Goal: Task Accomplishment & Management: Manage account settings

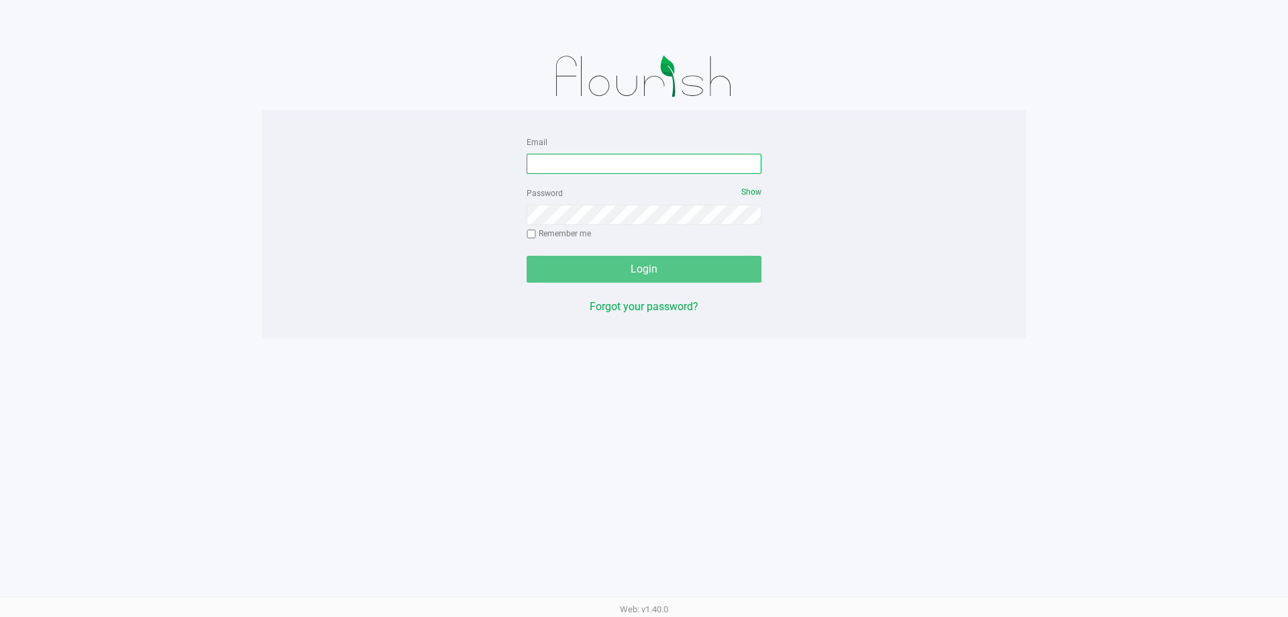
click at [677, 167] on input "Email" at bounding box center [644, 164] width 235 height 20
type input "[EMAIL_ADDRESS][DOMAIN_NAME]"
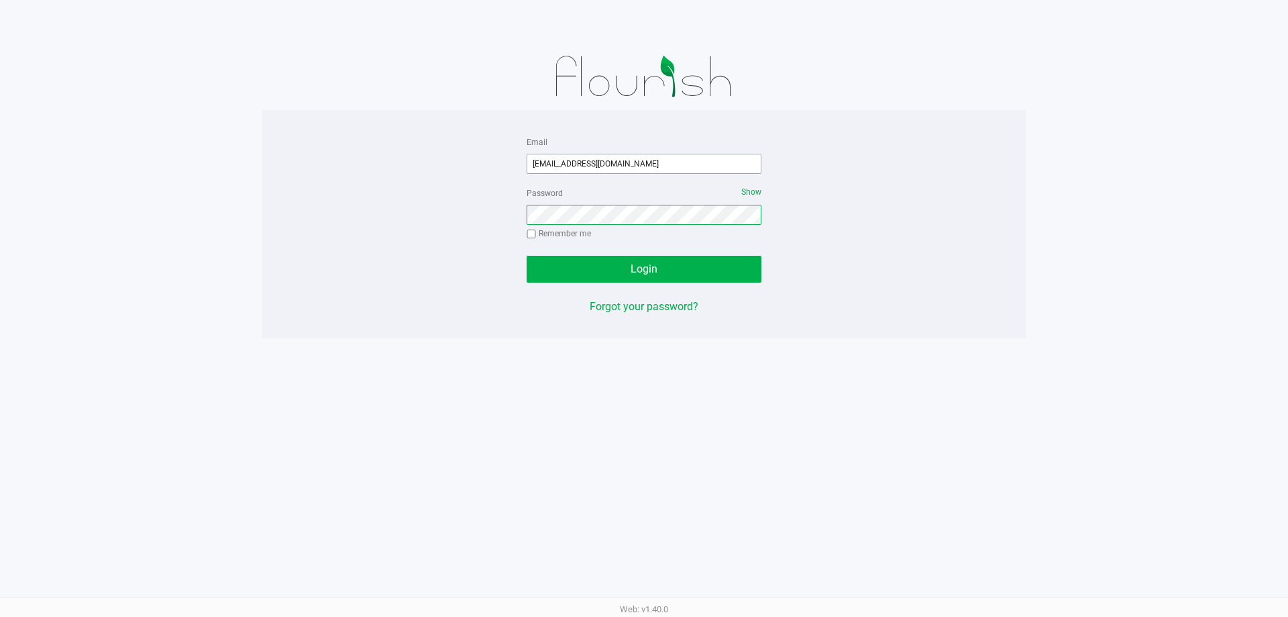
click at [527, 256] on button "Login" at bounding box center [644, 269] width 235 height 27
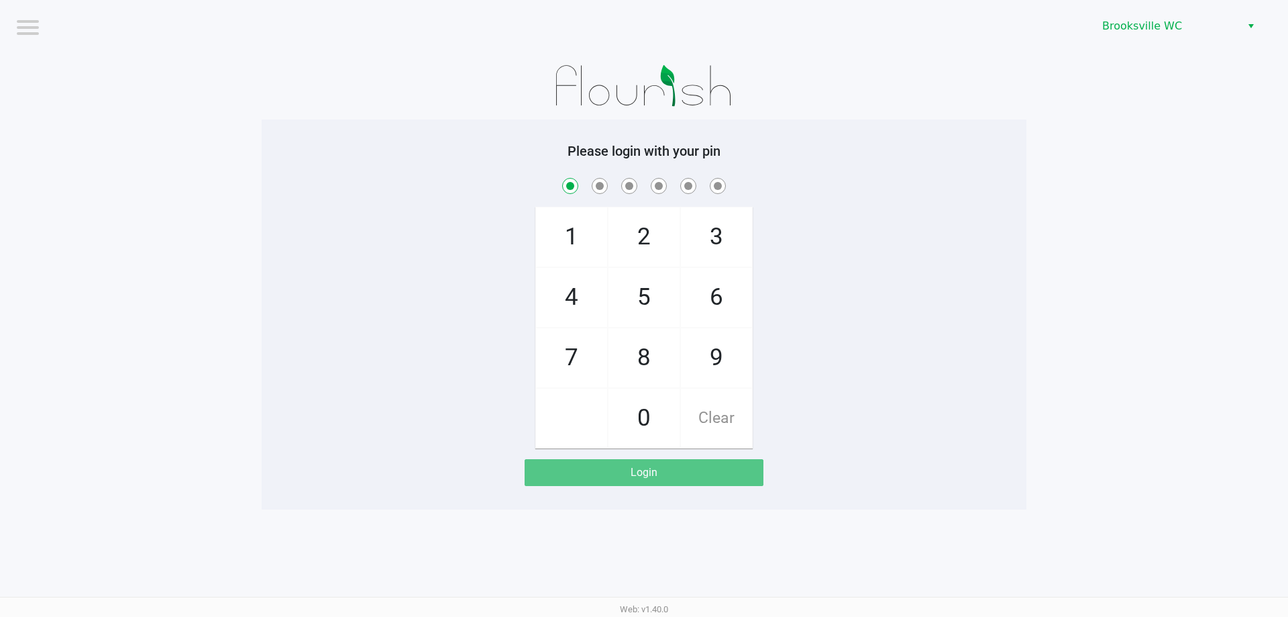
checkbox input "true"
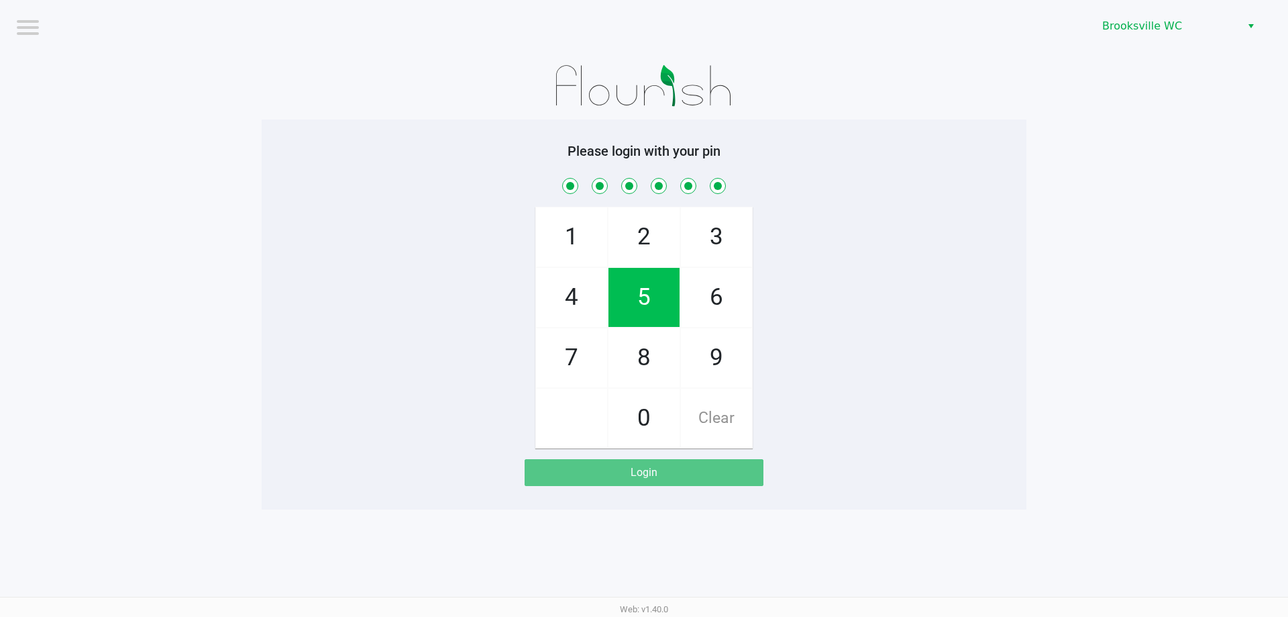
checkbox input "true"
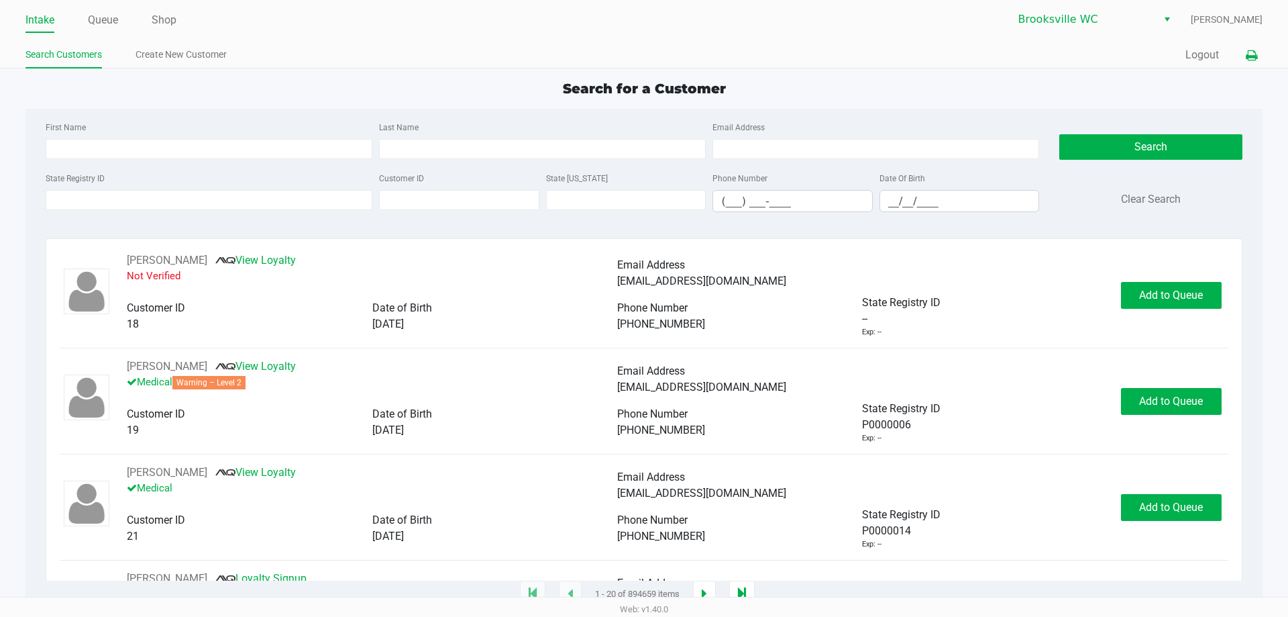
click at [1249, 62] on button at bounding box center [1251, 55] width 22 height 25
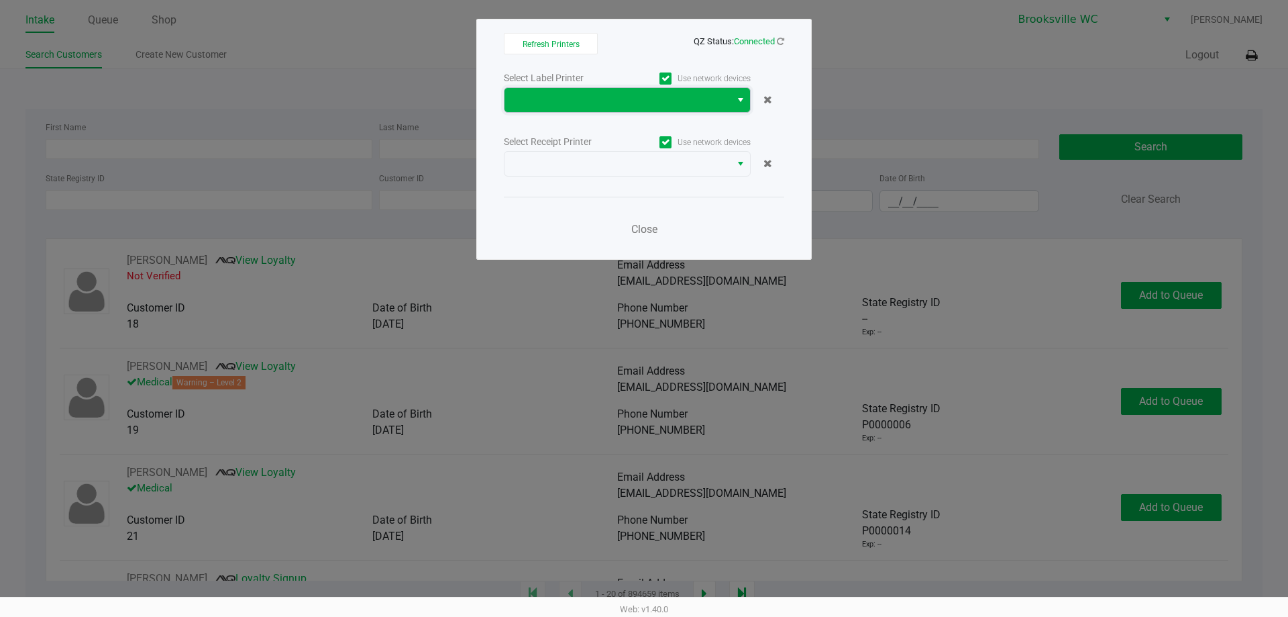
click at [723, 107] on span at bounding box center [618, 100] width 226 height 24
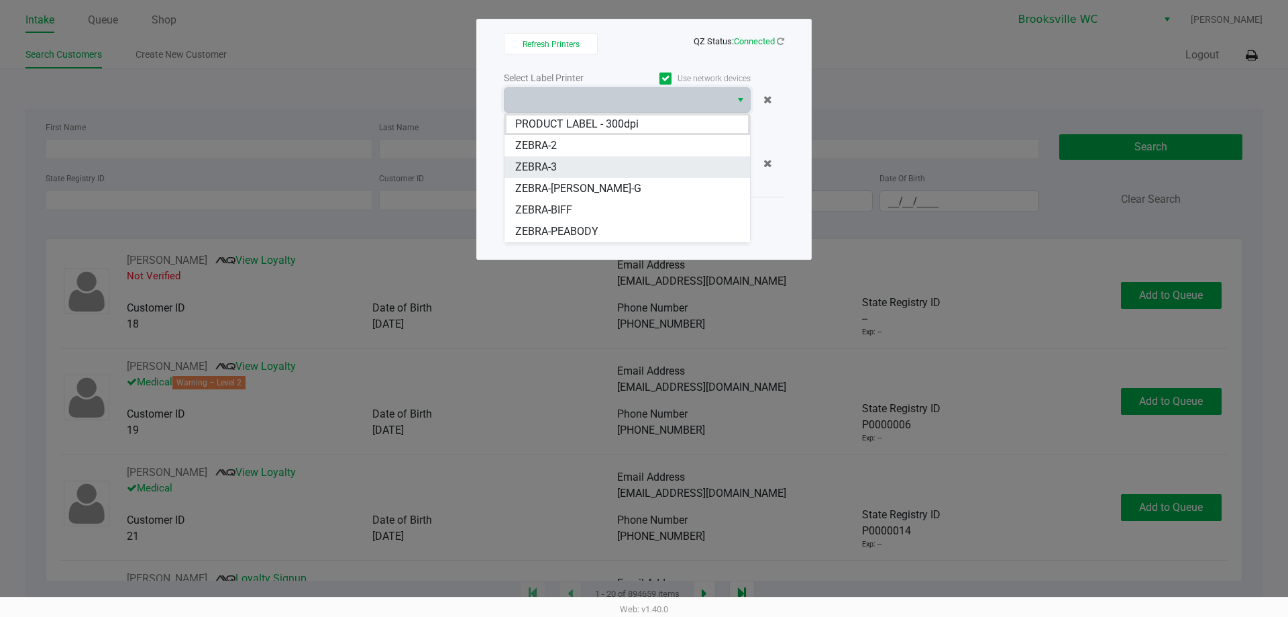
click at [643, 164] on li "ZEBRA-3" at bounding box center [628, 166] width 246 height 21
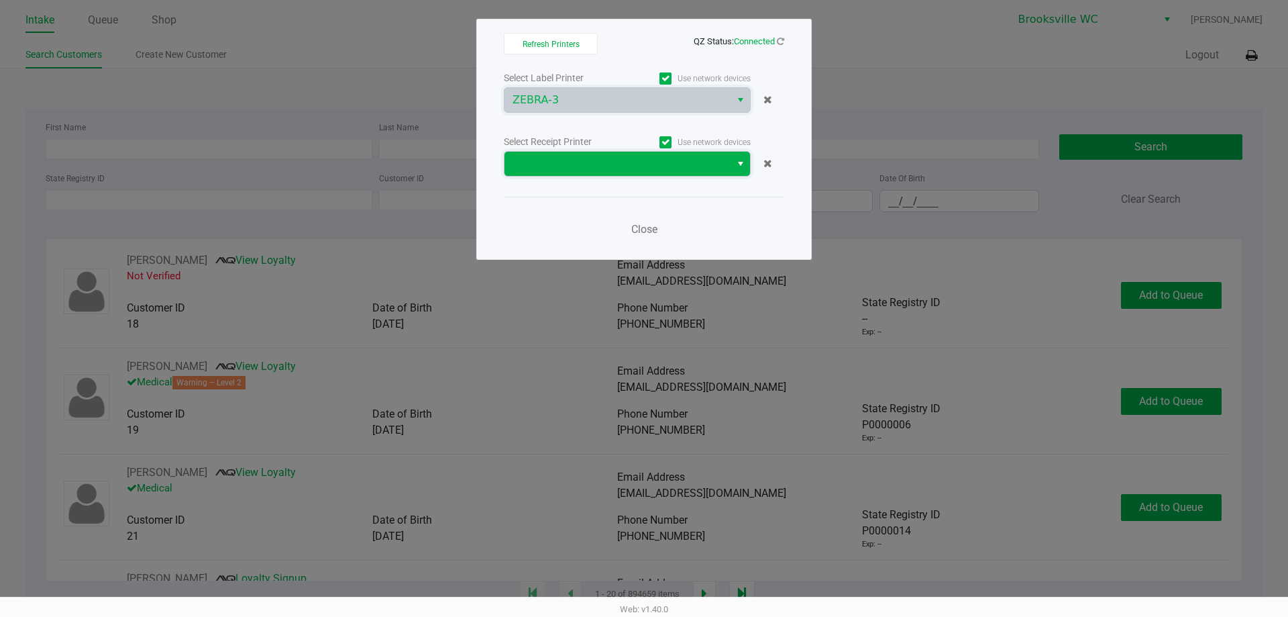
click at [630, 165] on span at bounding box center [618, 164] width 210 height 16
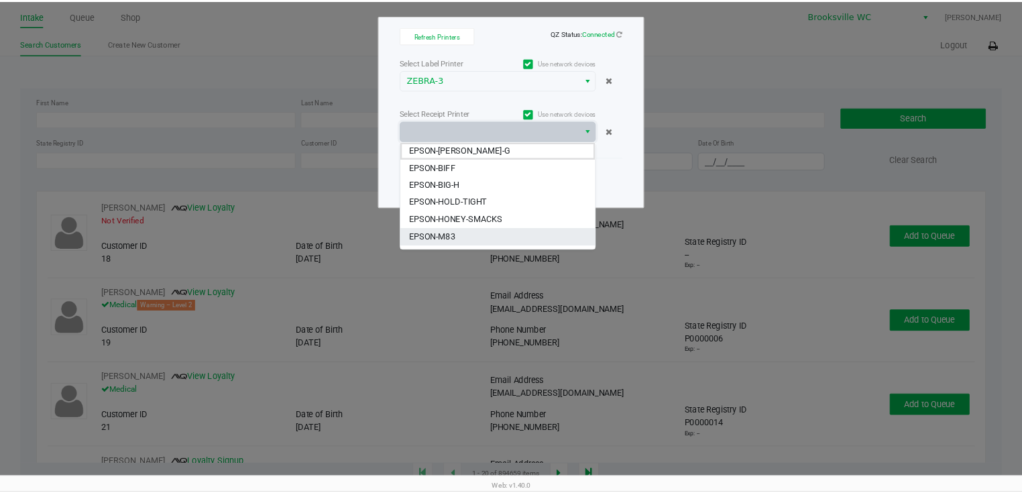
scroll to position [67, 0]
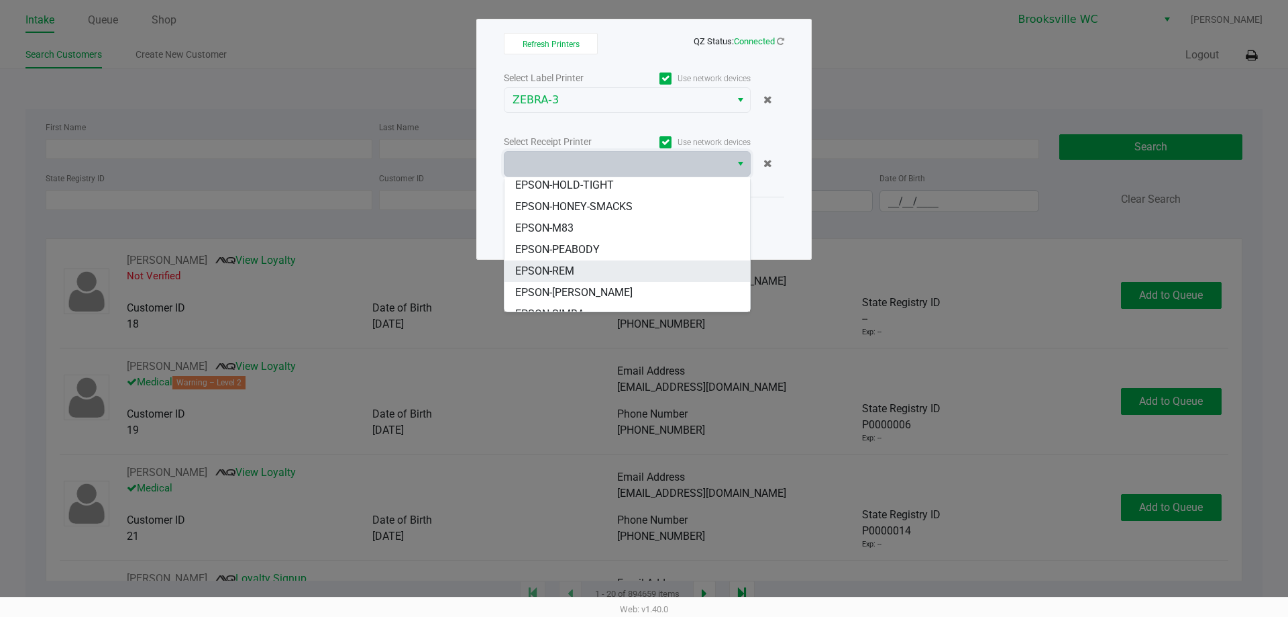
click at [596, 266] on li "EPSON-REM" at bounding box center [628, 270] width 246 height 21
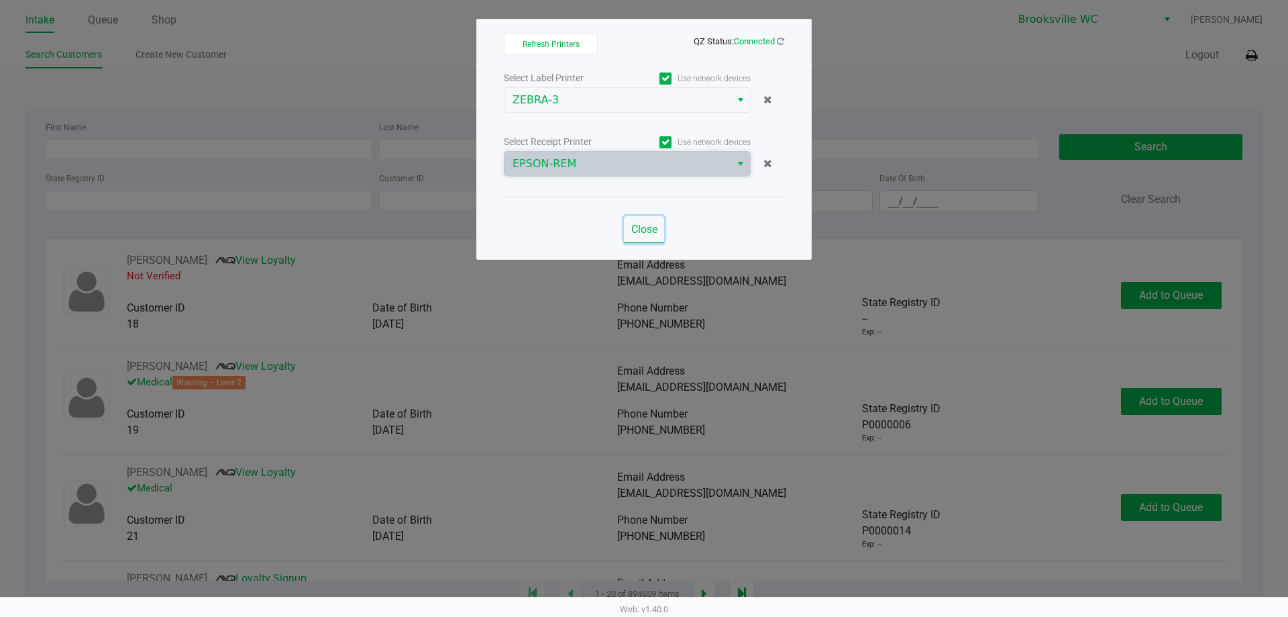
click at [659, 225] on button "Close" at bounding box center [644, 229] width 40 height 27
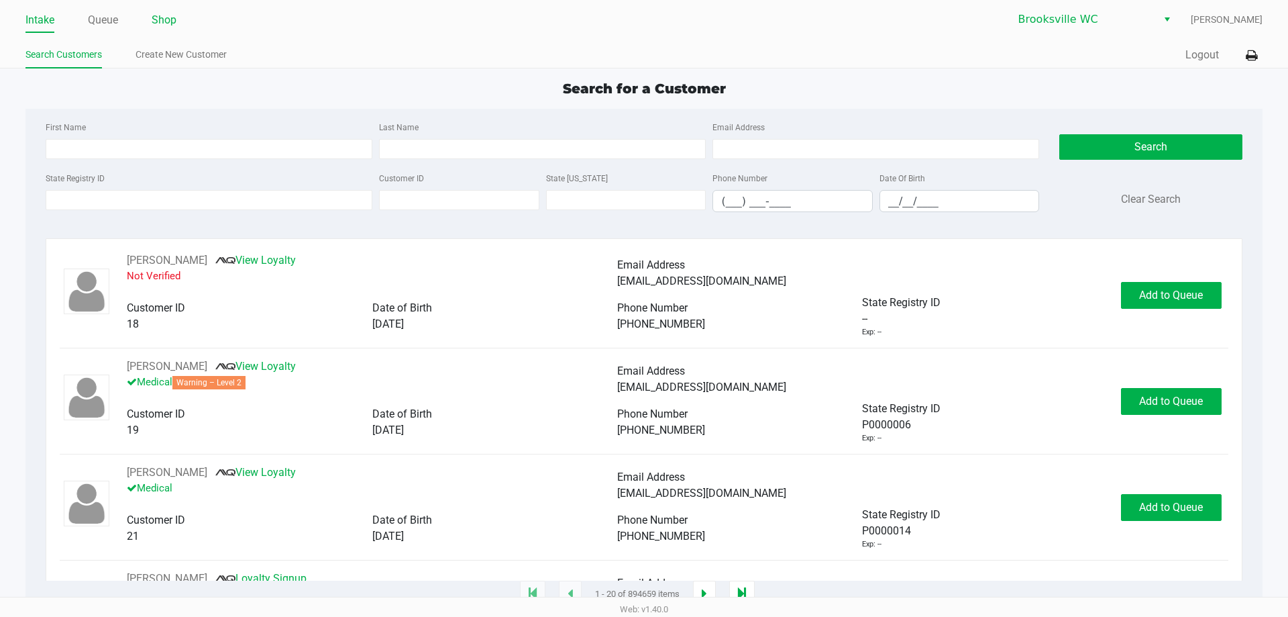
click at [172, 27] on link "Shop" at bounding box center [164, 20] width 25 height 19
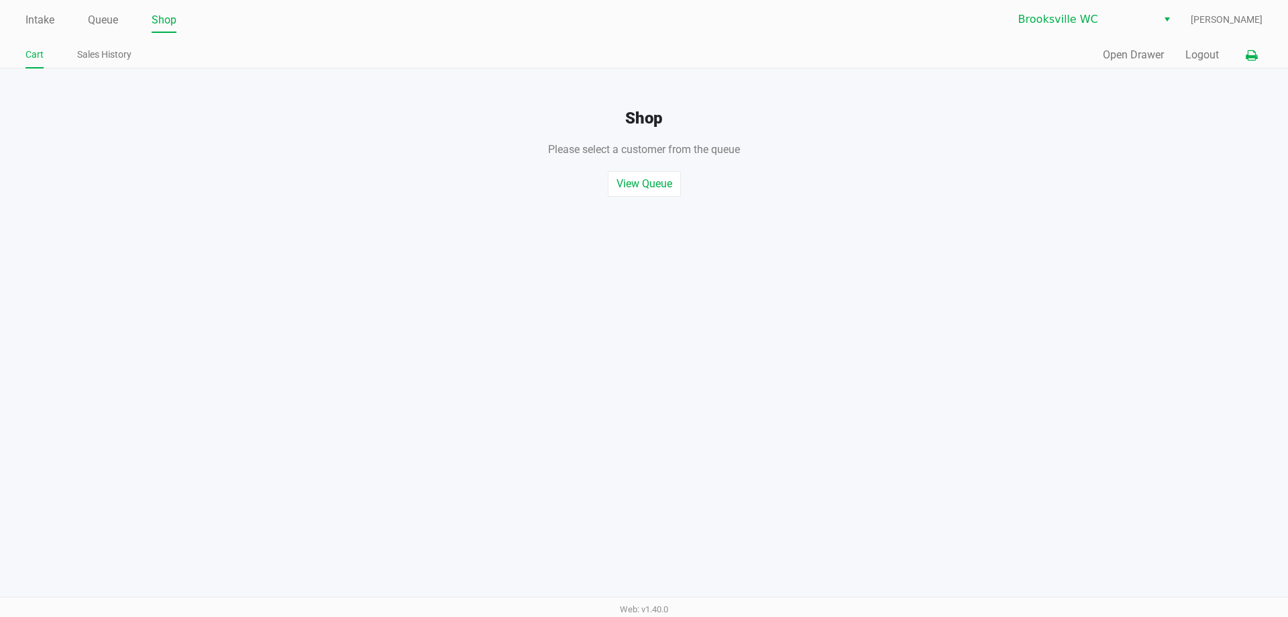
click at [1259, 48] on button at bounding box center [1251, 55] width 22 height 25
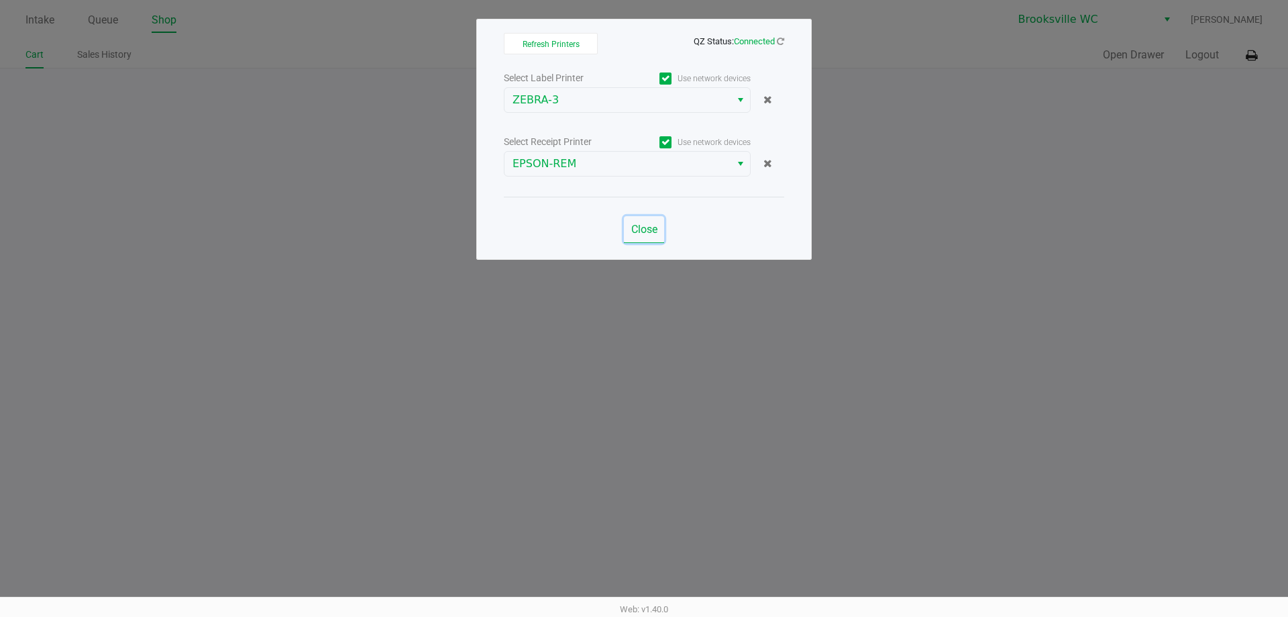
click at [650, 235] on span "Close" at bounding box center [644, 229] width 26 height 13
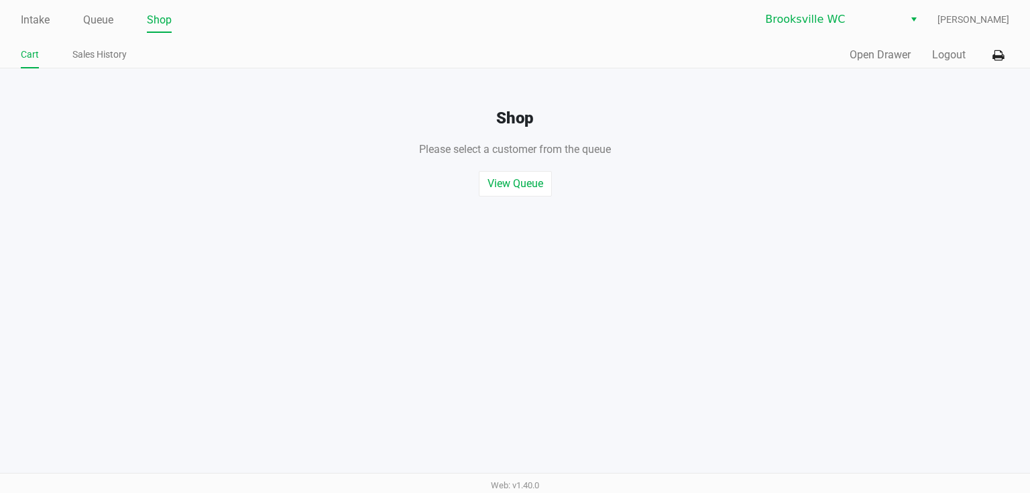
drag, startPoint x: 58, startPoint y: 0, endPoint x: 754, endPoint y: 224, distance: 731.5
click at [754, 224] on div "Intake Queue Shop [GEOGRAPHIC_DATA] WC [PERSON_NAME] Cart Sales History Quick S…" at bounding box center [515, 246] width 1030 height 493
click at [23, 27] on link "Intake" at bounding box center [35, 20] width 29 height 19
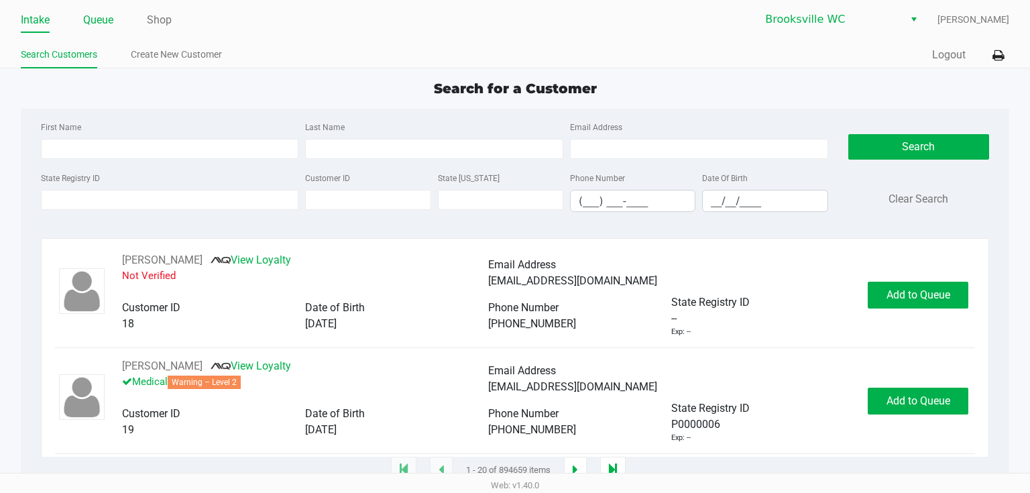
click at [87, 23] on link "Queue" at bounding box center [98, 20] width 30 height 19
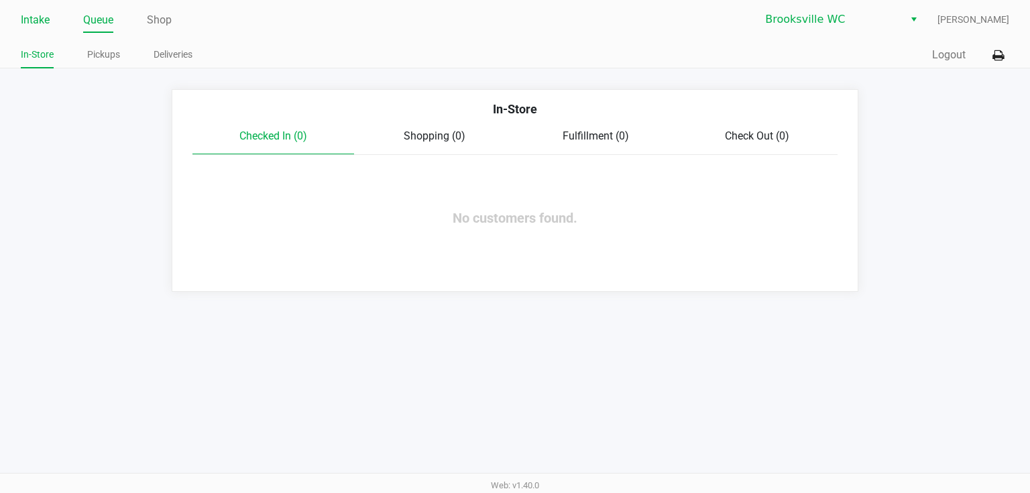
click at [21, 28] on link "Intake" at bounding box center [35, 20] width 29 height 19
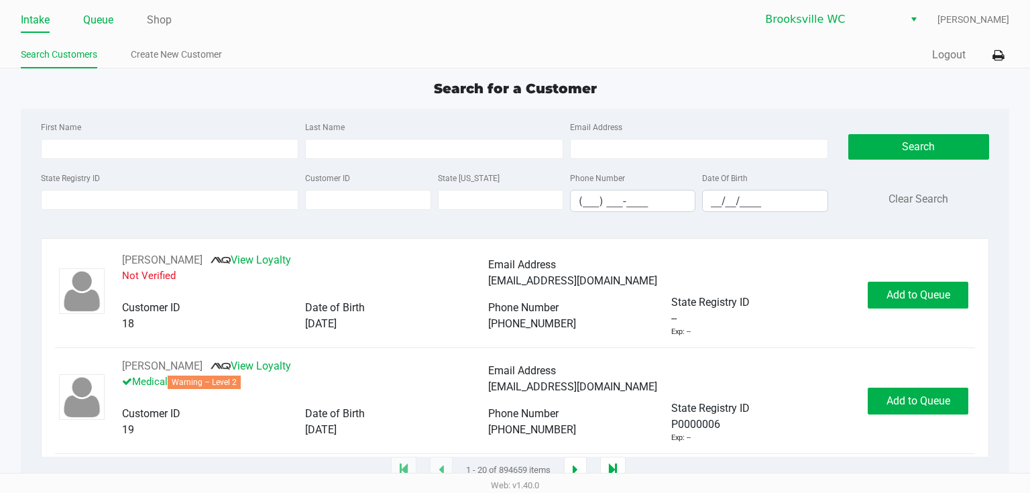
click at [91, 16] on link "Queue" at bounding box center [98, 20] width 30 height 19
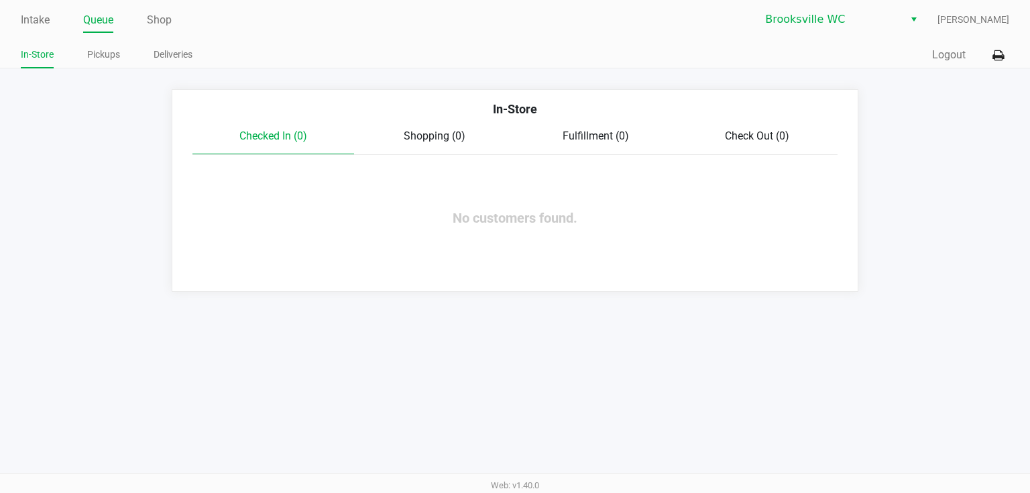
click at [121, 50] on ul "In-Store Pickups Deliveries" at bounding box center [268, 56] width 494 height 23
click at [117, 50] on link "Pickups" at bounding box center [103, 54] width 33 height 17
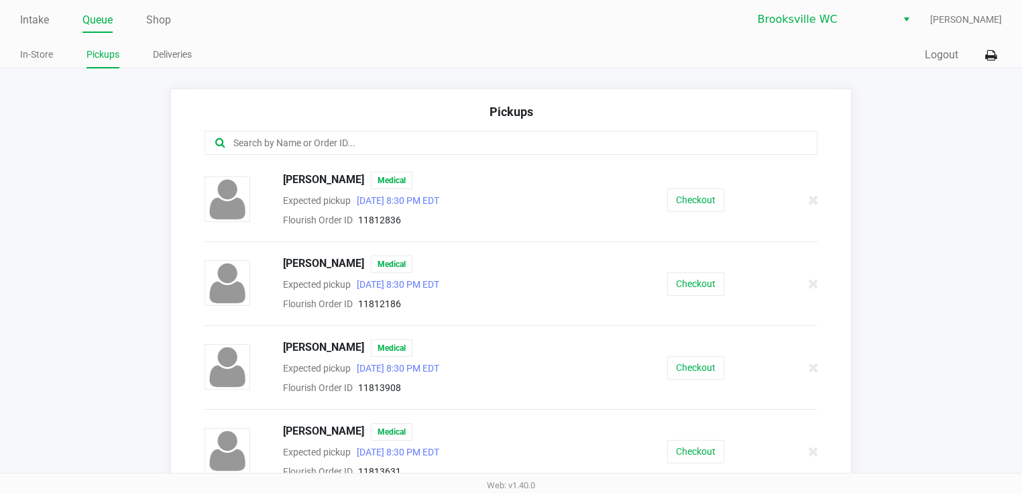
click at [256, 148] on input "text" at bounding box center [498, 143] width 533 height 15
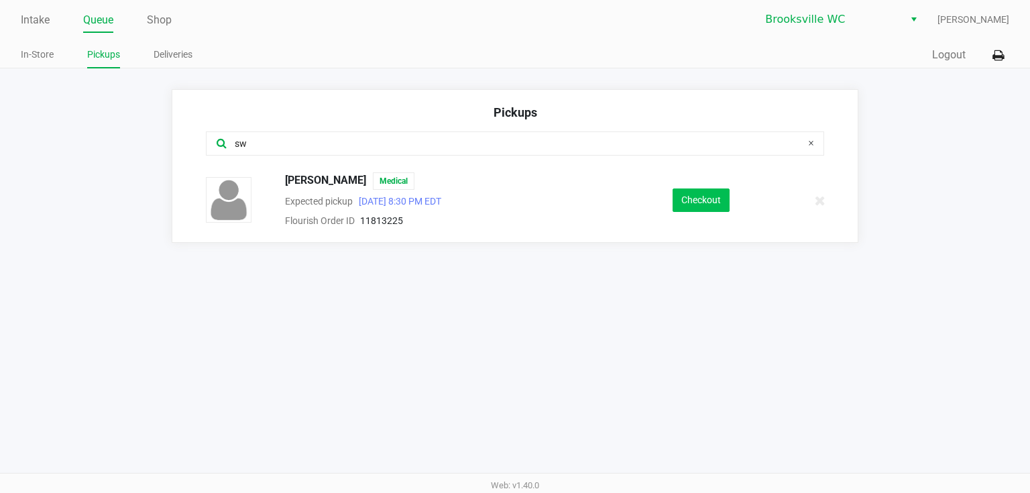
type input "sw"
click at [689, 196] on button "Checkout" at bounding box center [701, 200] width 57 height 23
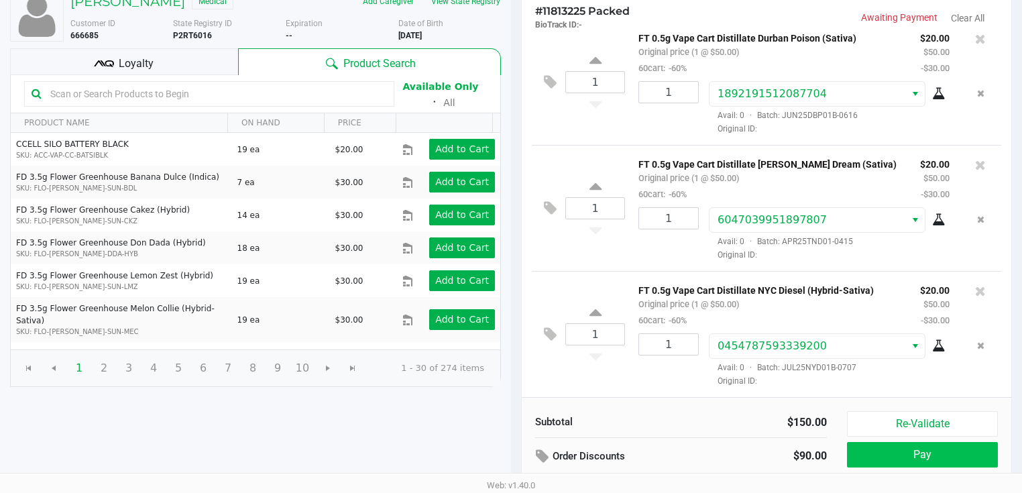
scroll to position [136, 0]
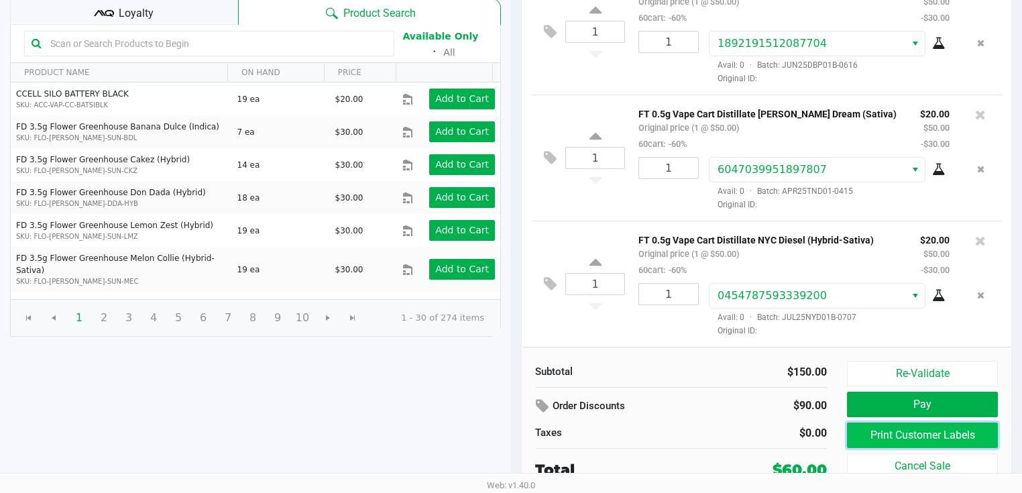
click at [910, 427] on button "Print Customer Labels" at bounding box center [922, 435] width 151 height 25
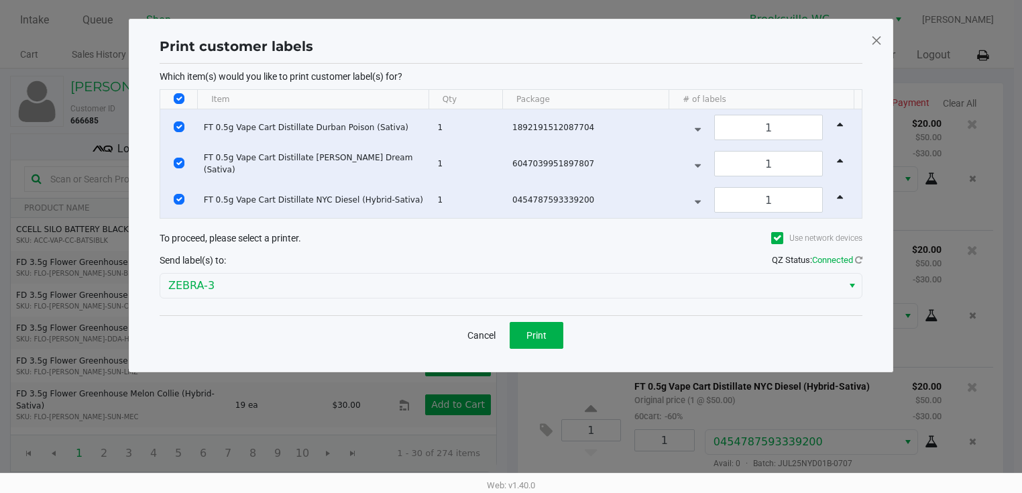
scroll to position [0, 0]
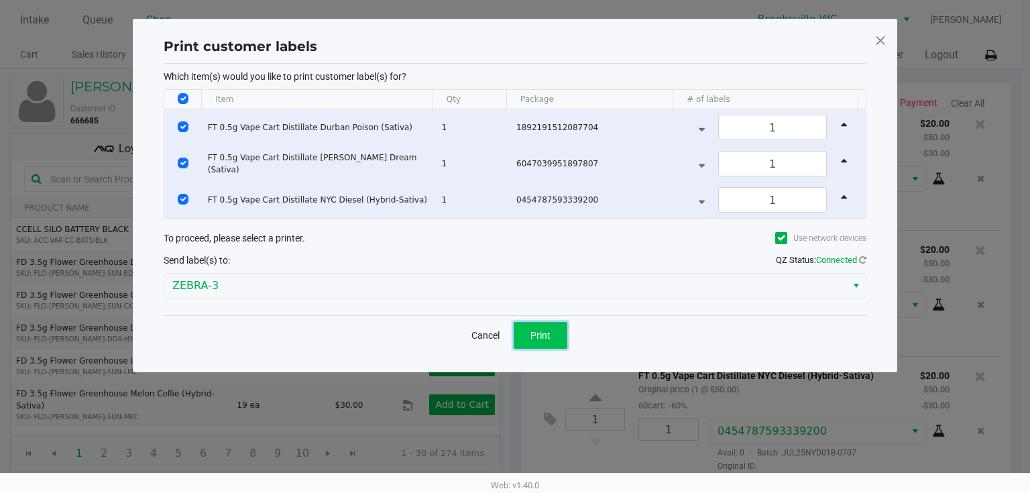
click at [542, 330] on span "Print" at bounding box center [541, 335] width 20 height 11
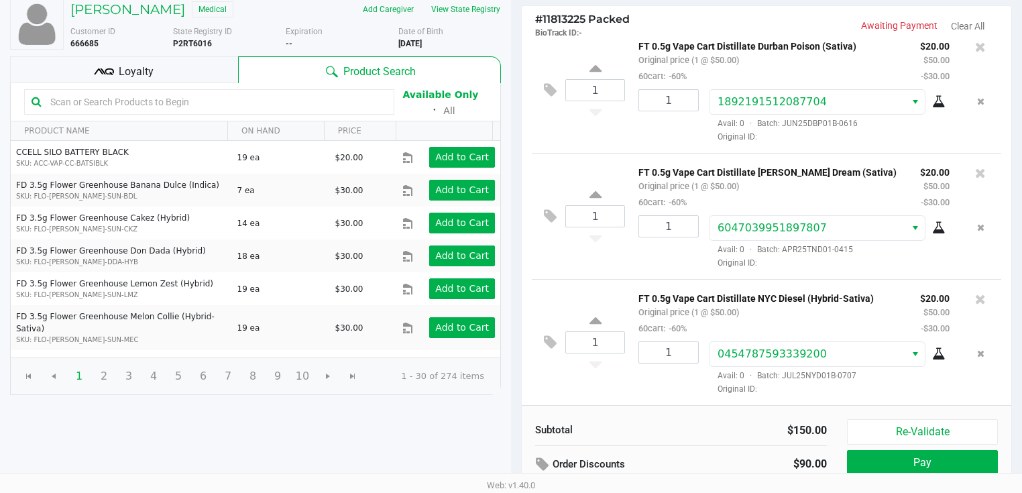
scroll to position [136, 0]
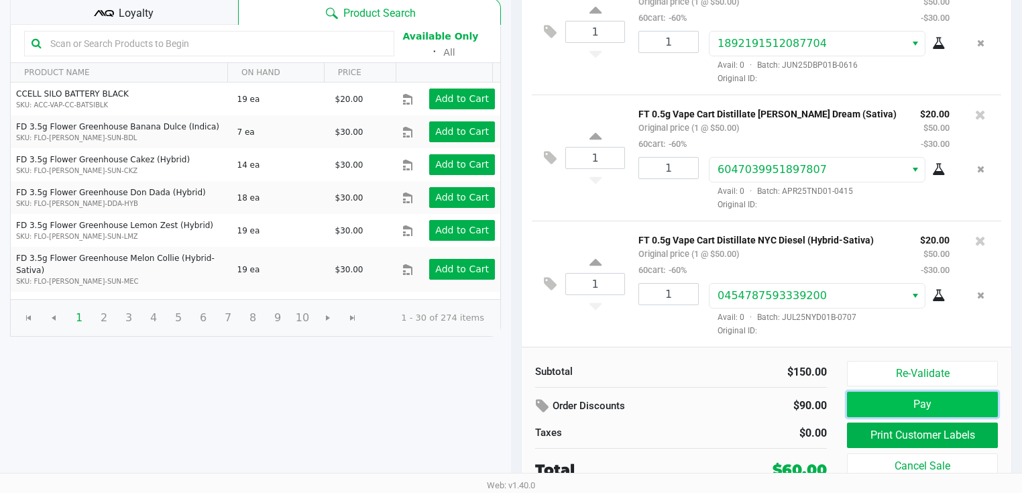
click at [883, 408] on button "Pay" at bounding box center [922, 404] width 151 height 25
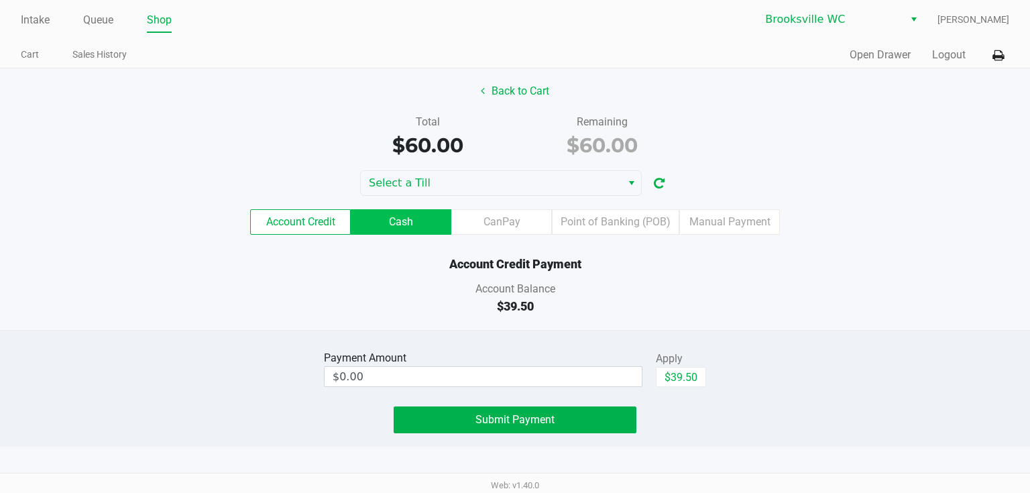
click at [405, 225] on label "Cash" at bounding box center [401, 221] width 101 height 25
click at [0, 0] on 1 "Cash" at bounding box center [0, 0] width 0 height 0
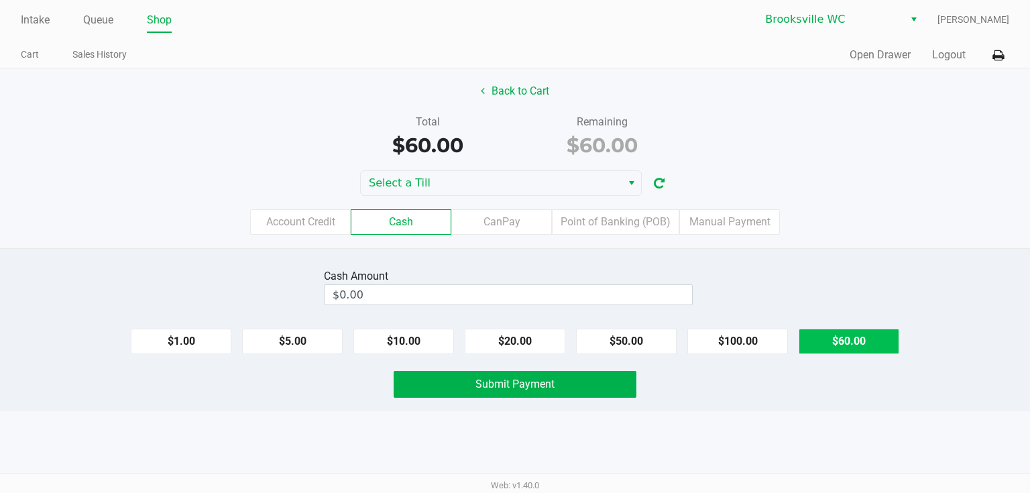
click at [839, 335] on button "$60.00" at bounding box center [849, 341] width 101 height 25
type input "$60.00"
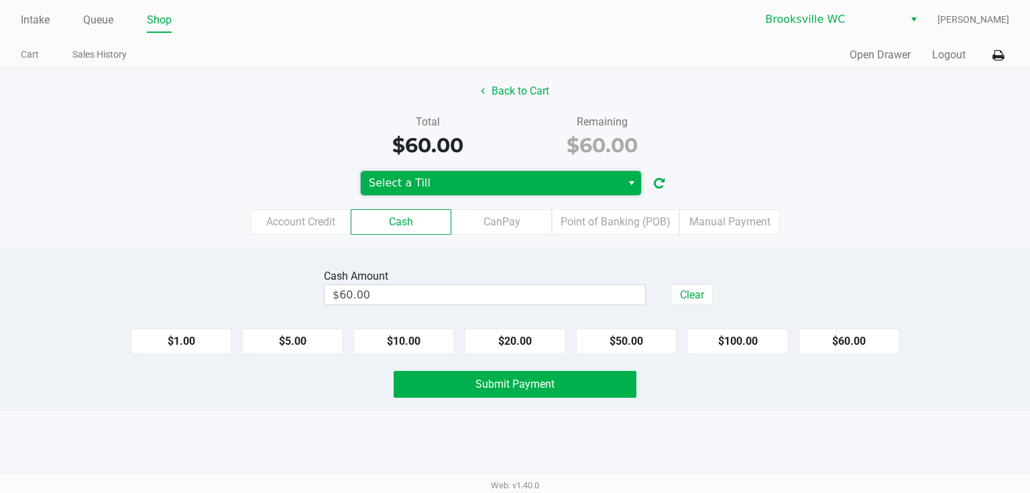
click at [437, 186] on span "Select a Till" at bounding box center [491, 183] width 245 height 16
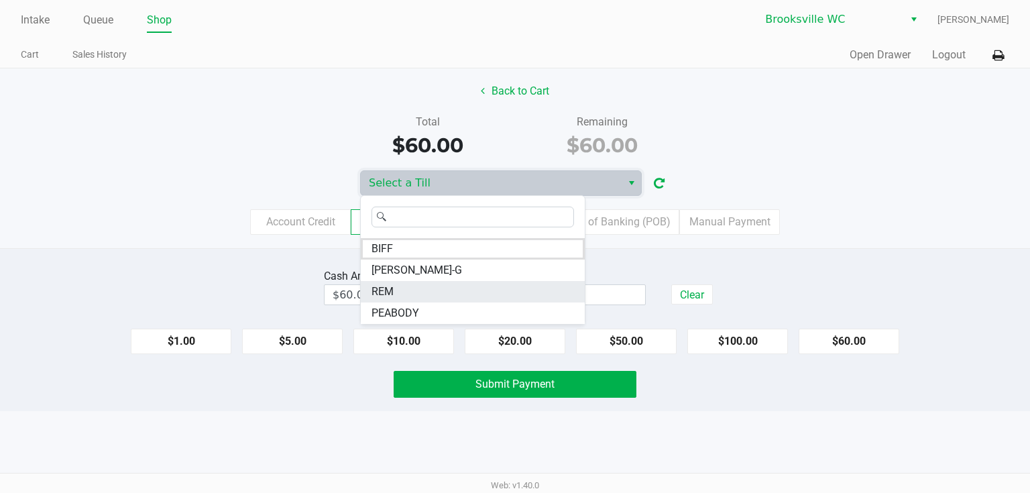
click at [396, 285] on li "REM" at bounding box center [473, 291] width 224 height 21
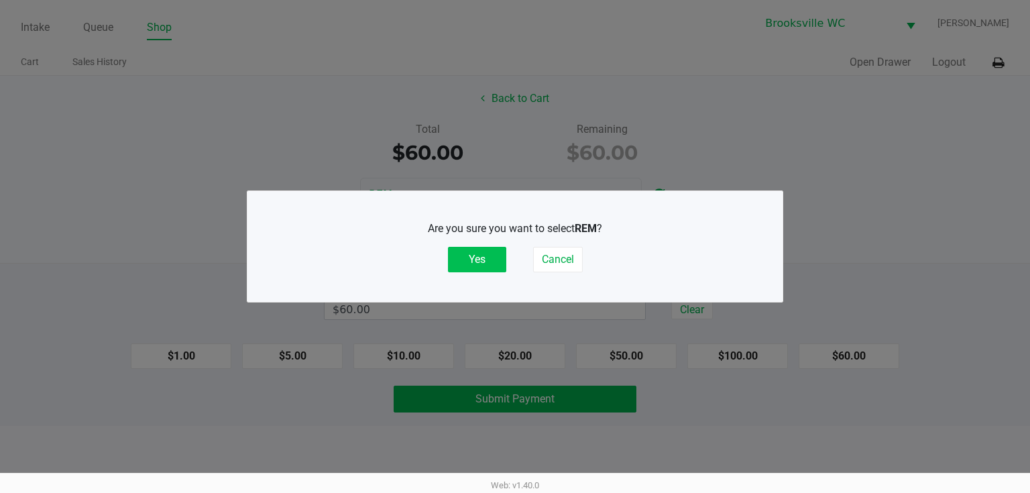
click at [486, 252] on button "Yes" at bounding box center [477, 259] width 58 height 25
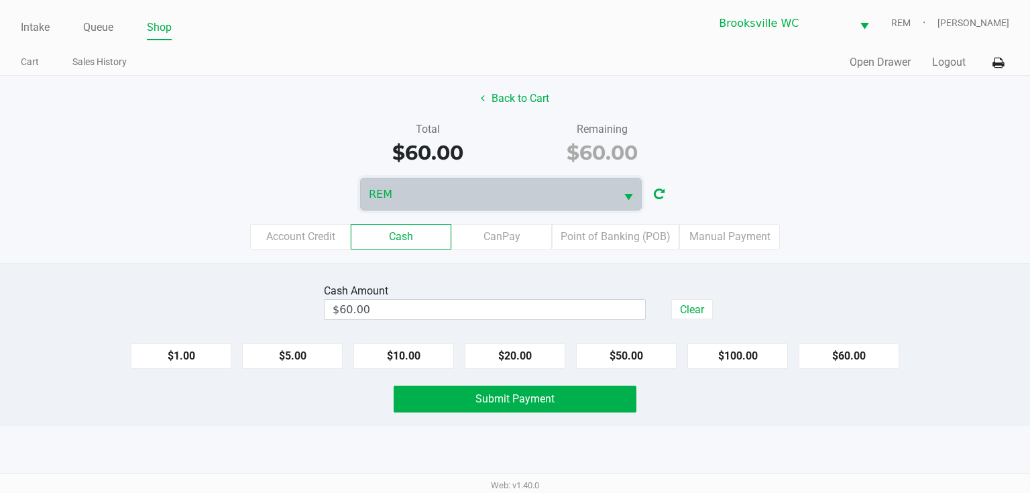
click at [486, 268] on div "Cash Amount $60.00 Clear $1.00 $5.00 $10.00 $20.00 $50.00 $100.00 $60.00 Submit…" at bounding box center [515, 344] width 1030 height 163
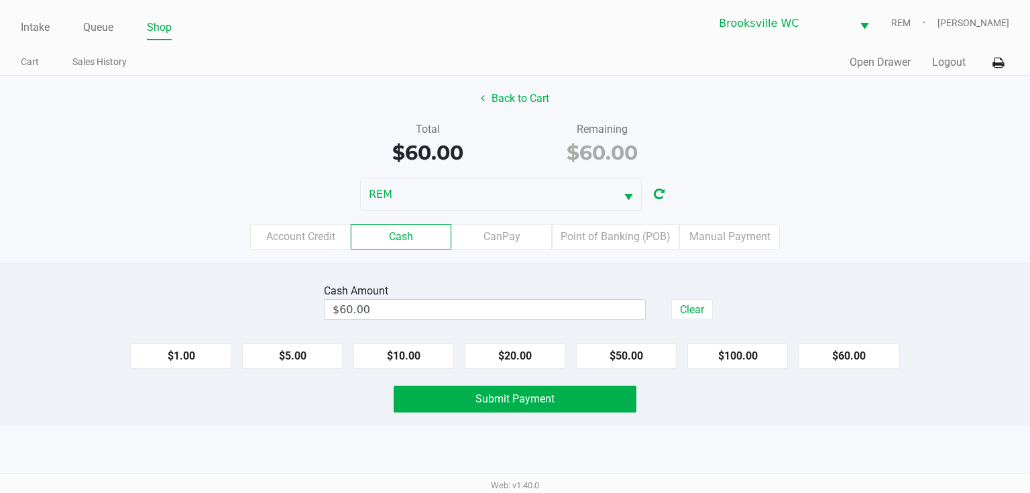
click at [547, 414] on div "Cash Amount $60.00 Clear $1.00 $5.00 $10.00 $20.00 $50.00 $100.00 $60.00 Submit…" at bounding box center [515, 344] width 1030 height 163
click at [588, 395] on button "Submit Payment" at bounding box center [515, 399] width 243 height 27
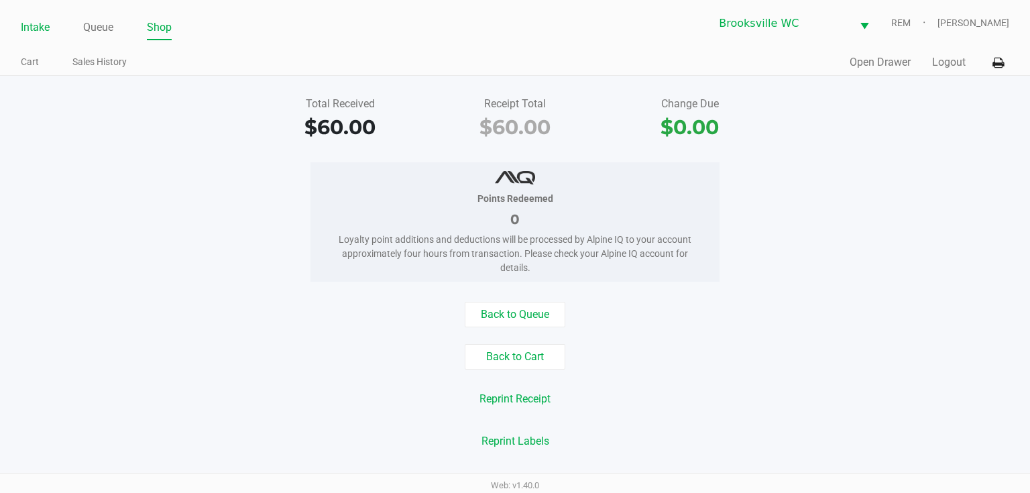
click at [22, 23] on link "Intake" at bounding box center [35, 27] width 29 height 19
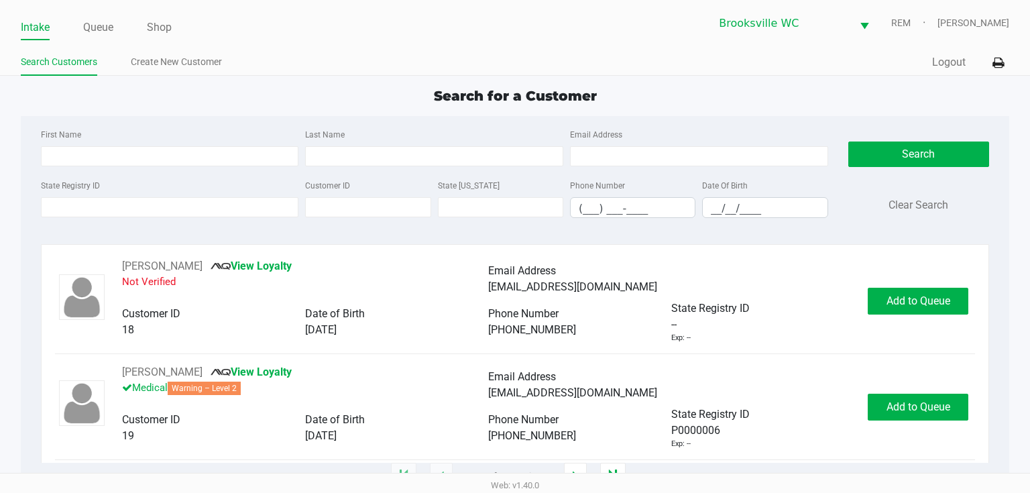
click at [114, 102] on div "Search for a Customer" at bounding box center [516, 96] width 1010 height 20
click at [117, 211] on input "State Registry ID" at bounding box center [170, 207] width 258 height 20
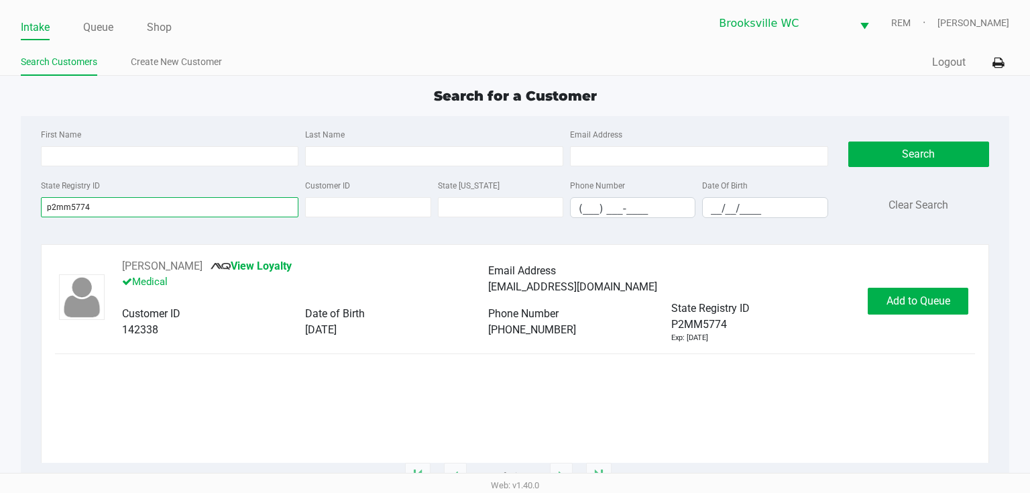
type input "p2mm5774"
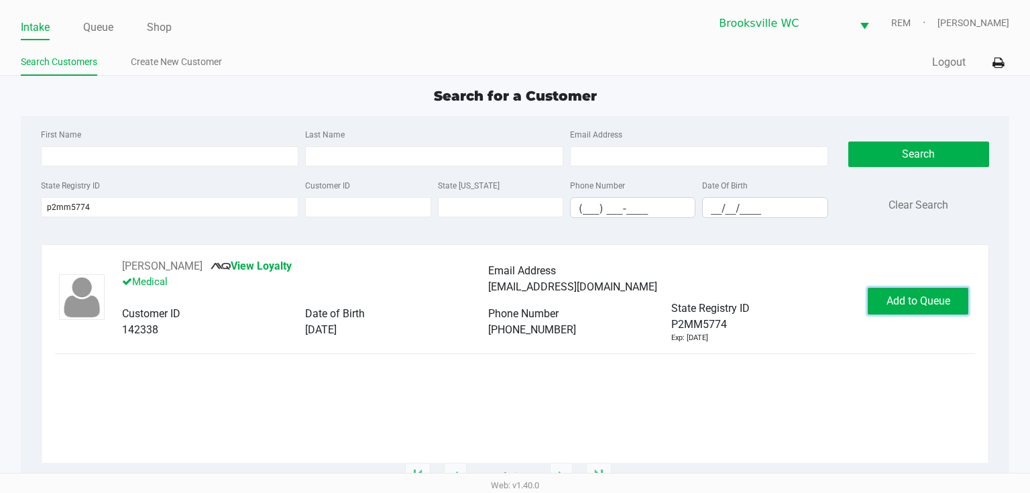
click at [884, 309] on button "Add to Queue" at bounding box center [918, 301] width 101 height 27
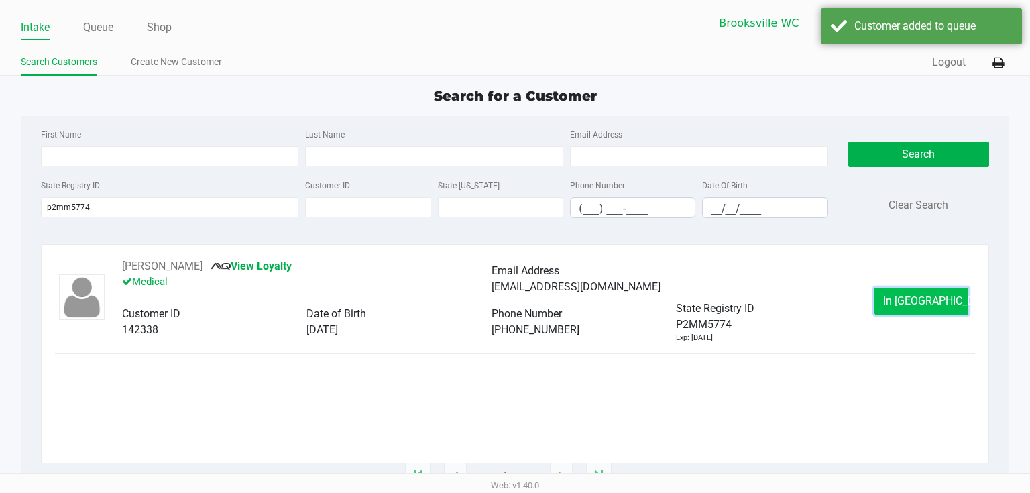
click at [878, 309] on button "In [GEOGRAPHIC_DATA]" at bounding box center [922, 301] width 94 height 27
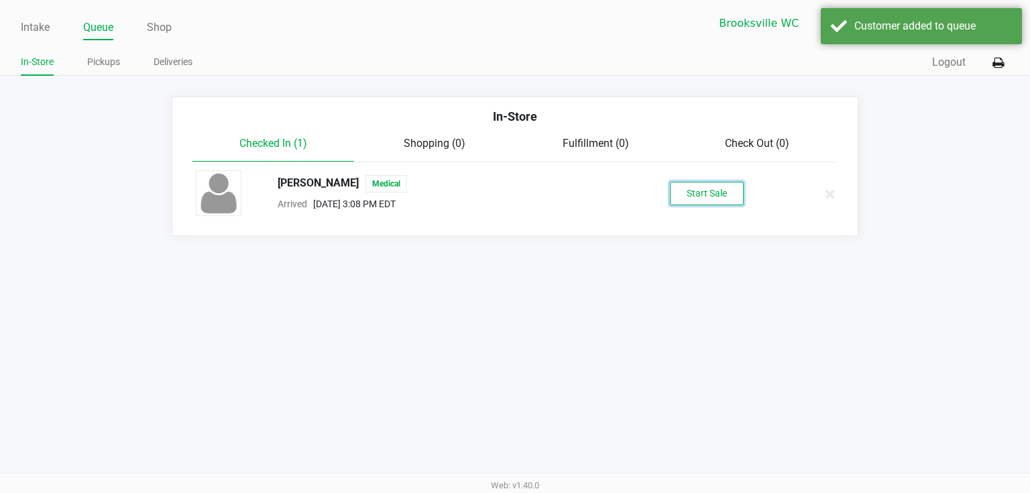
click at [676, 192] on button "Start Sale" at bounding box center [707, 193] width 74 height 23
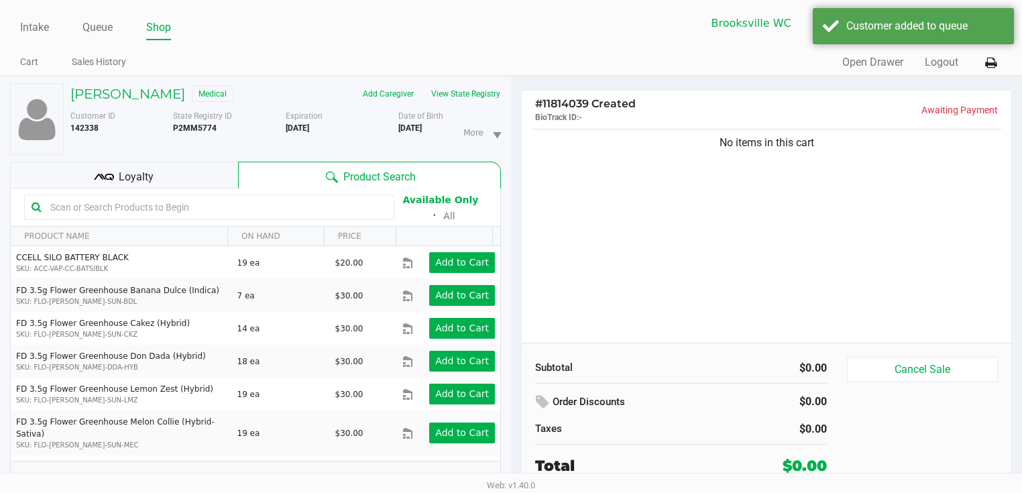
click at [155, 202] on input "text" at bounding box center [216, 207] width 342 height 20
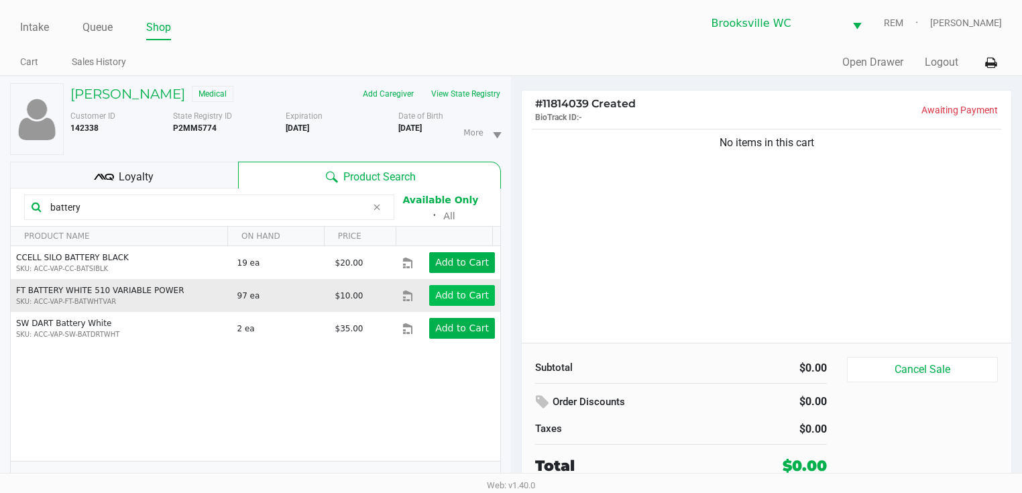
type input "battery"
click at [476, 297] on button "Add to Cart" at bounding box center [462, 295] width 66 height 21
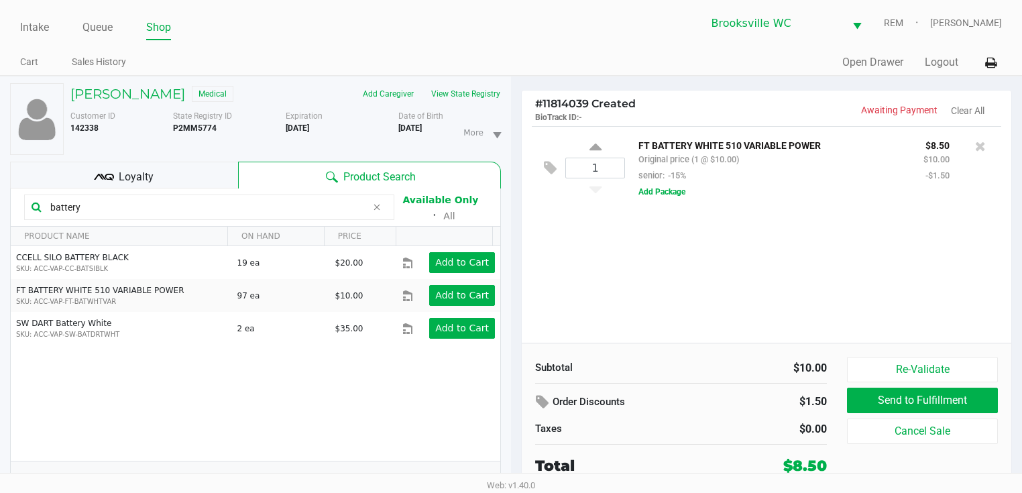
click at [185, 182] on div "Loyalty" at bounding box center [124, 175] width 228 height 27
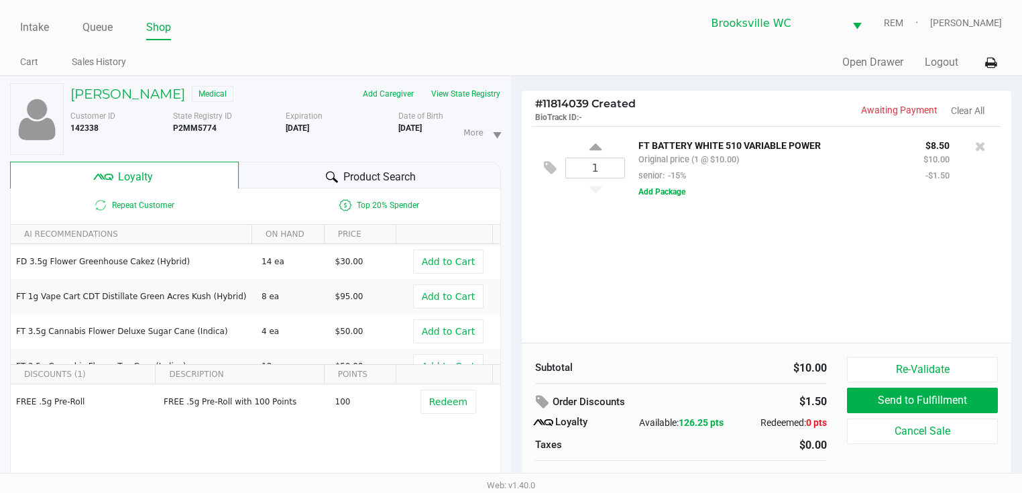
click at [766, 246] on div "1 FT BATTERY WHITE 510 VARIABLE POWER Original price (1 @ $10.00) senior: -15% …" at bounding box center [767, 234] width 490 height 217
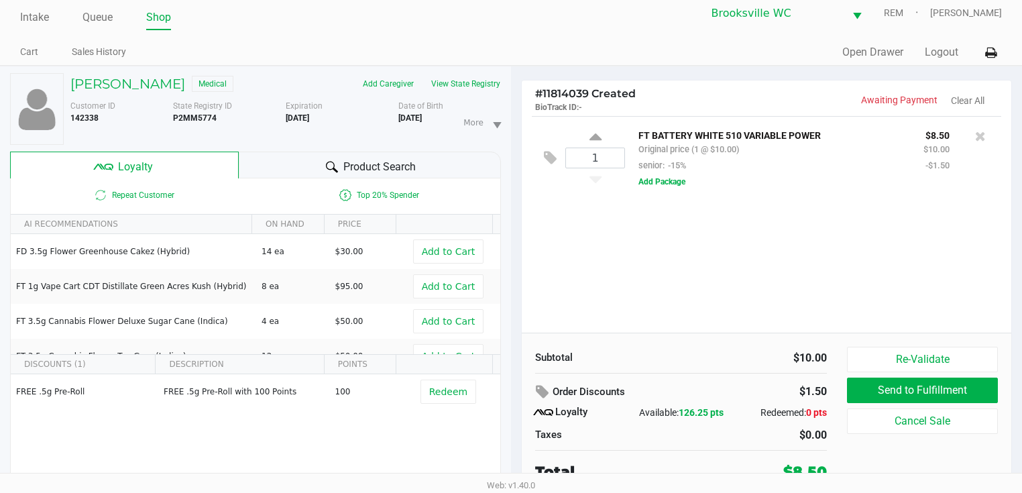
scroll to position [13, 0]
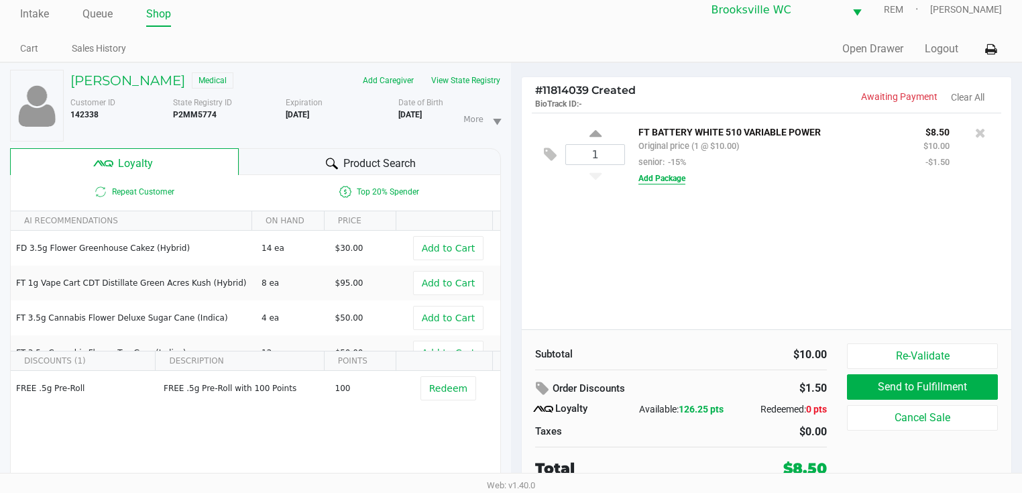
click at [660, 184] on button "Add Package" at bounding box center [662, 178] width 47 height 12
click at [732, 338] on div "Subtotal $10.00 Order Discounts $1.50 Loyalty Available: 126.25 pts Redeemed: 0…" at bounding box center [767, 411] width 490 height 164
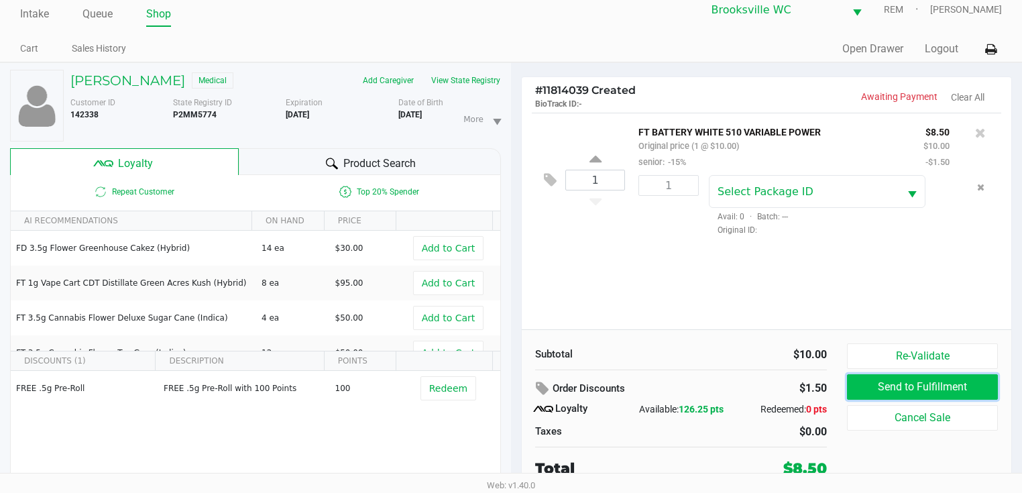
click at [886, 392] on button "Send to Fulfillment" at bounding box center [922, 386] width 151 height 25
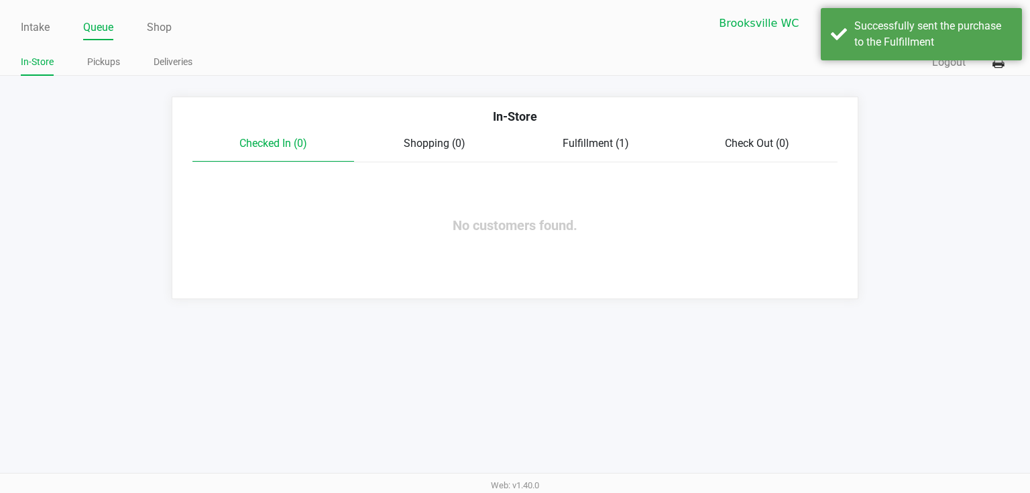
click at [590, 131] on div "In-Store" at bounding box center [515, 121] width 666 height 28
click at [590, 134] on div "In-Store" at bounding box center [515, 121] width 666 height 28
click at [590, 136] on div "Fulfillment (1)" at bounding box center [596, 144] width 162 height 16
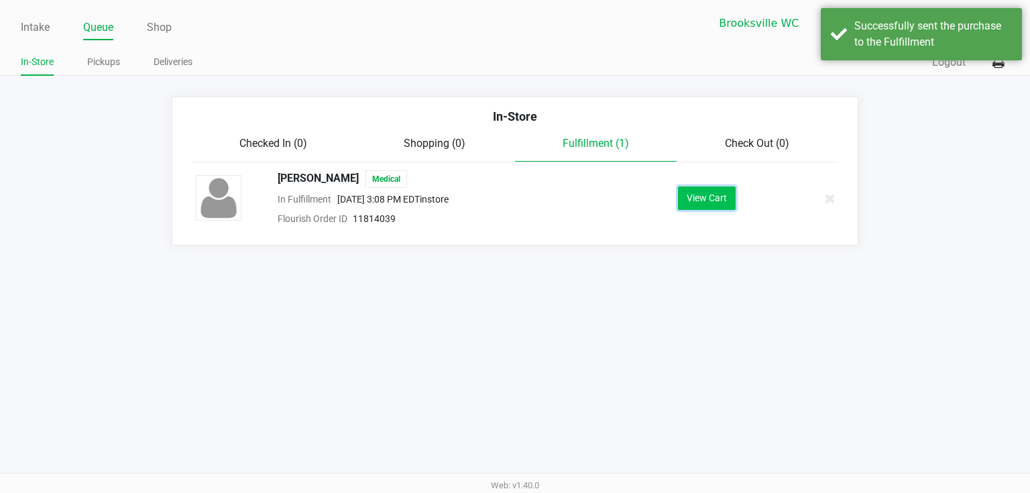
click at [733, 205] on button "View Cart" at bounding box center [707, 198] width 58 height 23
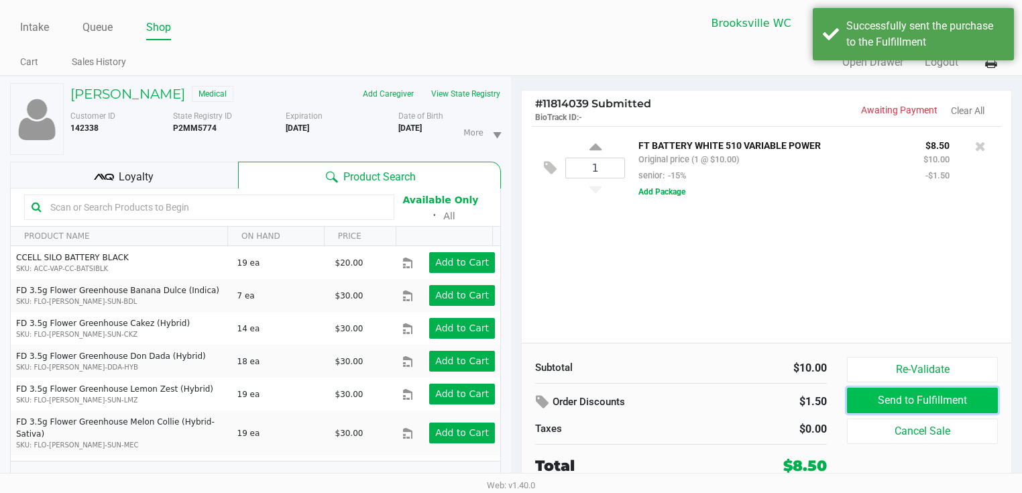
click at [898, 409] on button "Send to Fulfillment" at bounding box center [922, 400] width 151 height 25
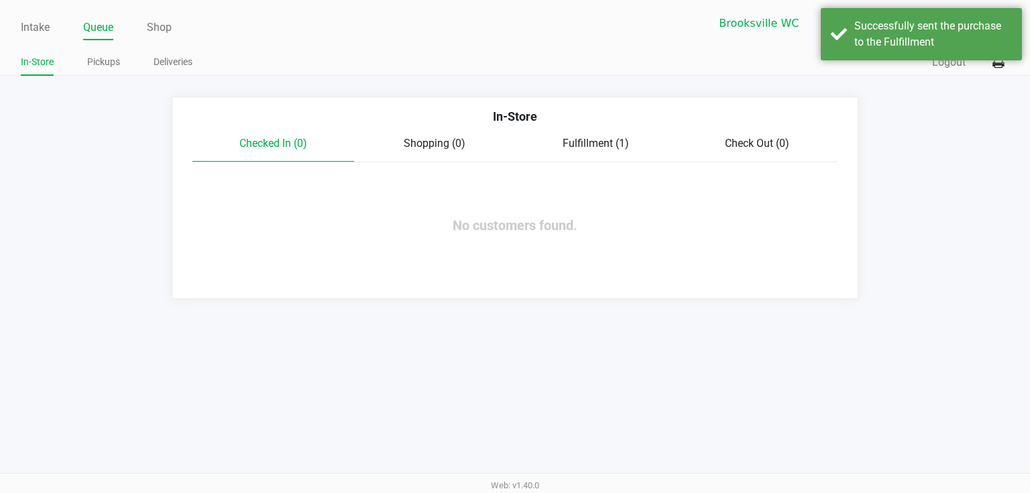
click at [586, 138] on span "Fulfillment (1)" at bounding box center [596, 143] width 66 height 13
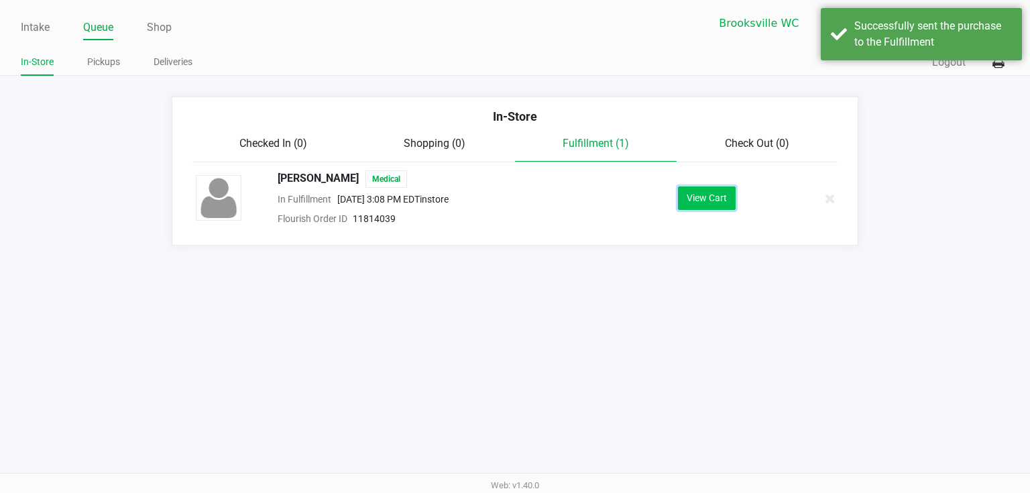
click at [712, 199] on button "View Cart" at bounding box center [707, 198] width 58 height 23
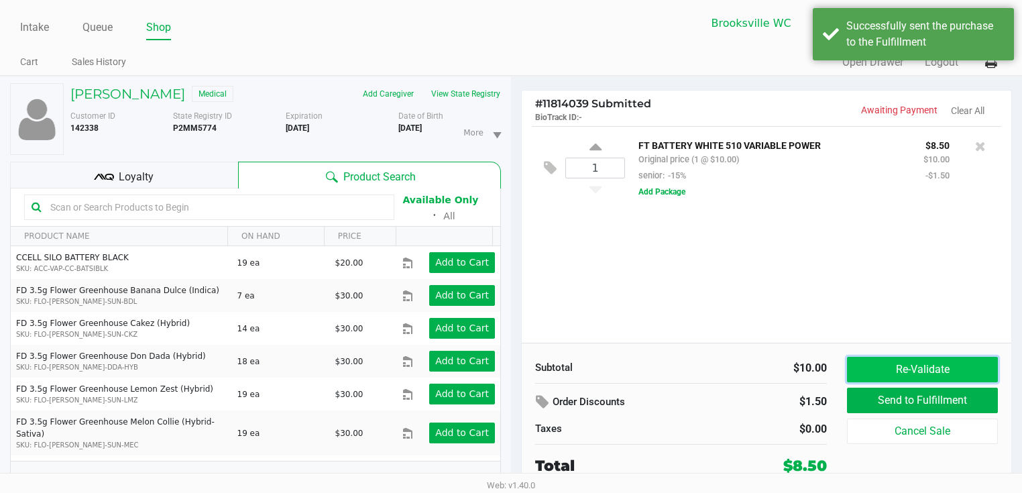
click at [890, 372] on button "Re-Validate" at bounding box center [922, 369] width 151 height 25
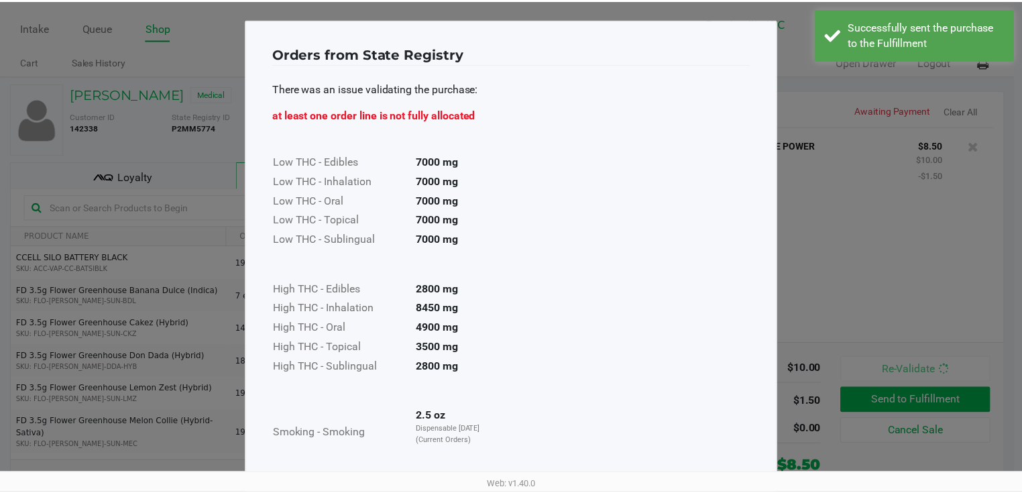
scroll to position [83, 0]
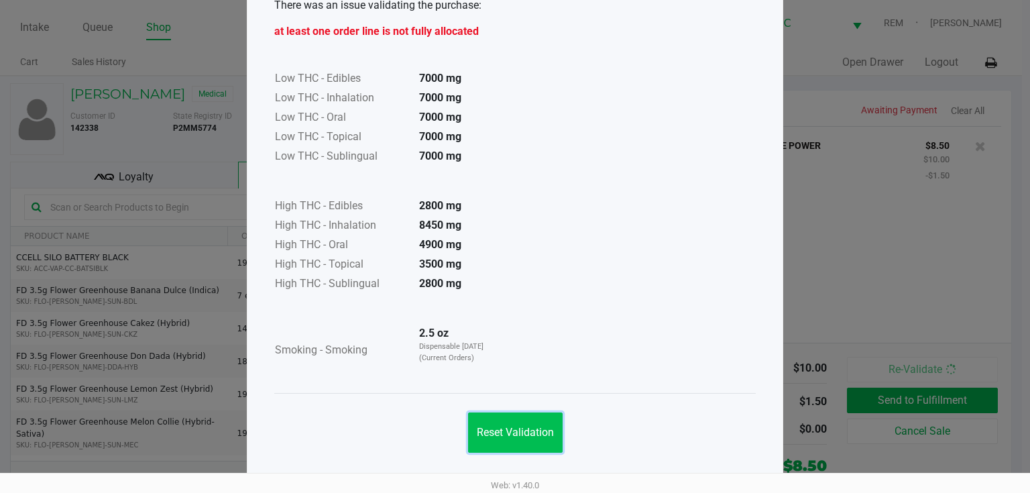
click at [517, 420] on button "Reset Validation" at bounding box center [515, 433] width 95 height 40
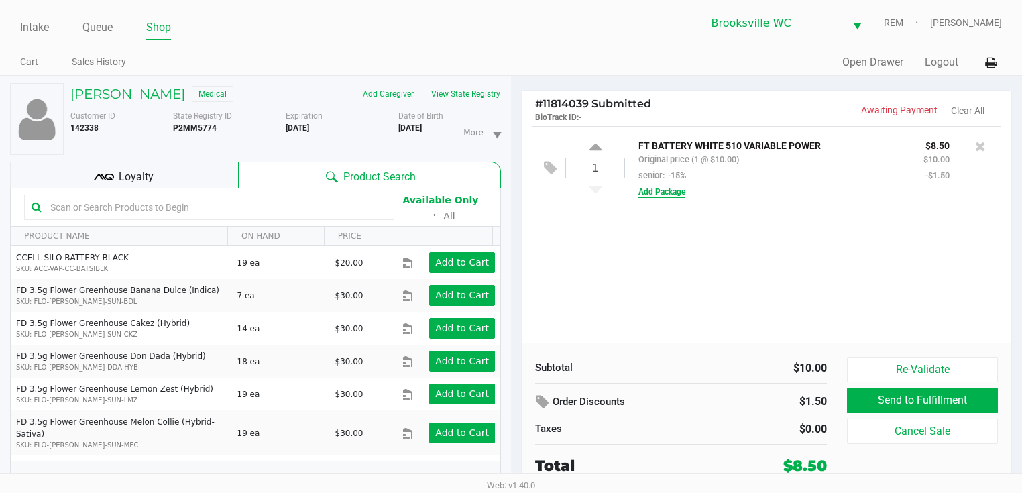
click at [672, 193] on button "Add Package" at bounding box center [662, 192] width 47 height 12
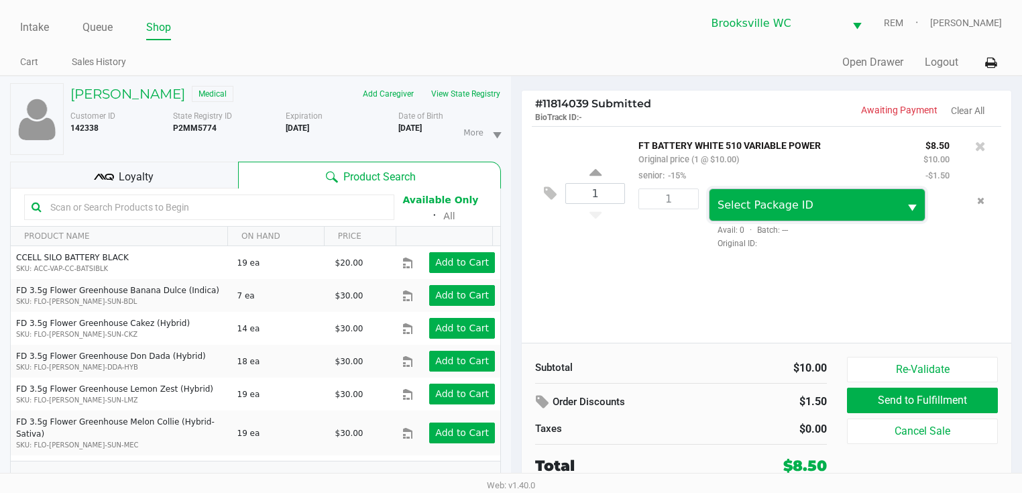
click at [758, 204] on span "Select Package ID" at bounding box center [766, 205] width 96 height 13
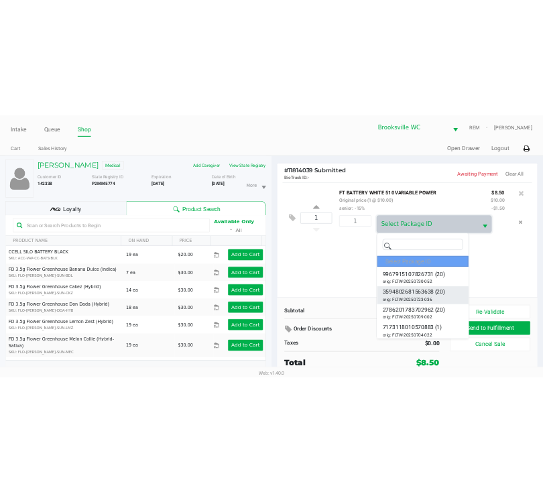
scroll to position [67, 0]
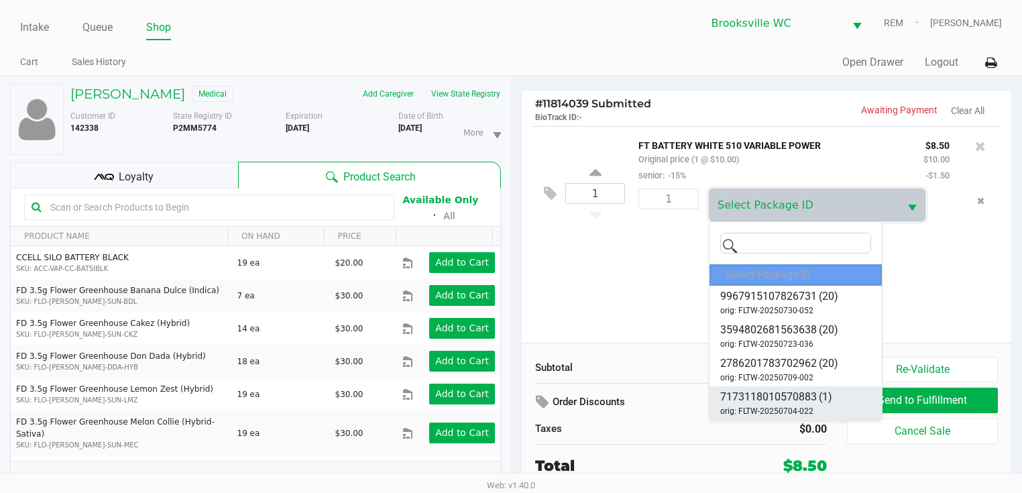
click at [851, 403] on li "7173118010570883 (1) orig: FLTW-20250704-022" at bounding box center [796, 403] width 172 height 34
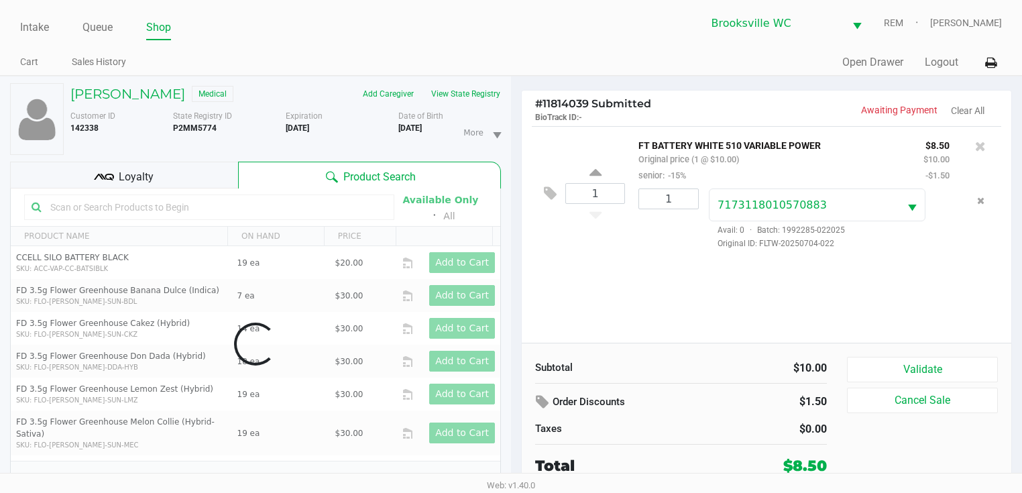
click at [876, 297] on div "1 FT BATTERY WHITE 510 VARIABLE POWER Original price (1 @ $10.00) senior: -15% …" at bounding box center [767, 234] width 490 height 217
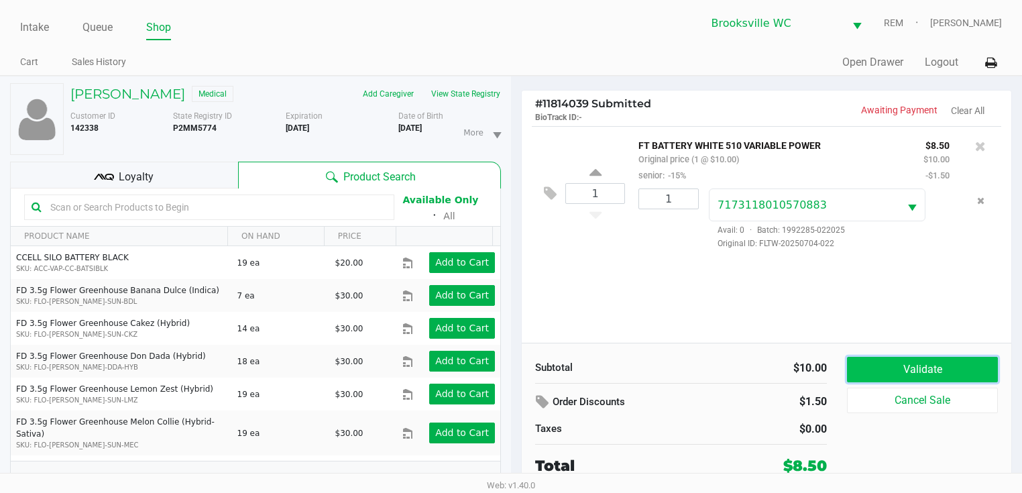
click at [914, 365] on button "Validate" at bounding box center [922, 369] width 151 height 25
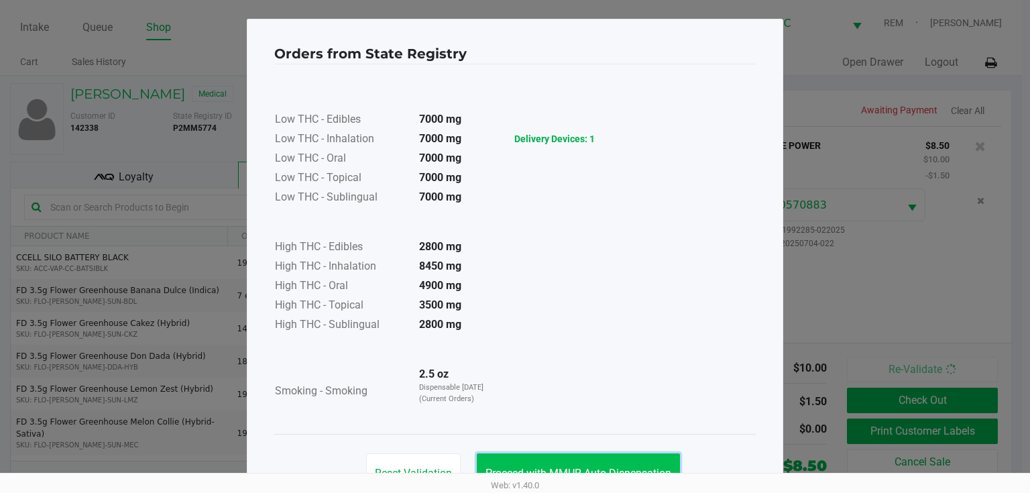
click at [620, 459] on button "Proceed with MMUR Auto-Dispensation" at bounding box center [578, 474] width 203 height 40
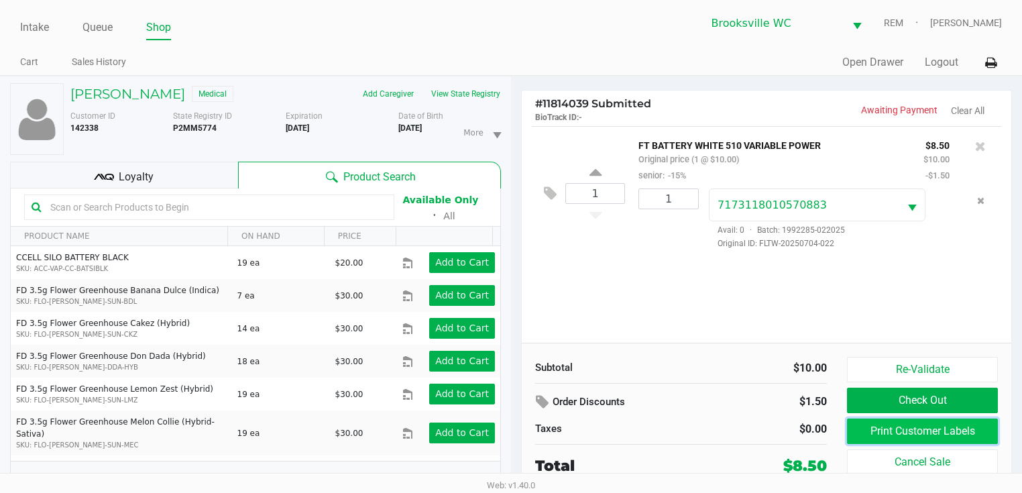
click at [859, 429] on button "Print Customer Labels" at bounding box center [922, 431] width 151 height 25
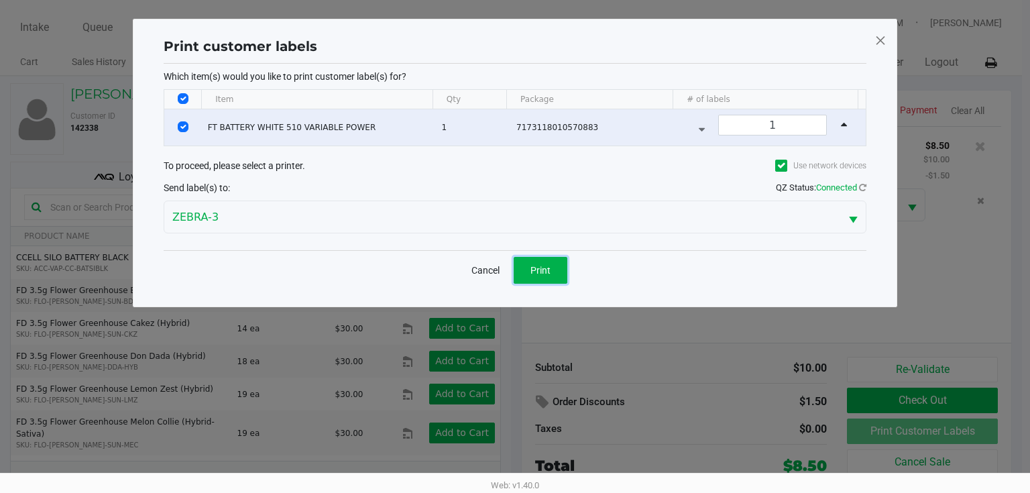
click at [548, 277] on button "Print" at bounding box center [541, 270] width 54 height 27
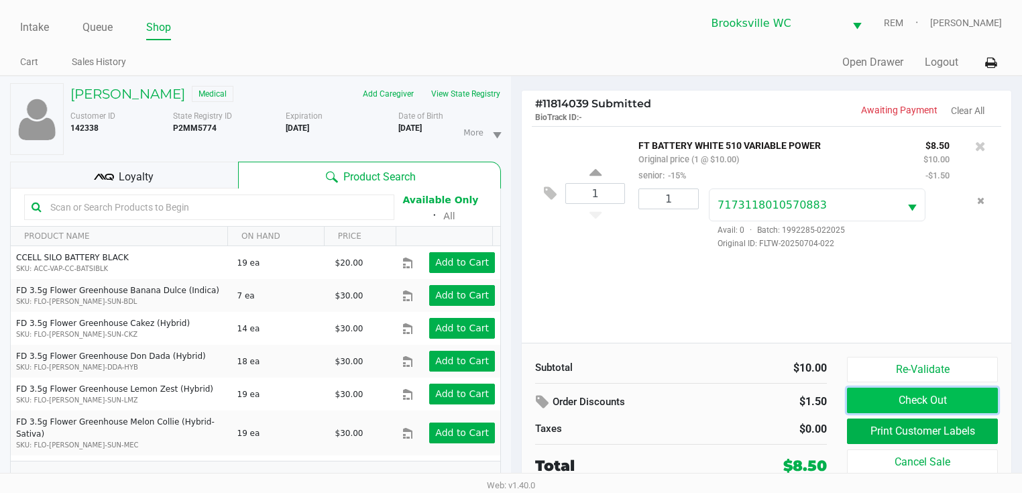
click at [886, 405] on button "Check Out" at bounding box center [922, 400] width 151 height 25
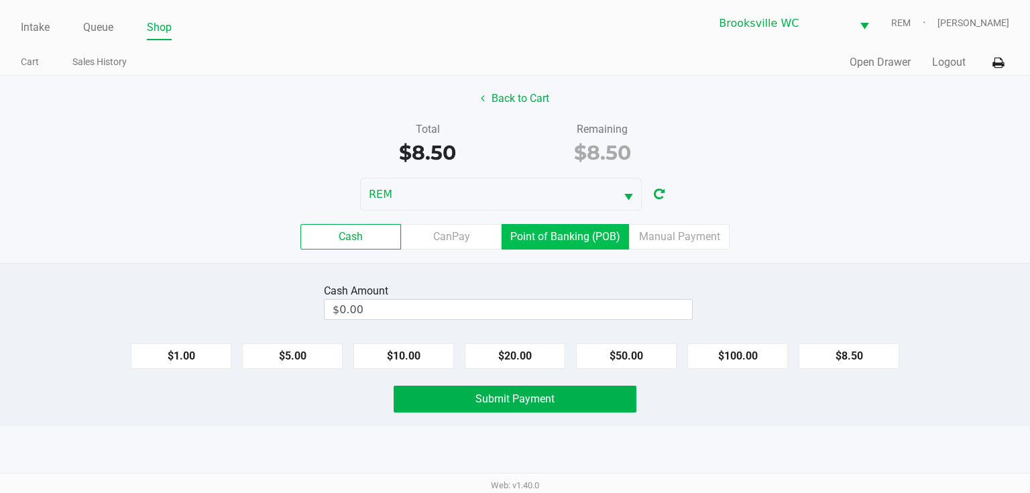
click at [568, 242] on label "Point of Banking (POB)" at bounding box center [565, 236] width 127 height 25
click at [0, 0] on 7 "Point of Banking (POB)" at bounding box center [0, 0] width 0 height 0
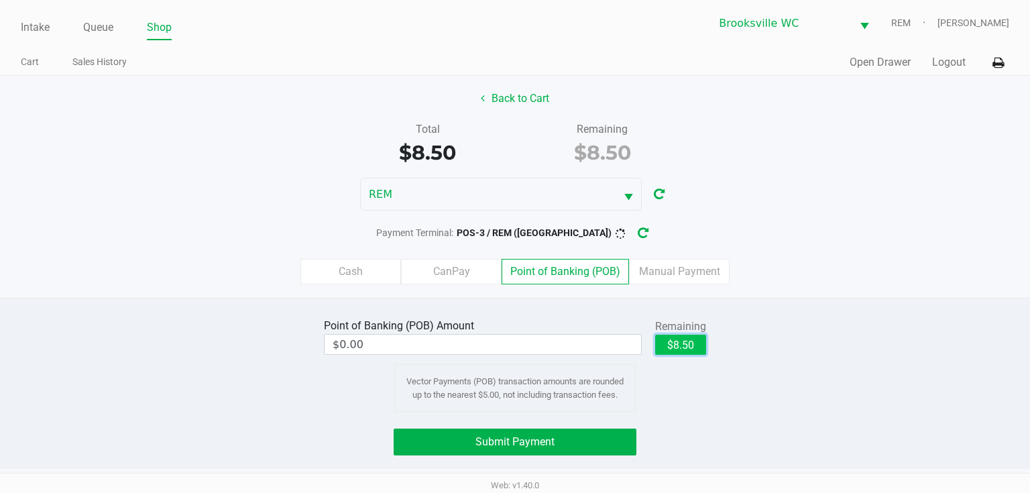
click at [678, 336] on button "$8.50" at bounding box center [680, 345] width 51 height 20
type input "$8.50"
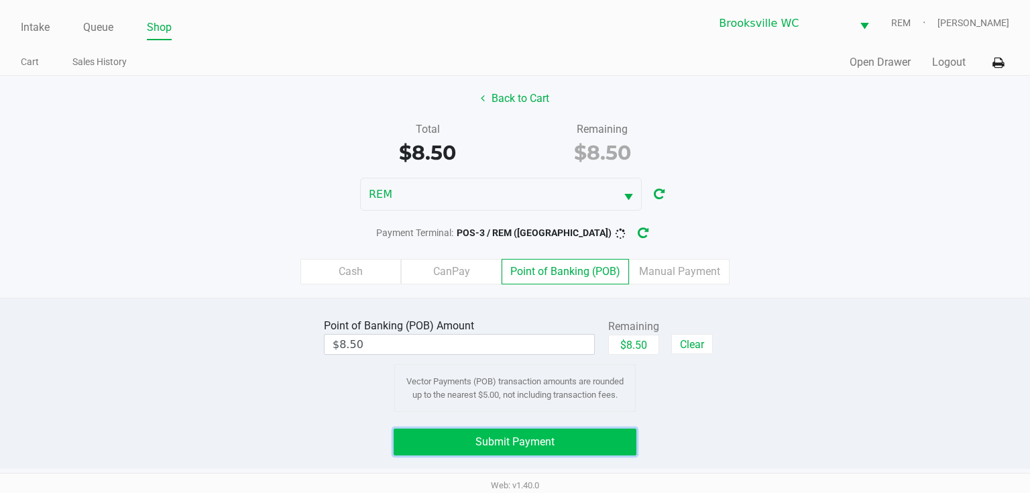
click at [592, 449] on button "Submit Payment" at bounding box center [515, 442] width 243 height 27
click at [578, 437] on button "Submit Payment" at bounding box center [515, 442] width 243 height 27
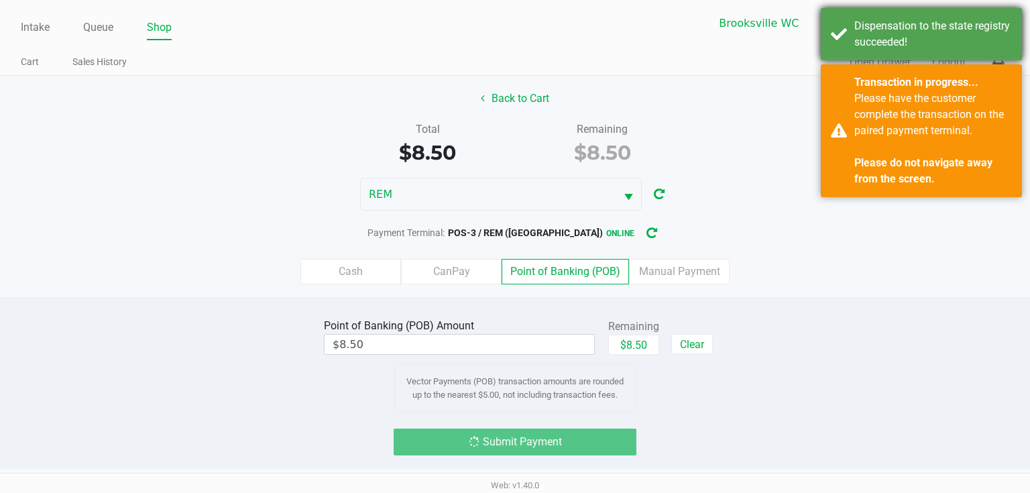
click at [886, 54] on div "Dispensation to the state registry succeeded!" at bounding box center [921, 34] width 201 height 52
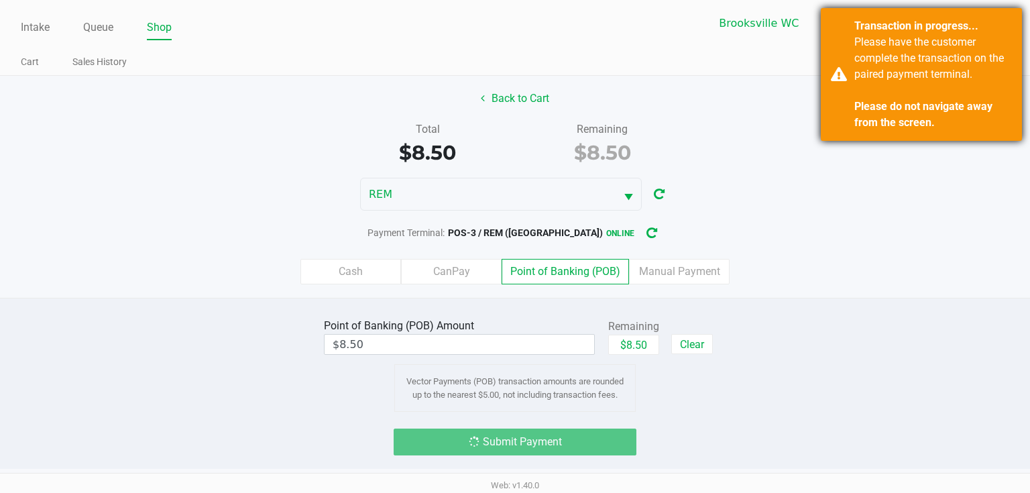
click at [927, 107] on strong "Please do not navigate away from the screen." at bounding box center [924, 114] width 138 height 29
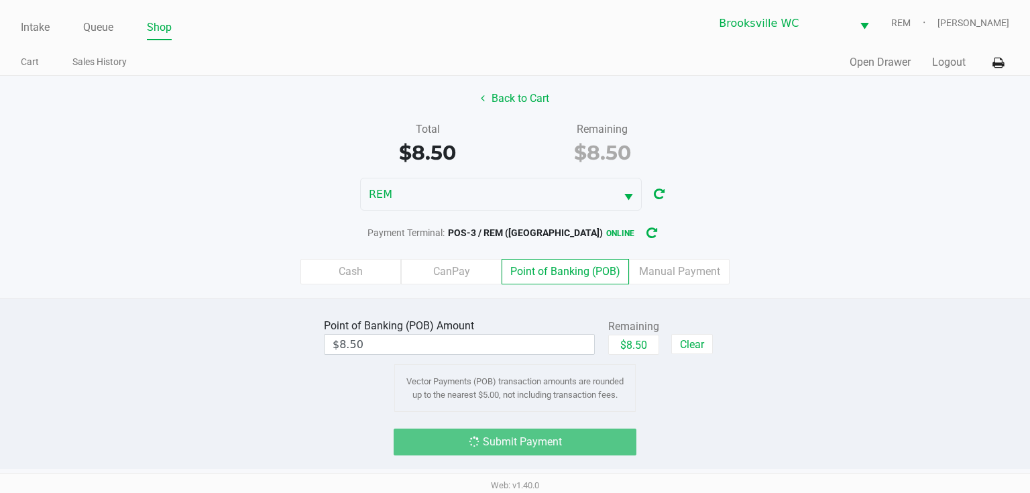
click at [861, 178] on div "REM" at bounding box center [515, 194] width 1030 height 33
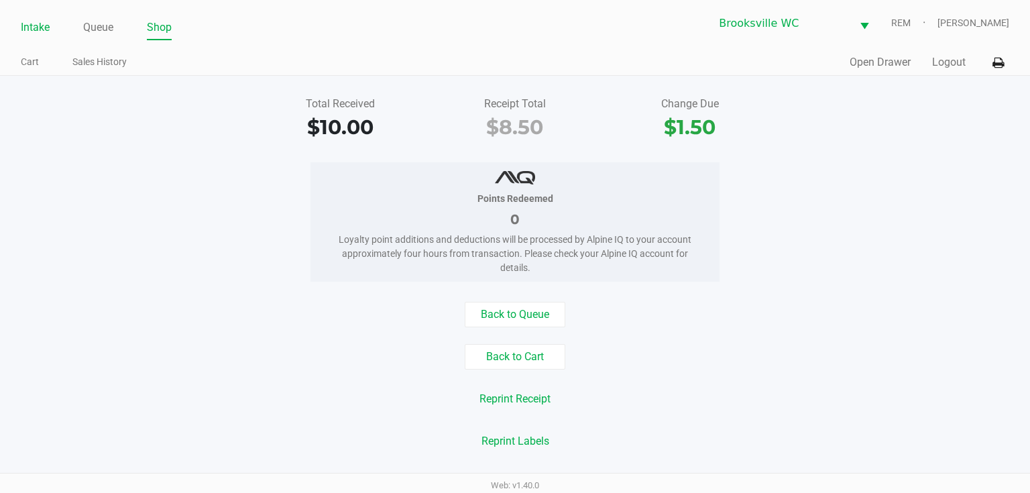
click at [30, 29] on link "Intake" at bounding box center [35, 27] width 29 height 19
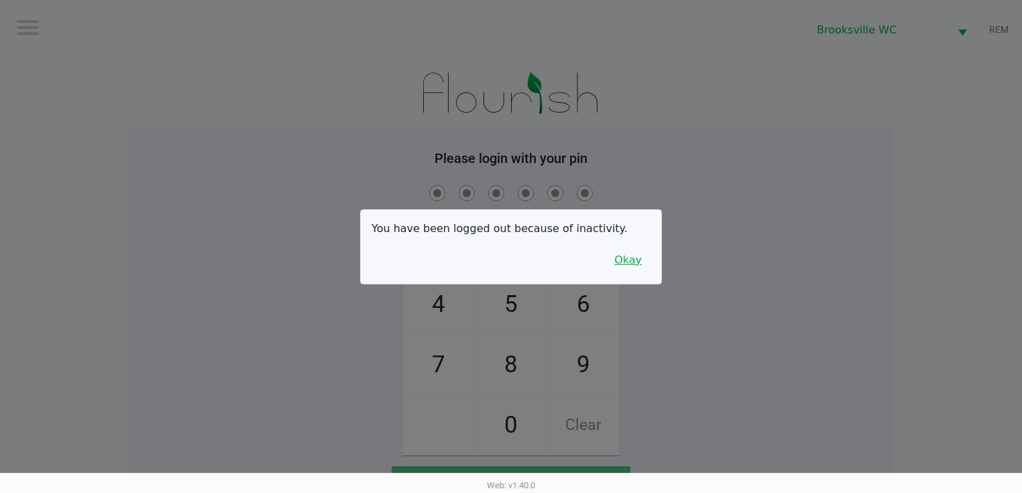
click at [641, 259] on button "Okay" at bounding box center [628, 260] width 45 height 25
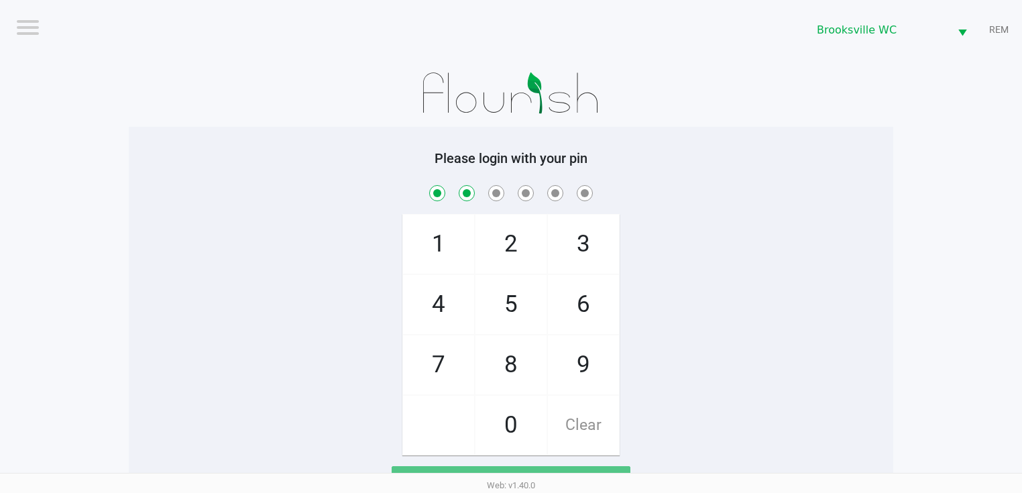
checkbox input "true"
click at [758, 143] on div "Please login with your pin 1 4 7 2 5 8 0 3 6 9 Clear Login" at bounding box center [511, 322] width 765 height 390
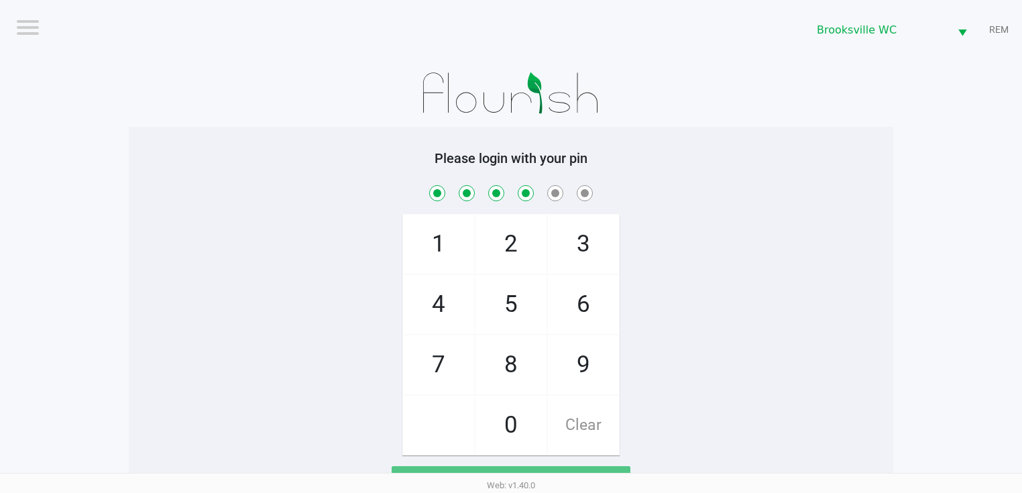
click at [608, 204] on div "1 4 7 2 5 8 0 3 6 9 Clear" at bounding box center [511, 318] width 765 height 273
click at [448, 267] on span "1" at bounding box center [438, 244] width 71 height 59
checkbox input "true"
checkbox input "false"
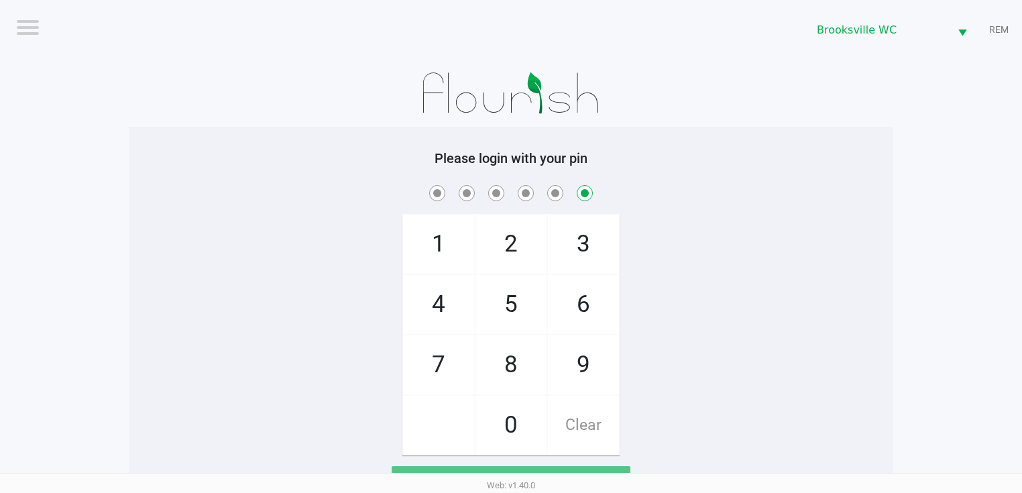
checkbox input "false"
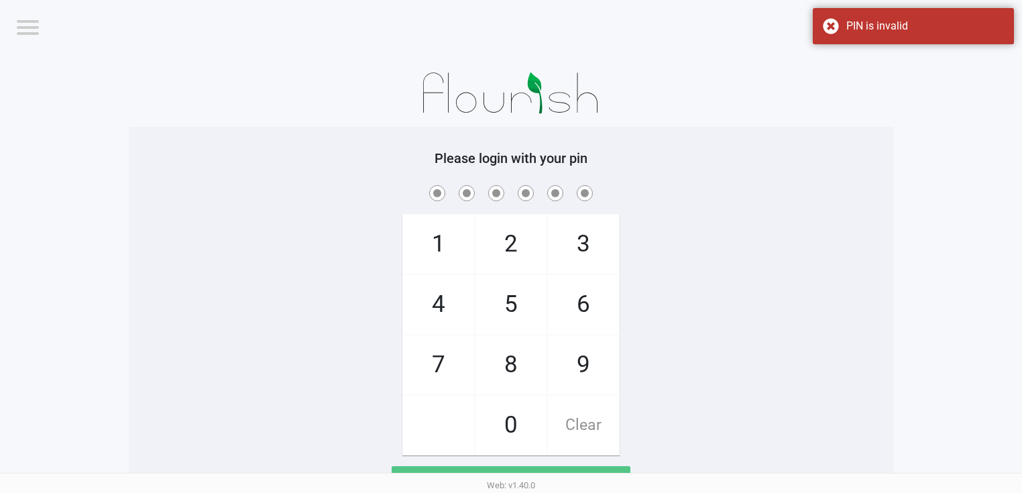
checkbox input "true"
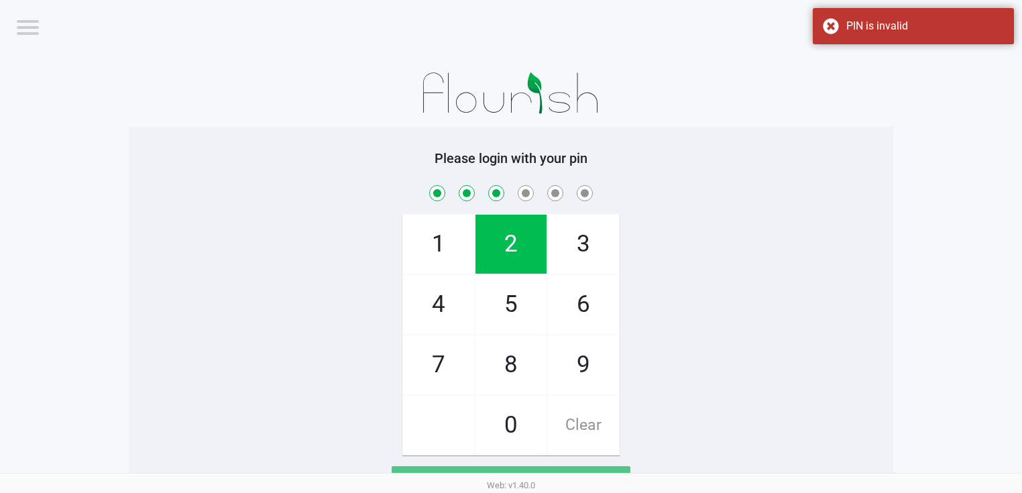
checkbox input "true"
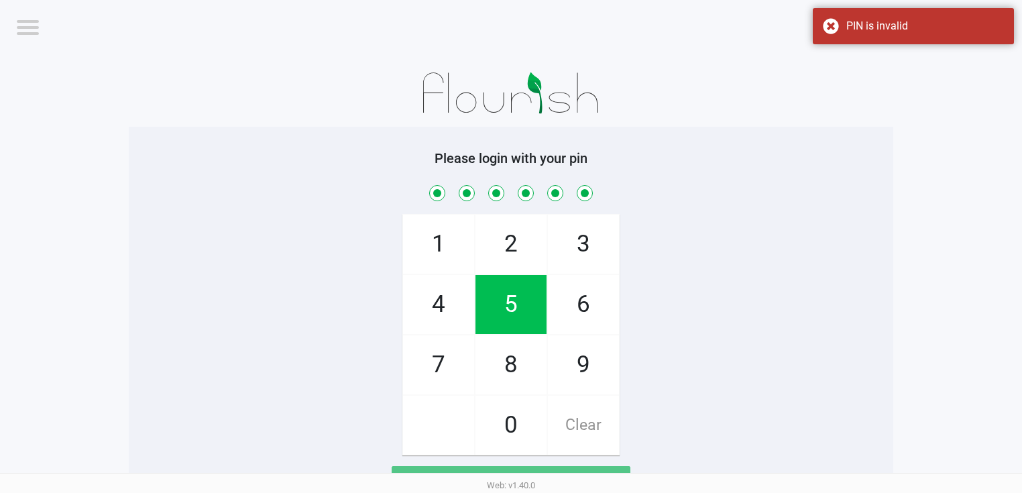
checkbox input "true"
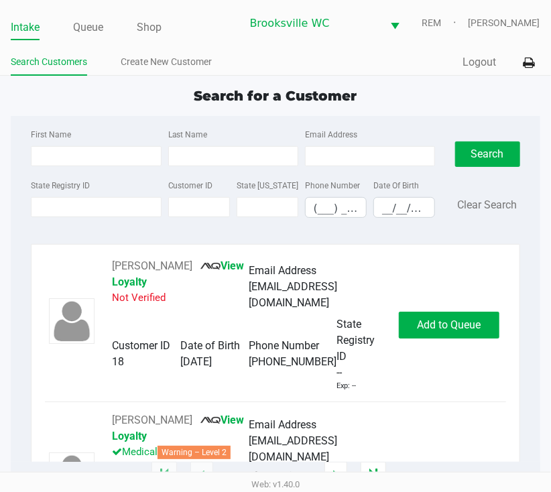
click at [148, 51] on div "Search Customers Create New Customer" at bounding box center [143, 62] width 265 height 25
click at [149, 54] on link "Create New Customer" at bounding box center [166, 62] width 91 height 17
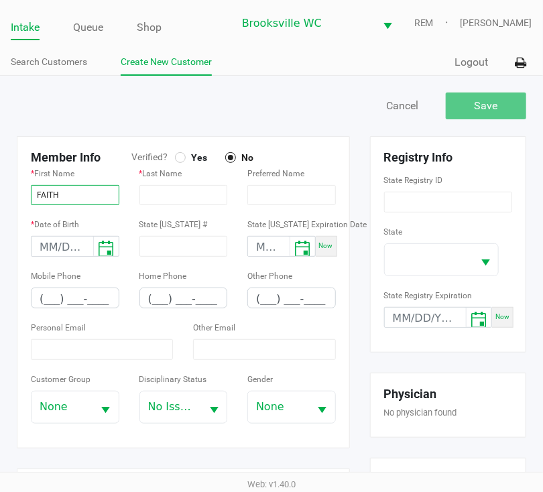
type input "FAITH"
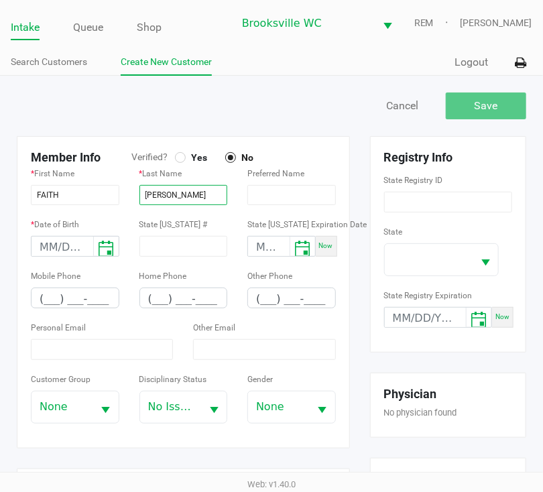
type input "[PERSON_NAME]"
click at [76, 251] on kendo-dateinput "month/day/year" at bounding box center [63, 247] width 62 height 21
click at [93, 237] on div at bounding box center [93, 237] width 0 height 0
type input "month/02/year"
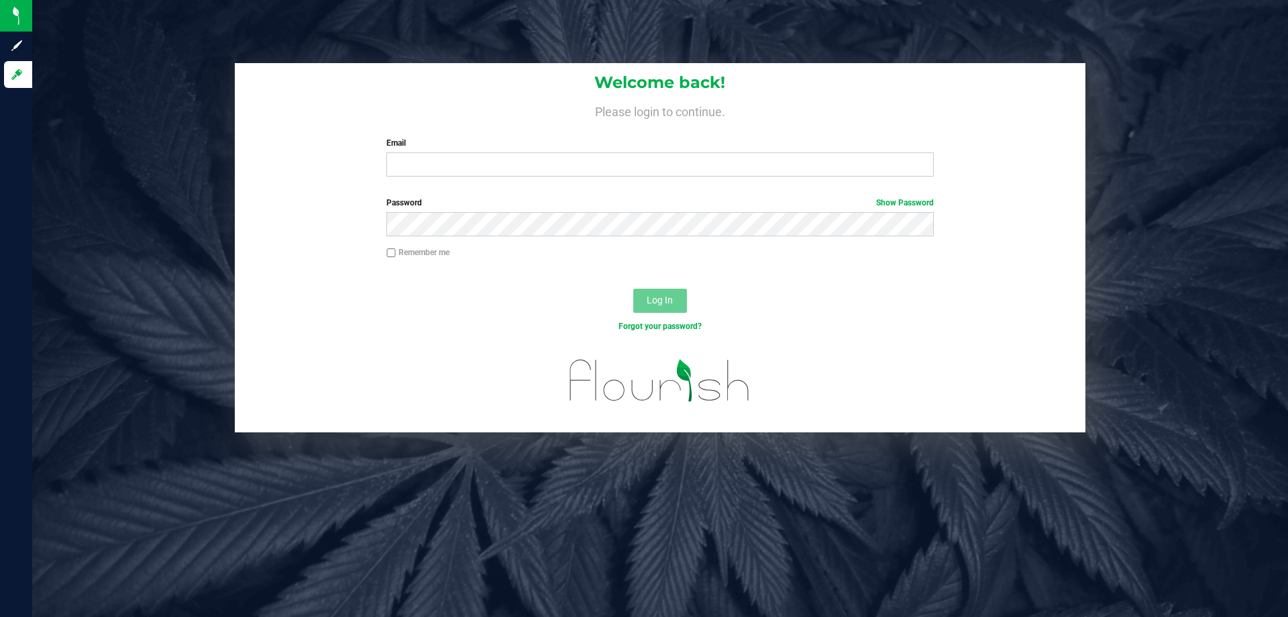
type input "[EMAIL_ADDRESS][DOMAIN_NAME]"
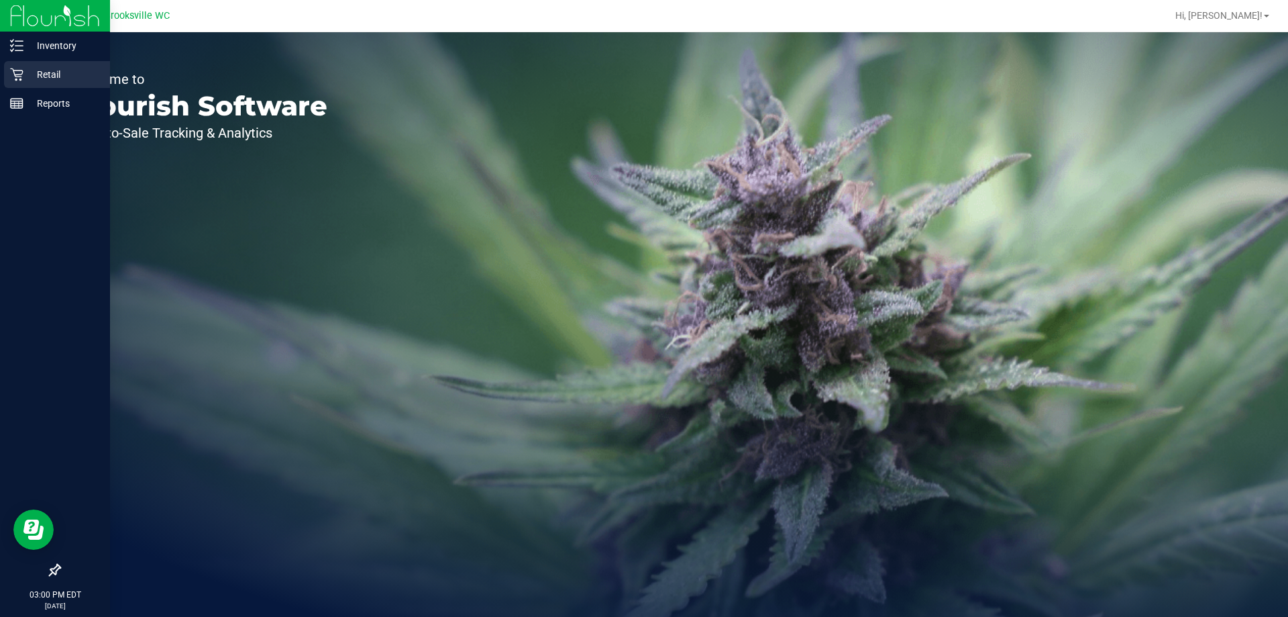
click at [21, 74] on icon at bounding box center [16, 74] width 13 height 13
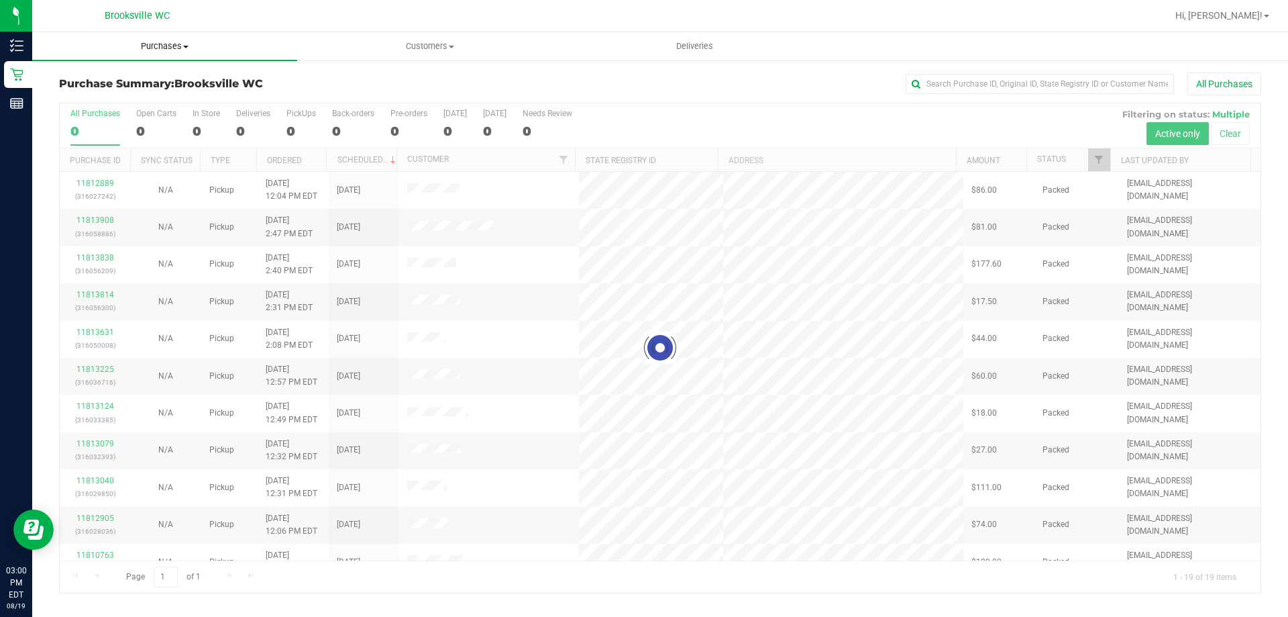
click at [182, 51] on span "Purchases" at bounding box center [164, 46] width 265 height 12
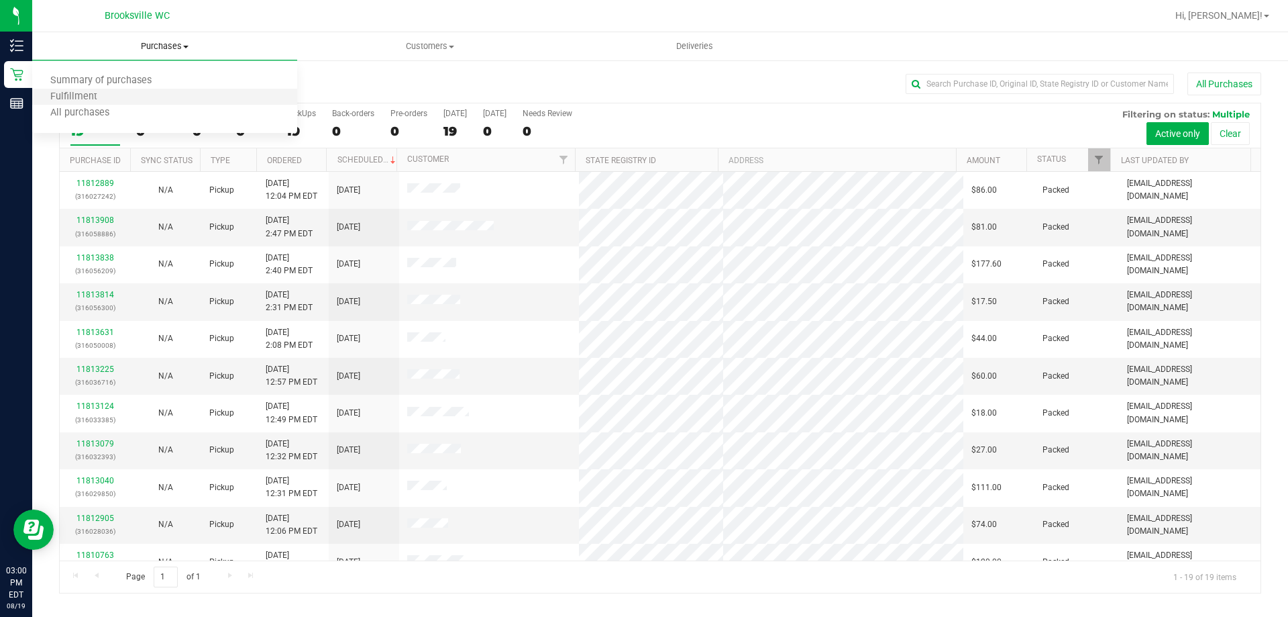
click at [174, 99] on li "Fulfillment" at bounding box center [164, 97] width 265 height 16
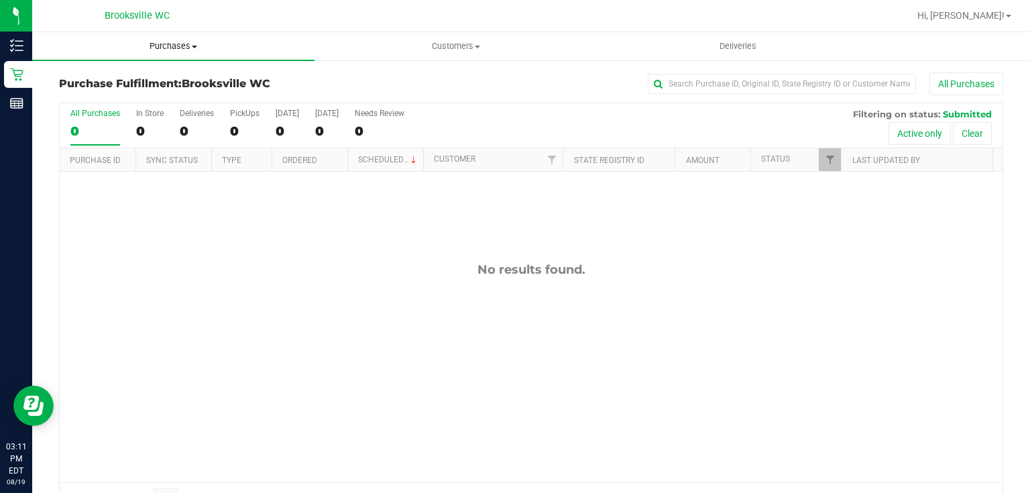
click at [125, 44] on span "Purchases" at bounding box center [173, 46] width 282 height 12
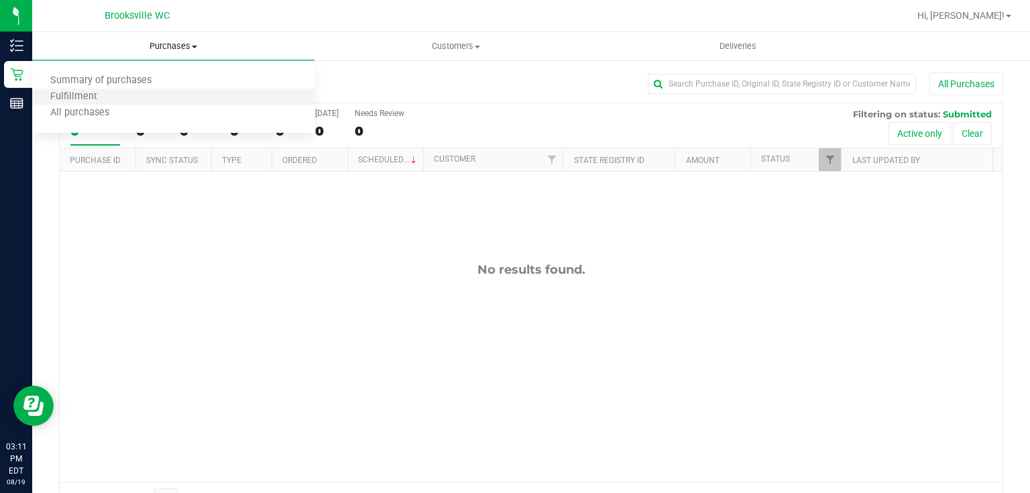
click at [122, 100] on li "Fulfillment" at bounding box center [173, 97] width 282 height 16
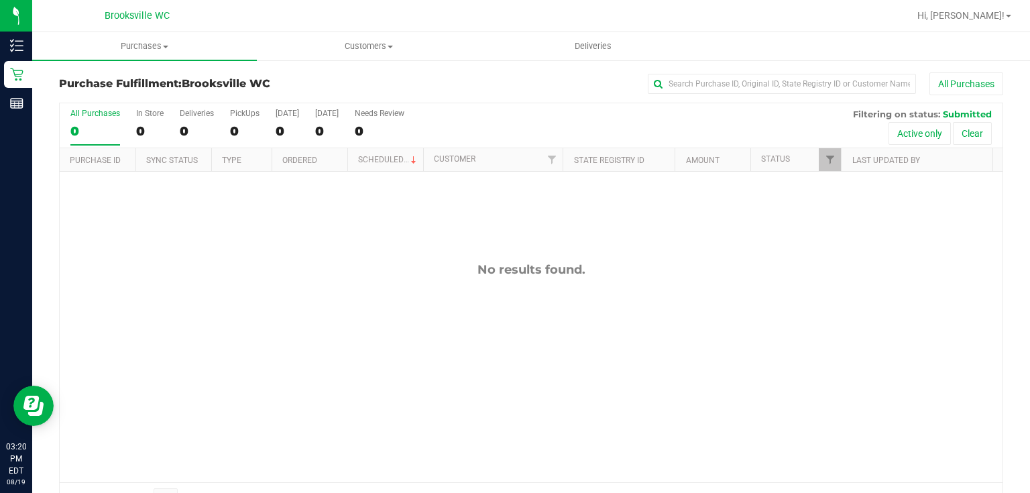
click at [123, 22] on div "Brooksville WC" at bounding box center [137, 15] width 65 height 16
click at [126, 36] on uib-tab-heading "Purchases Summary of purchases Fulfillment All purchases" at bounding box center [144, 46] width 225 height 28
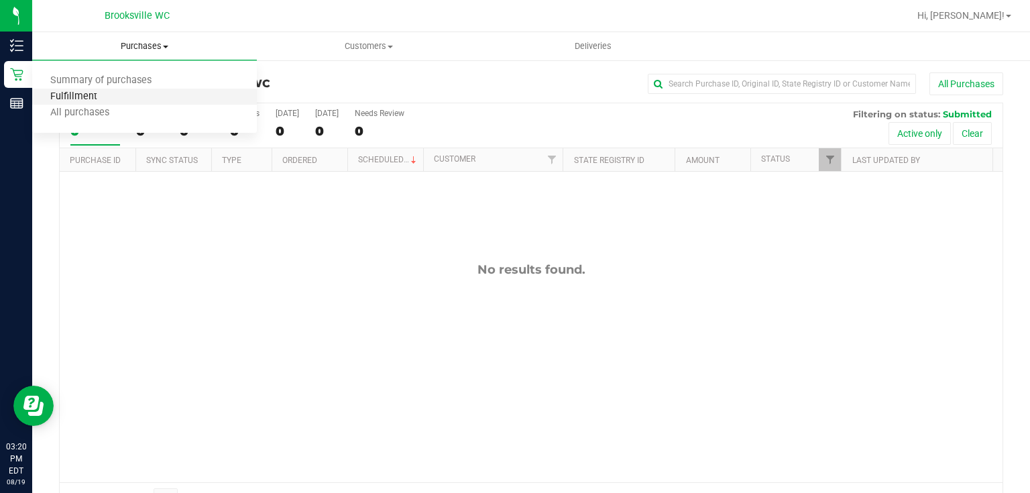
click at [83, 94] on span "Fulfillment" at bounding box center [73, 96] width 83 height 11
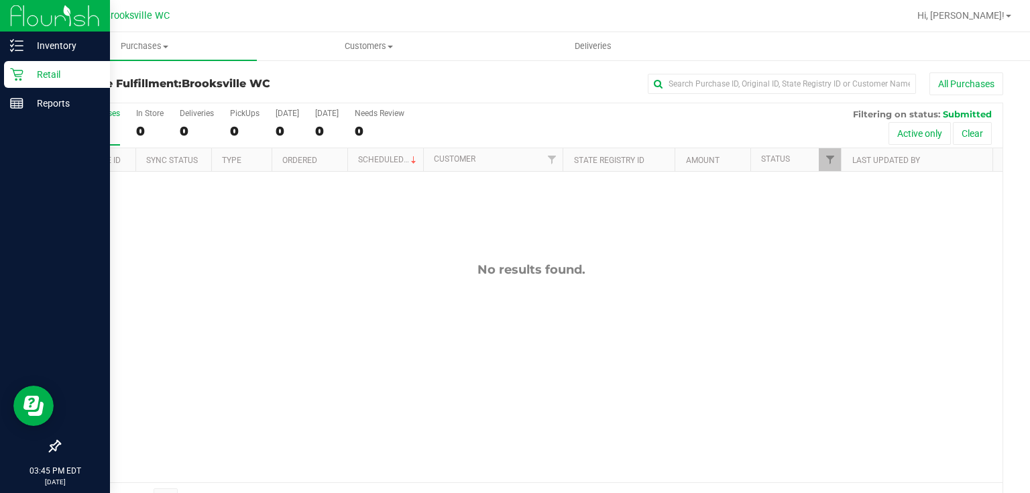
click at [45, 83] on div "Retail" at bounding box center [57, 74] width 106 height 27
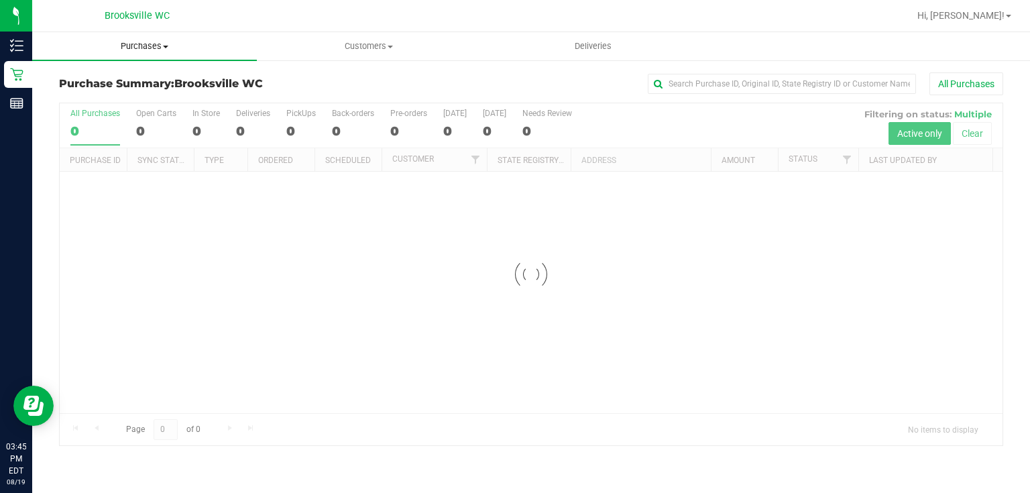
click at [146, 49] on span "Purchases" at bounding box center [144, 46] width 225 height 12
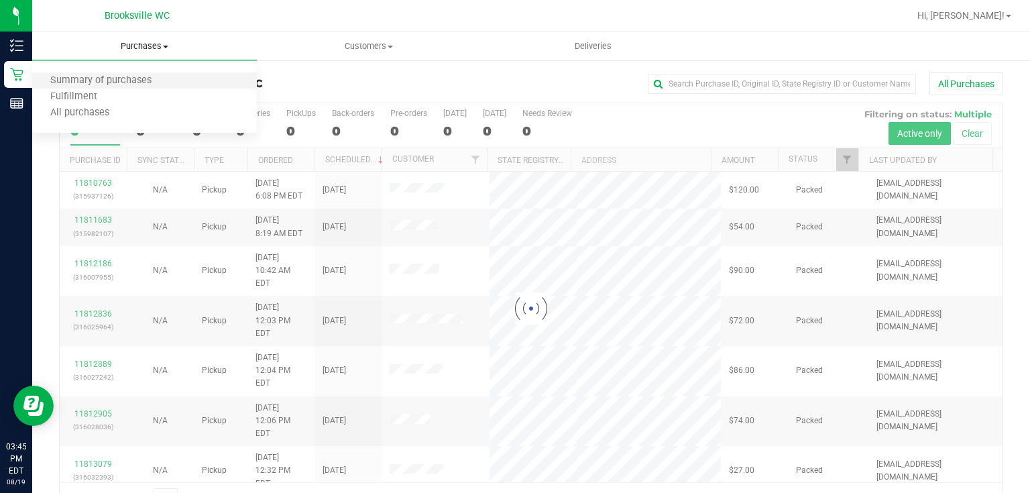
click at [126, 88] on li "Summary of purchases" at bounding box center [144, 81] width 225 height 16
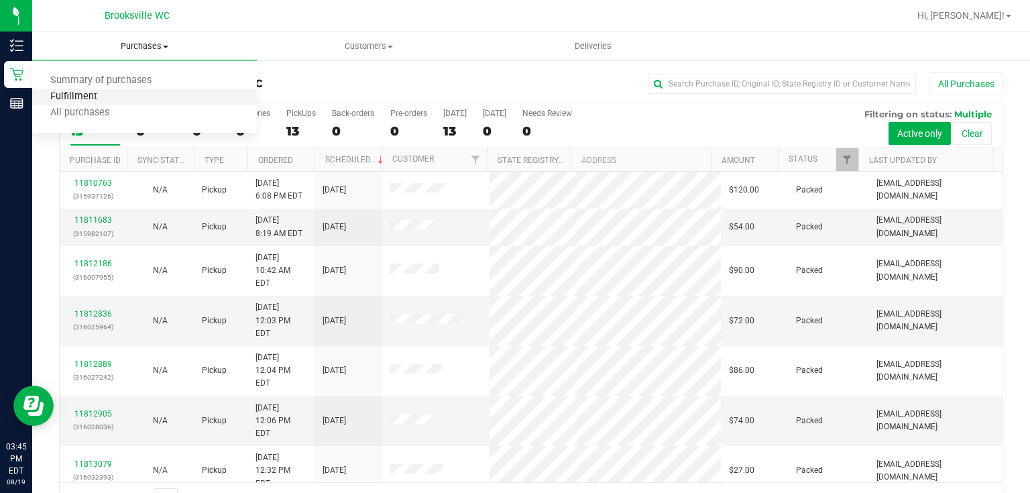
click at [99, 97] on span "Fulfillment" at bounding box center [73, 96] width 83 height 11
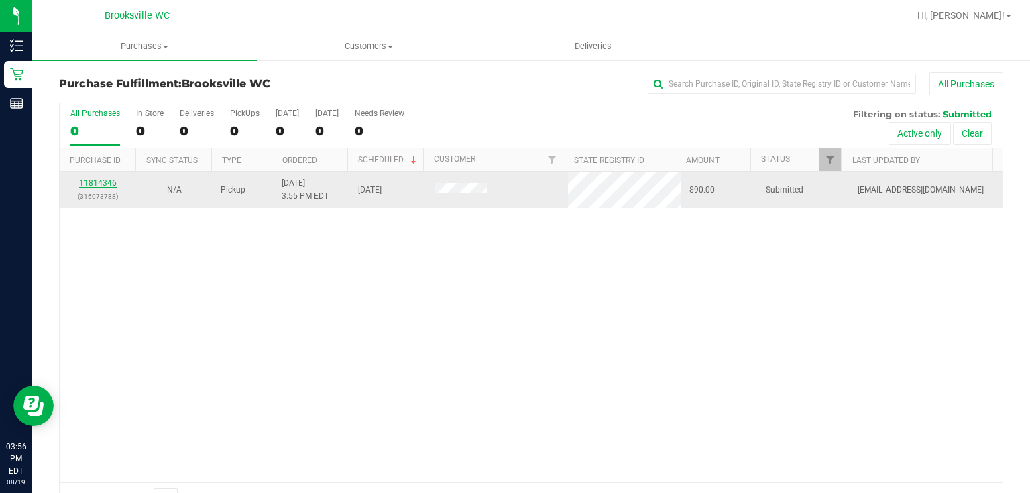
click at [97, 180] on link "11814346" at bounding box center [98, 182] width 38 height 9
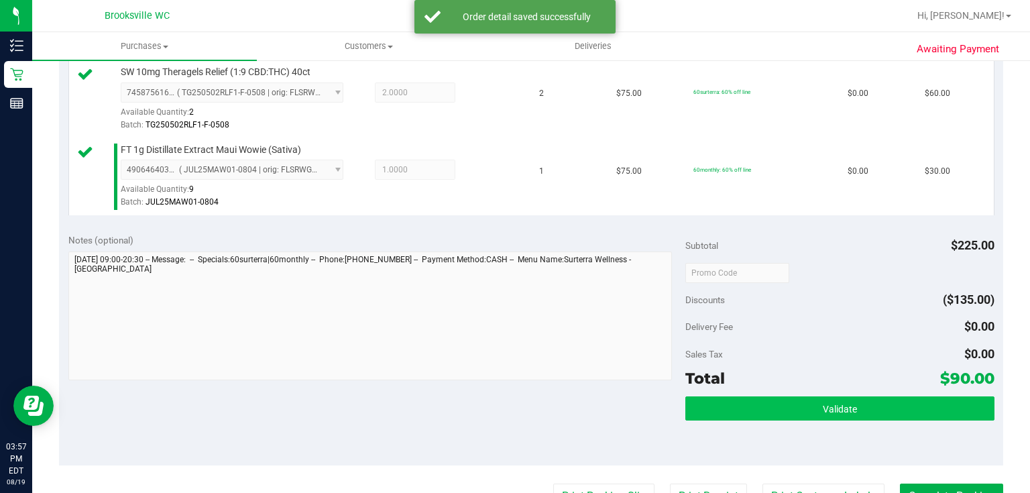
scroll to position [376, 0]
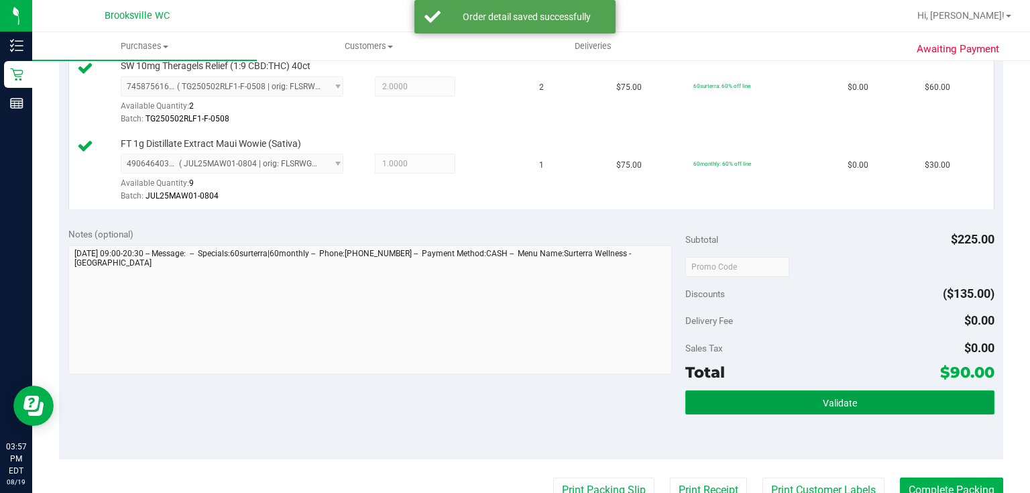
click at [828, 393] on button "Validate" at bounding box center [840, 402] width 309 height 24
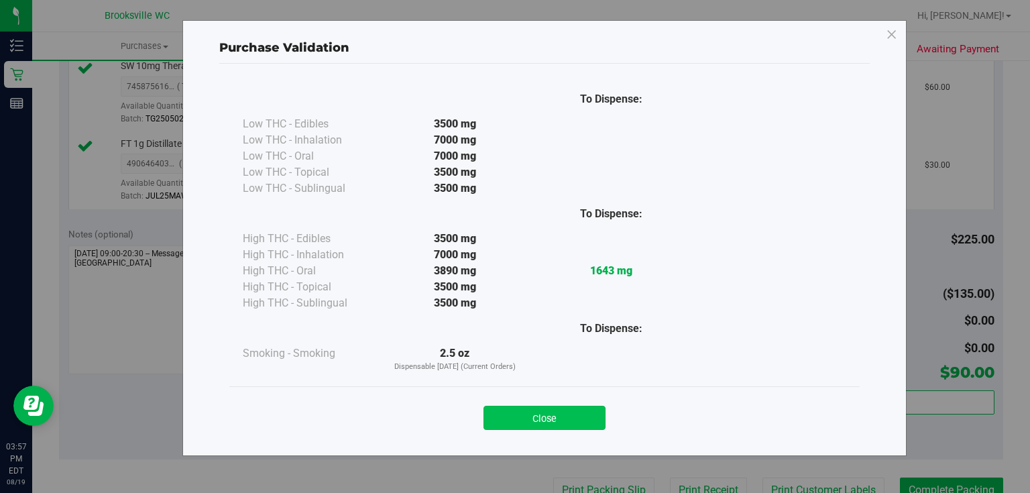
click at [529, 412] on button "Close" at bounding box center [545, 418] width 122 height 24
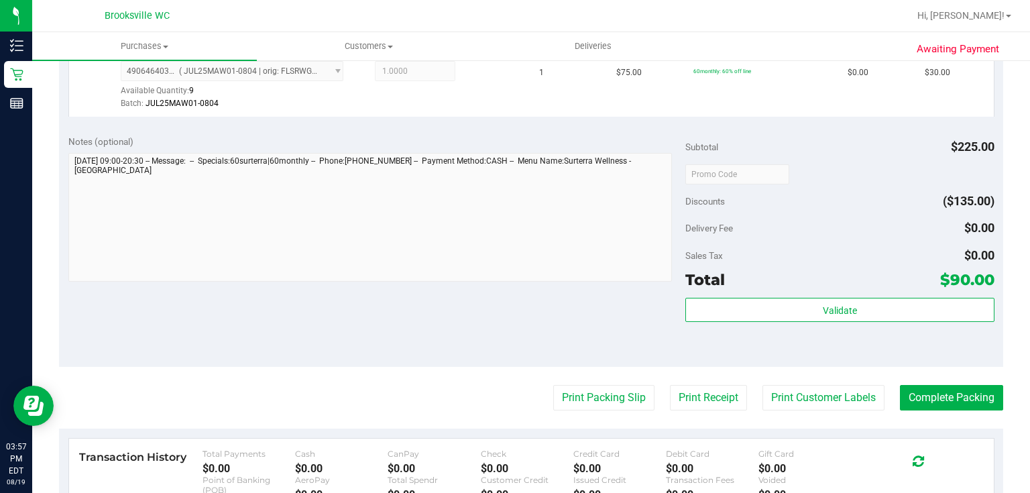
scroll to position [483, 0]
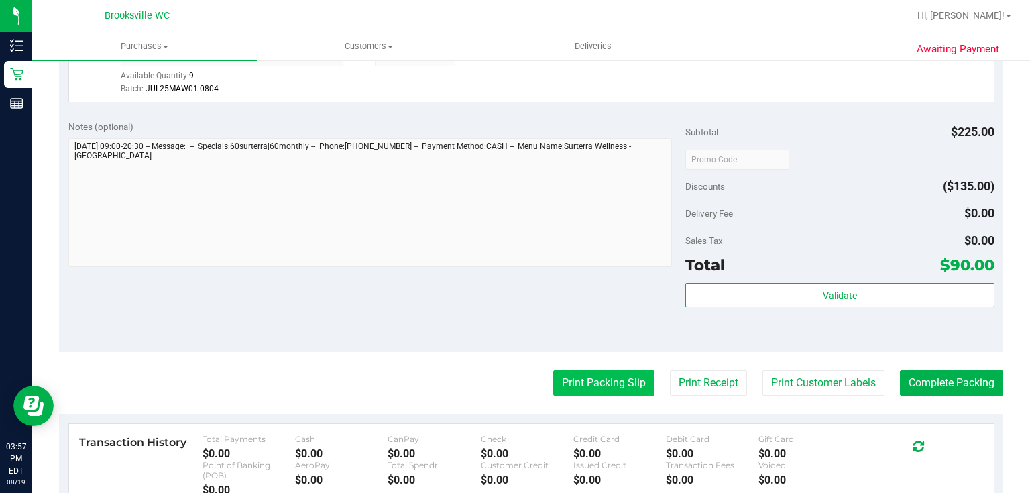
click at [585, 392] on button "Print Packing Slip" at bounding box center [603, 382] width 101 height 25
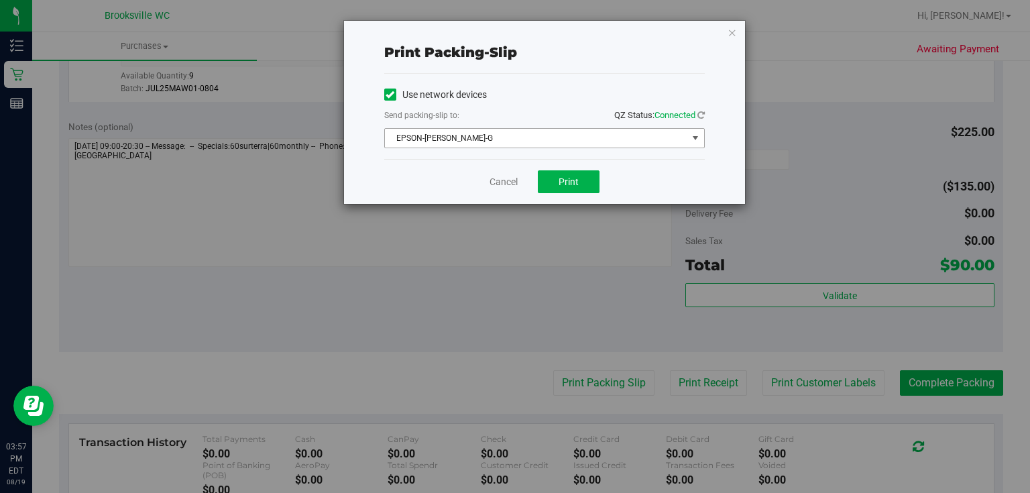
click at [555, 134] on span "EPSON-[PERSON_NAME]-G" at bounding box center [536, 138] width 303 height 19
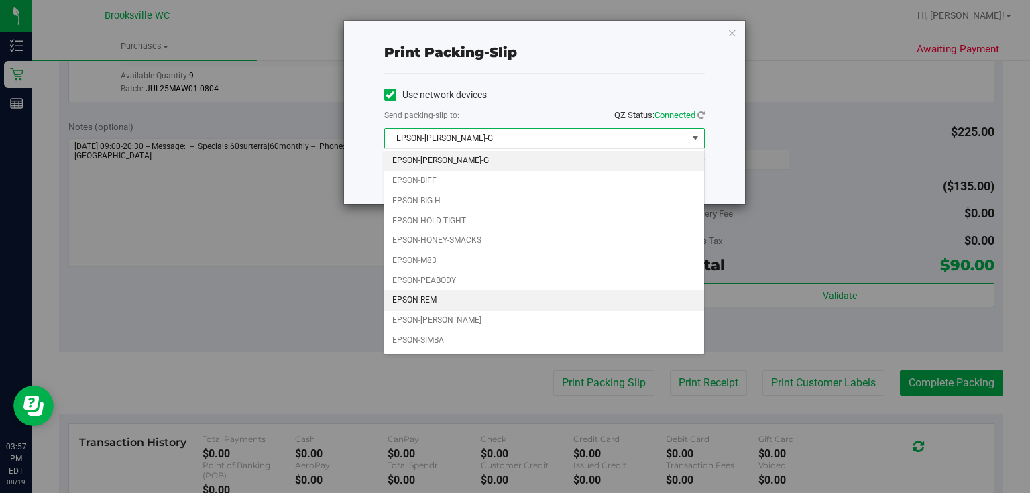
click at [502, 301] on li "EPSON-REM" at bounding box center [543, 300] width 319 height 20
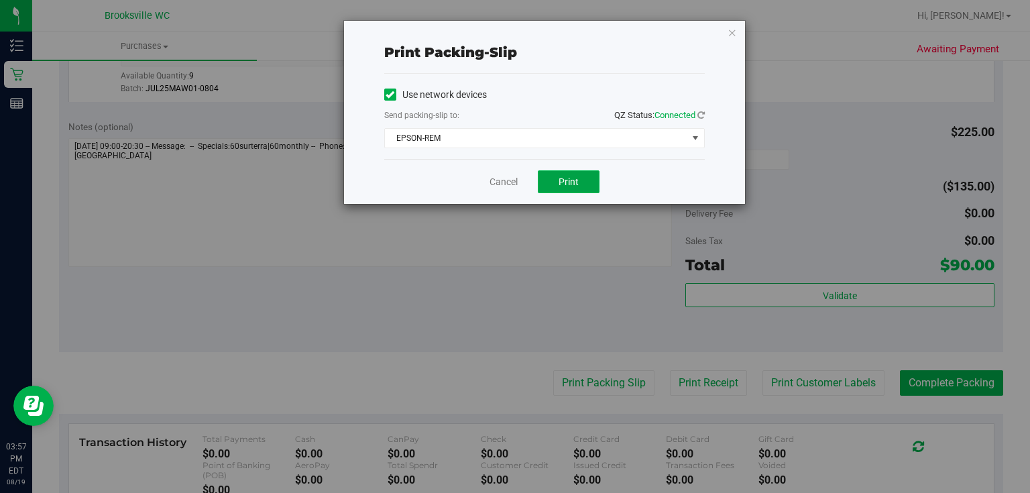
click at [577, 180] on span "Print" at bounding box center [569, 181] width 20 height 11
click at [731, 32] on icon "button" at bounding box center [732, 32] width 9 height 16
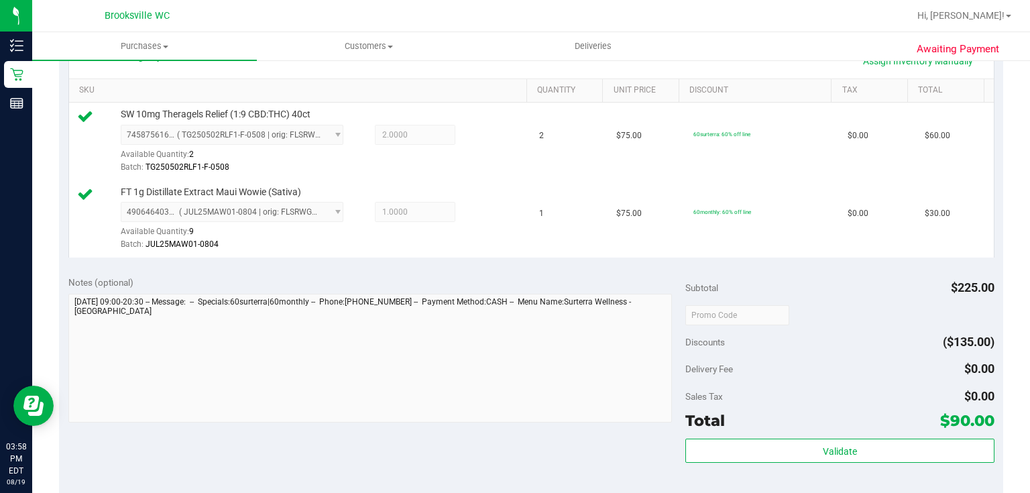
scroll to position [429, 0]
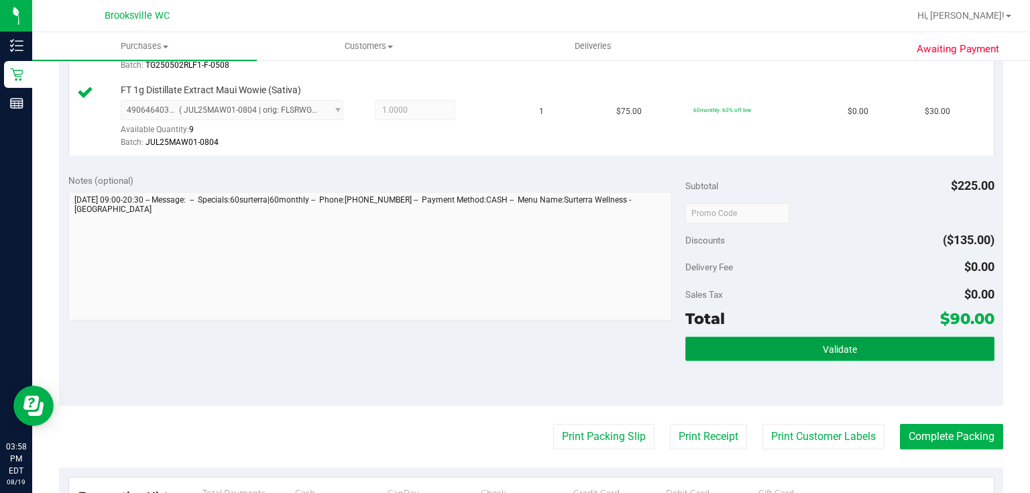
click at [774, 345] on button "Validate" at bounding box center [840, 349] width 309 height 24
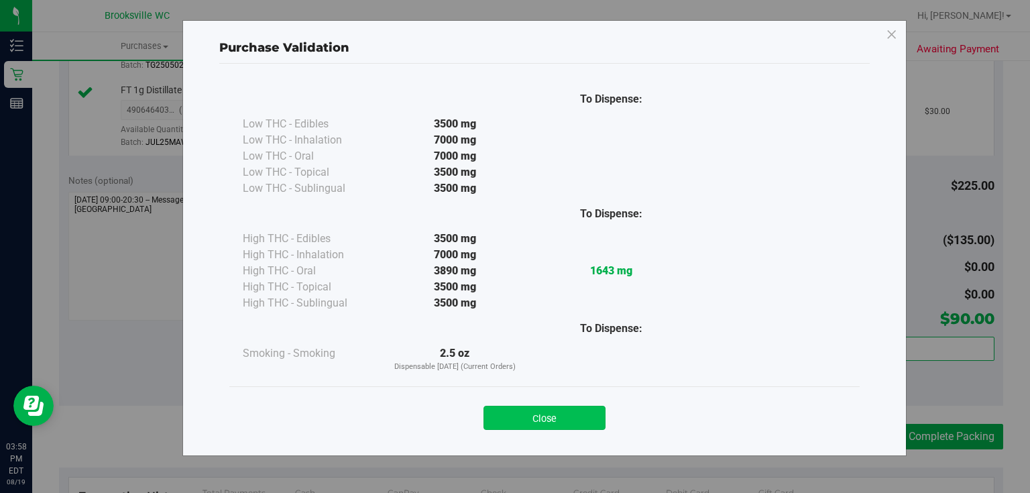
click at [590, 406] on button "Close" at bounding box center [545, 418] width 122 height 24
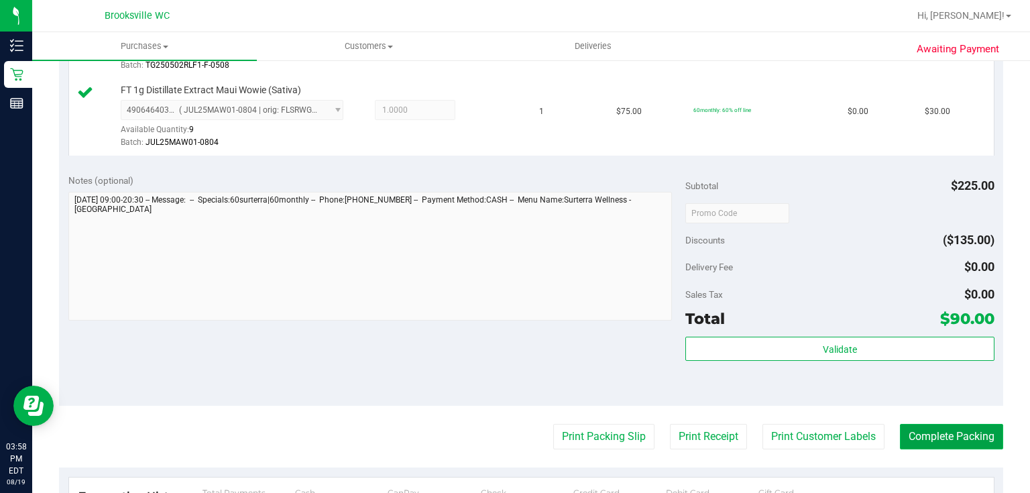
click at [956, 438] on button "Complete Packing" at bounding box center [951, 436] width 103 height 25
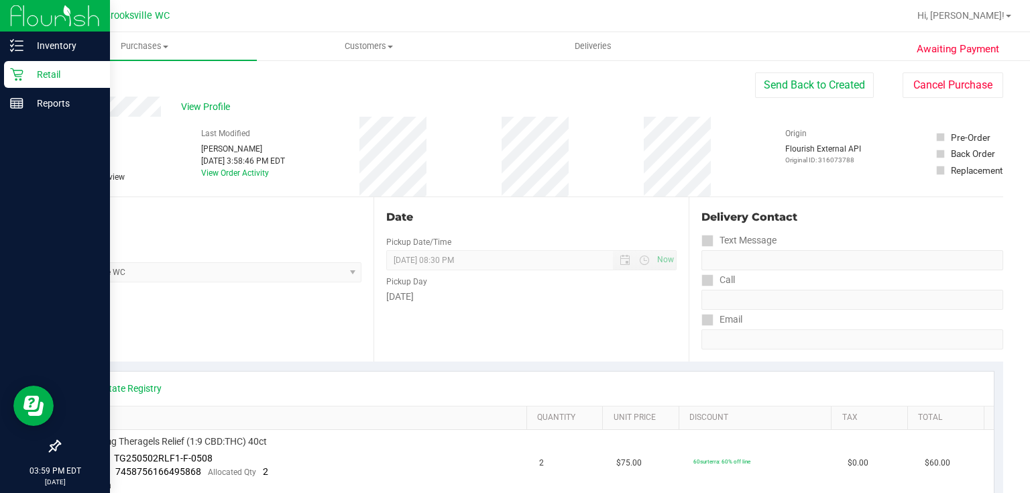
click at [66, 78] on p "Retail" at bounding box center [63, 74] width 81 height 16
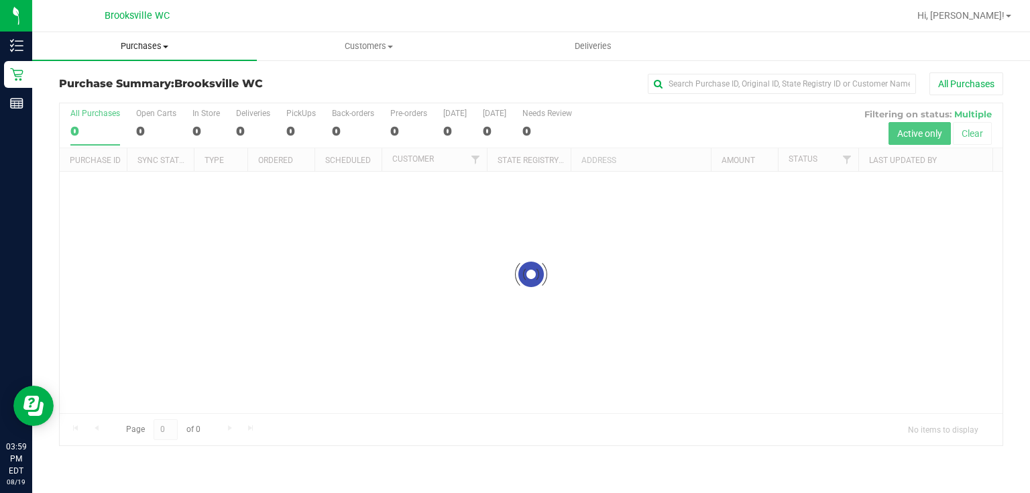
click at [136, 43] on span "Purchases" at bounding box center [144, 46] width 225 height 12
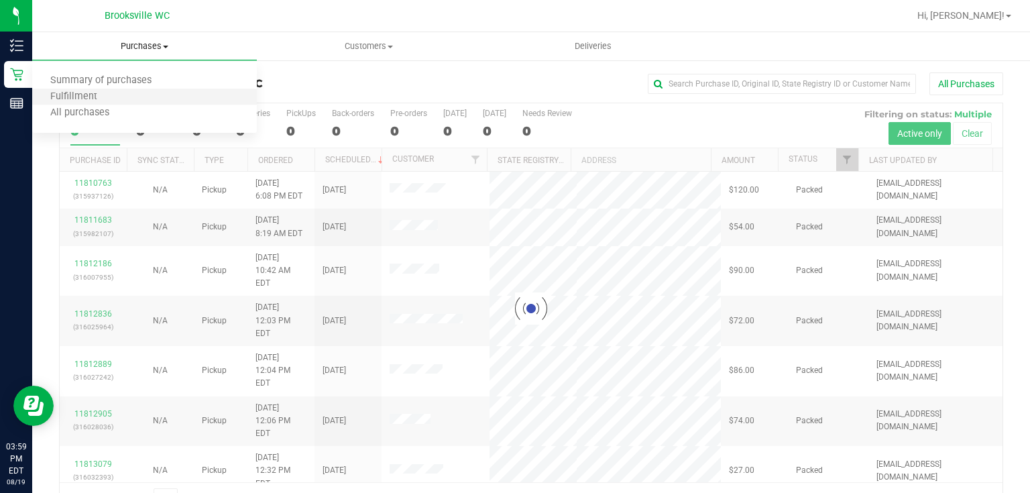
click at [117, 91] on li "Fulfillment" at bounding box center [144, 97] width 225 height 16
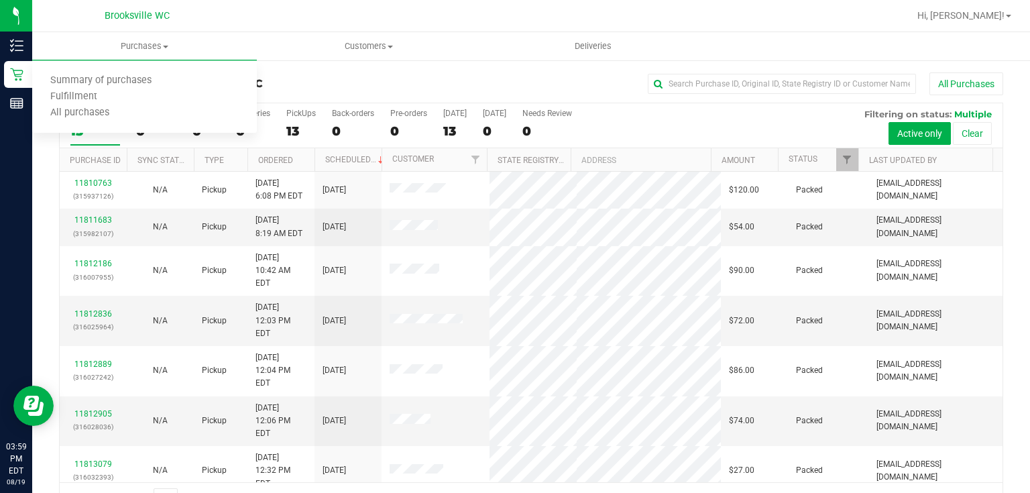
click at [445, 72] on div "All Purchases" at bounding box center [689, 83] width 630 height 23
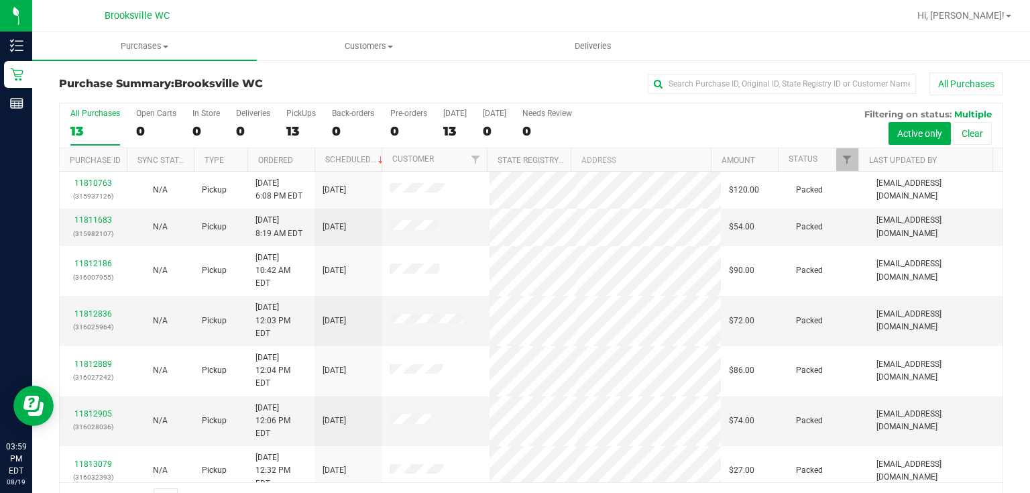
click at [147, 30] on nav "Brooksville WC Hi, Jennifer!" at bounding box center [531, 16] width 998 height 32
click at [141, 43] on span "Purchases" at bounding box center [144, 46] width 225 height 12
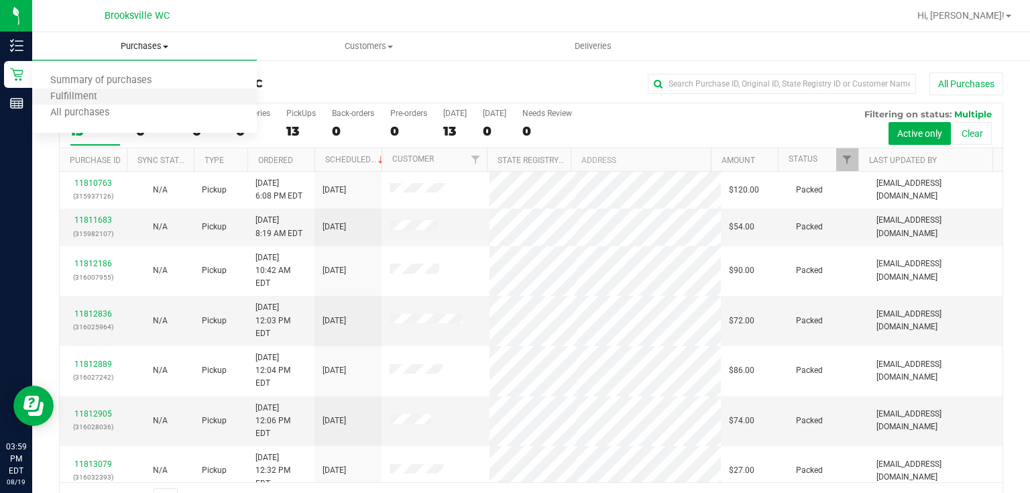
click at [117, 91] on li "Fulfillment" at bounding box center [144, 97] width 225 height 16
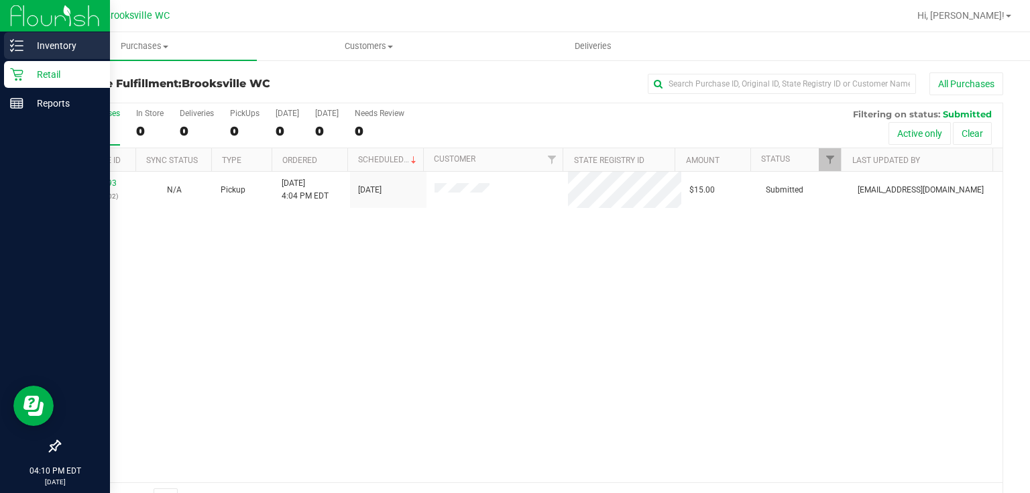
click at [67, 50] on p "Inventory" at bounding box center [63, 46] width 81 height 16
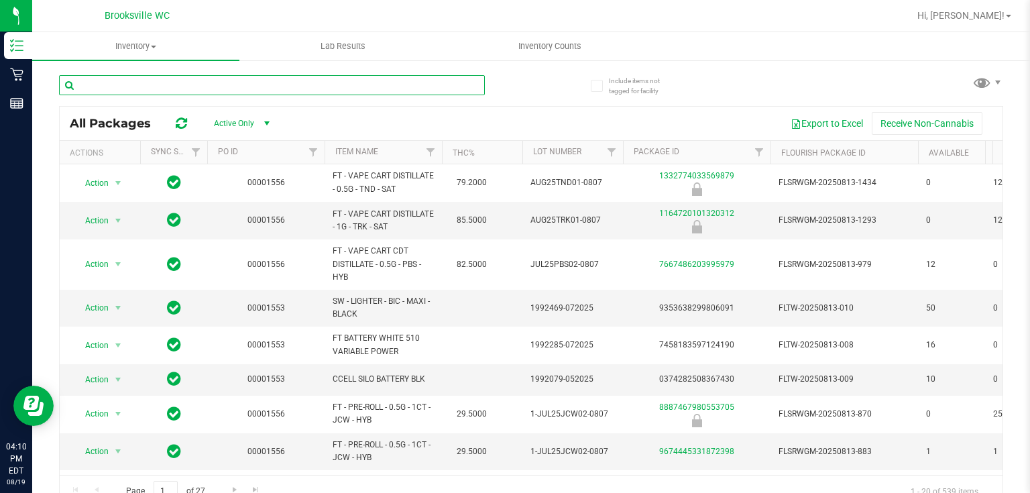
click at [160, 86] on input "text" at bounding box center [272, 85] width 426 height 20
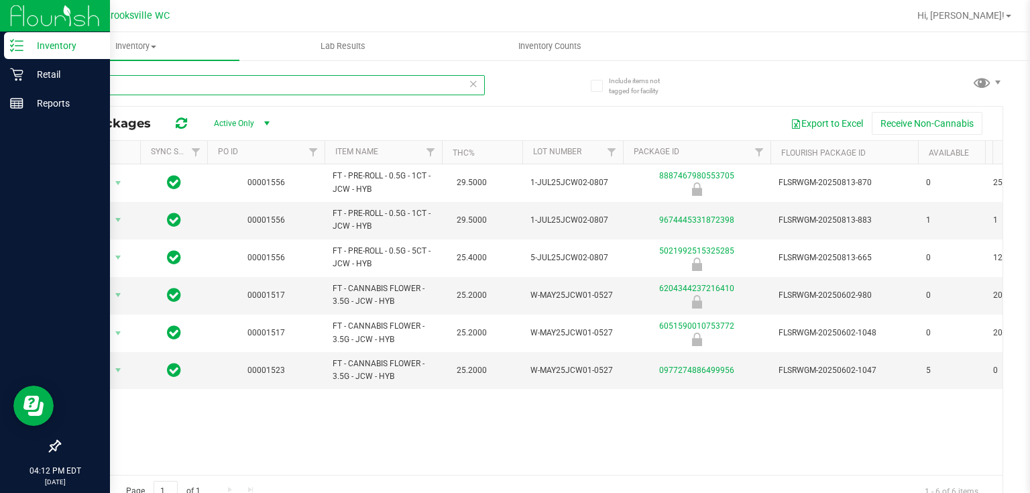
type input "jcw"
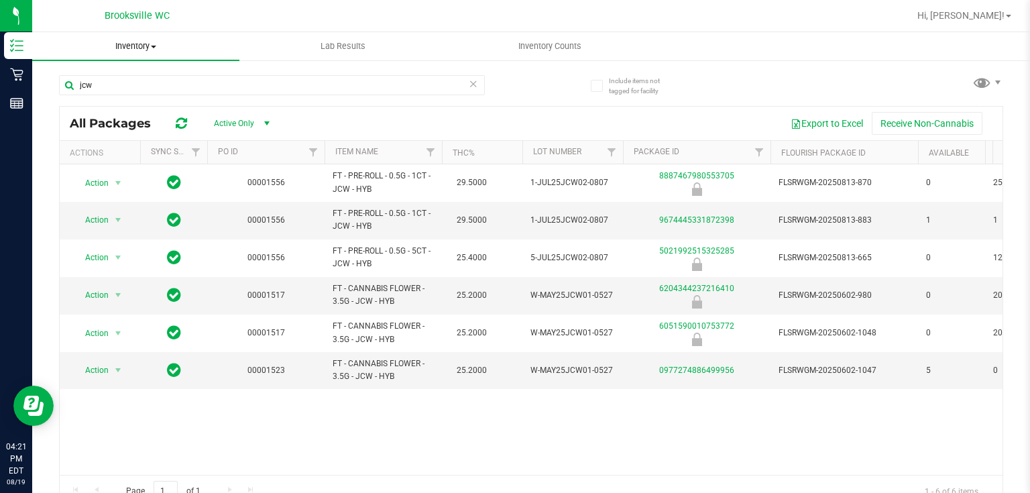
click at [129, 51] on span "Inventory" at bounding box center [135, 46] width 207 height 12
click at [123, 95] on li "All inventory" at bounding box center [135, 97] width 207 height 16
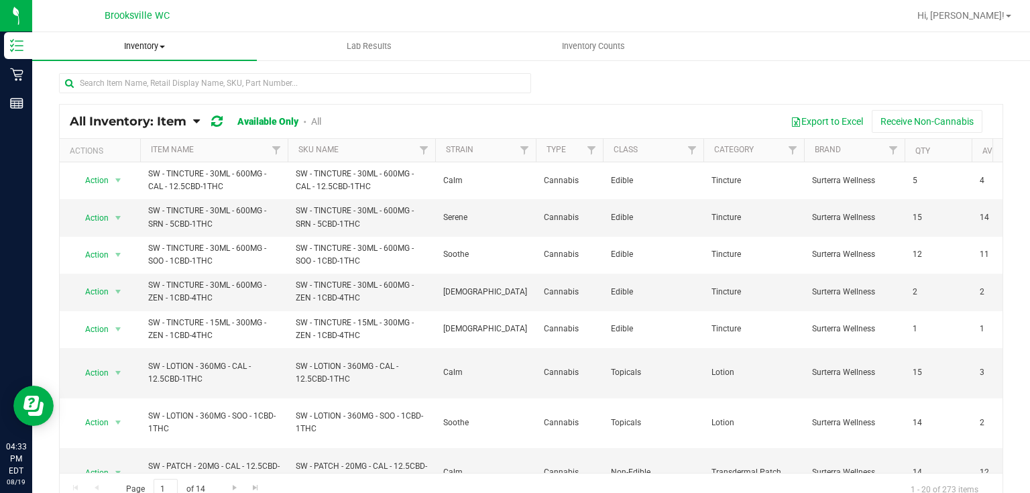
click at [155, 48] on span "Inventory" at bounding box center [144, 46] width 225 height 12
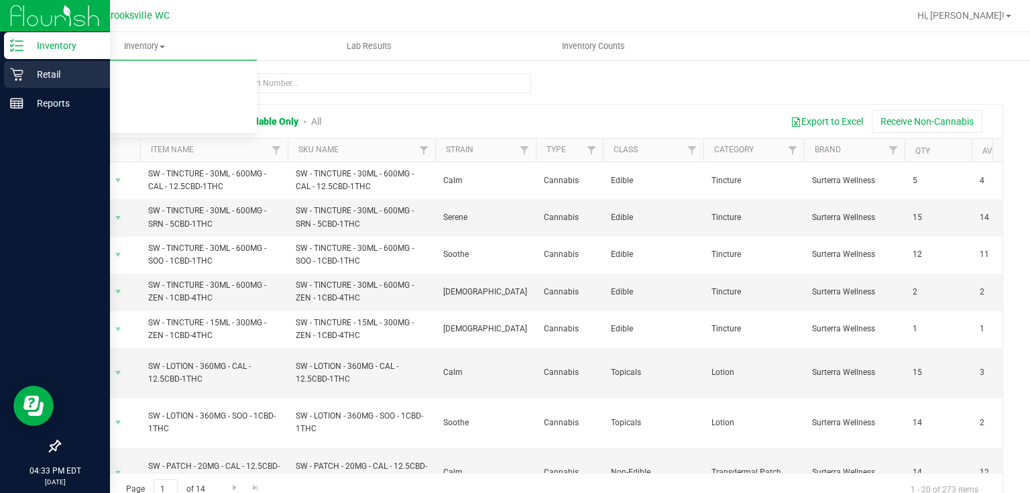
click at [28, 66] on p "Retail" at bounding box center [63, 74] width 81 height 16
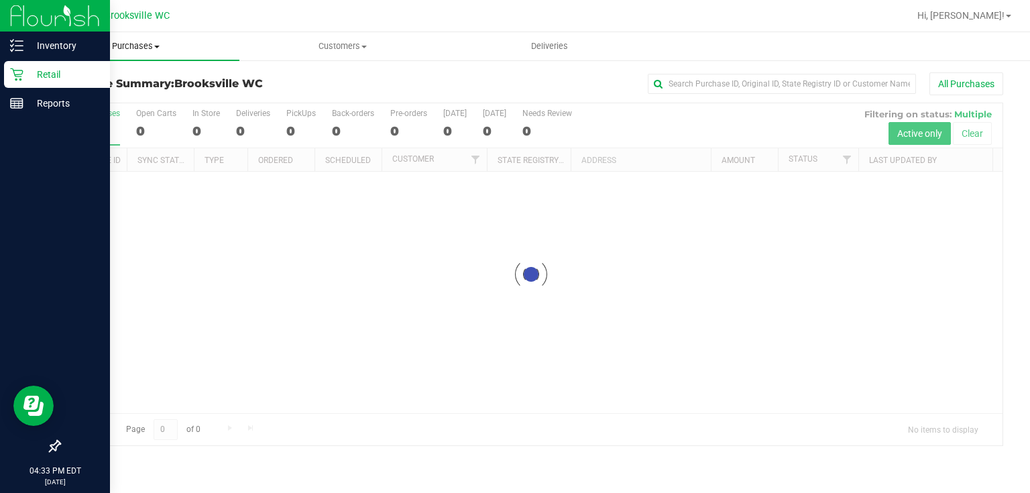
click at [119, 48] on span "Purchases" at bounding box center [135, 46] width 207 height 12
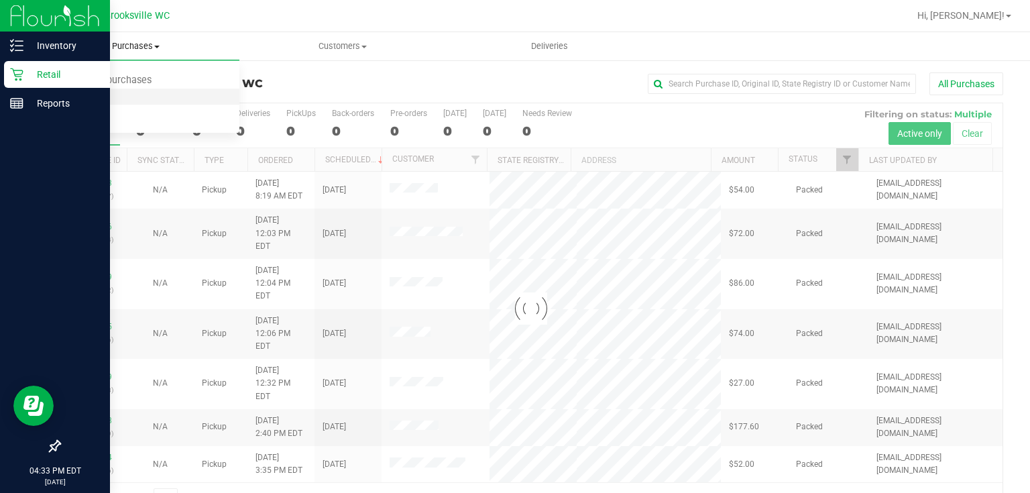
click at [102, 103] on span "Fulfillment" at bounding box center [73, 96] width 83 height 11
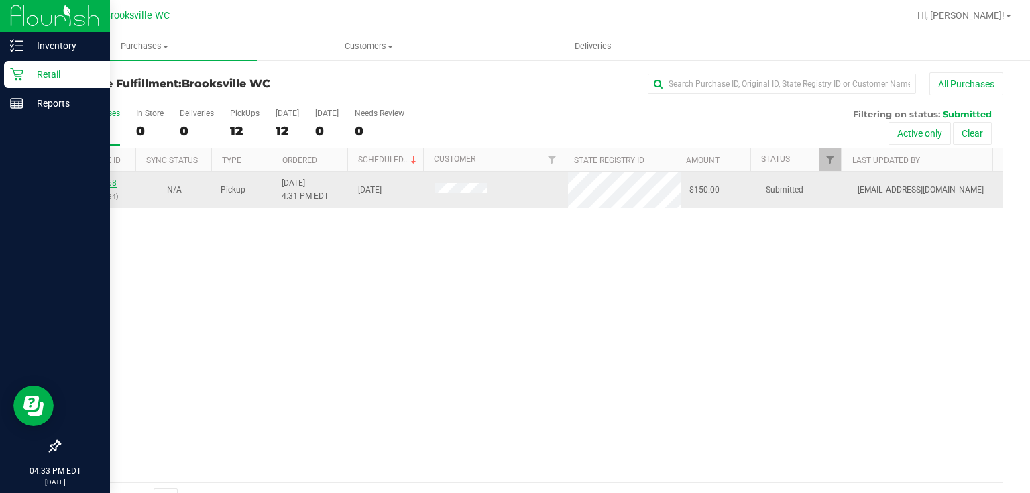
click at [108, 180] on link "11814568" at bounding box center [98, 182] width 38 height 9
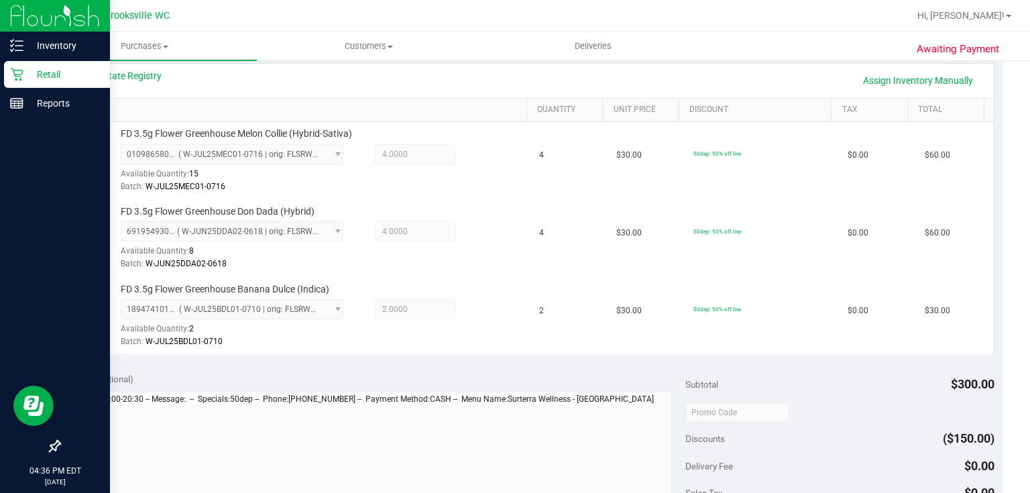
scroll to position [429, 0]
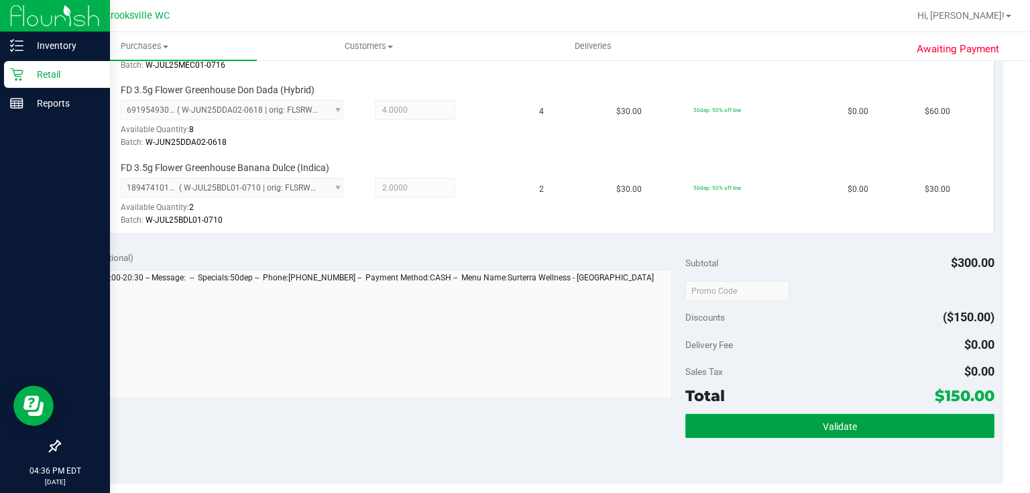
click at [686, 417] on button "Validate" at bounding box center [840, 426] width 309 height 24
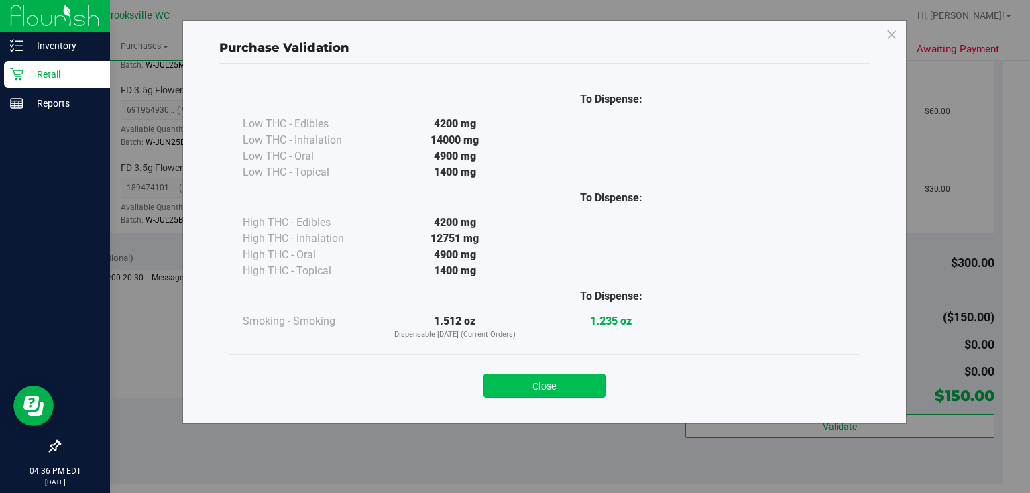
click at [561, 379] on button "Close" at bounding box center [545, 386] width 122 height 24
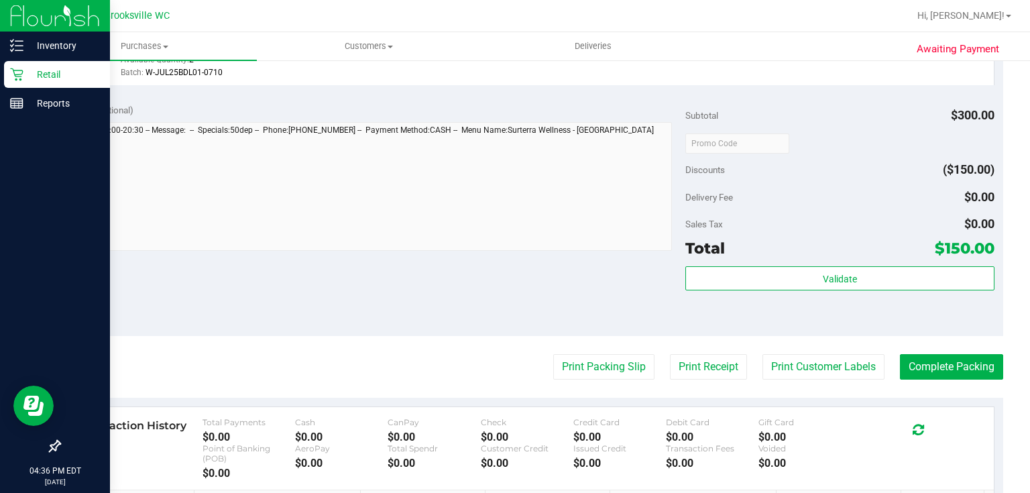
scroll to position [751, 0]
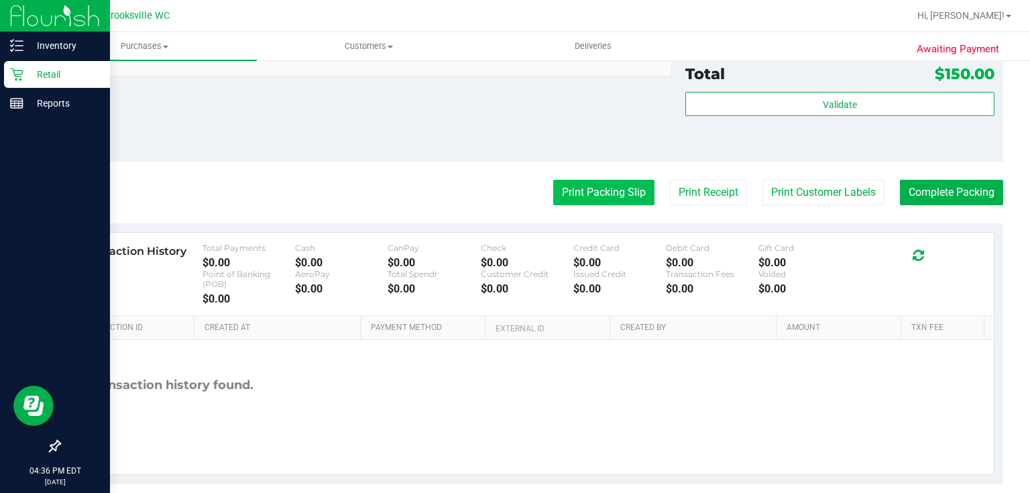
click at [588, 199] on button "Print Packing Slip" at bounding box center [603, 192] width 101 height 25
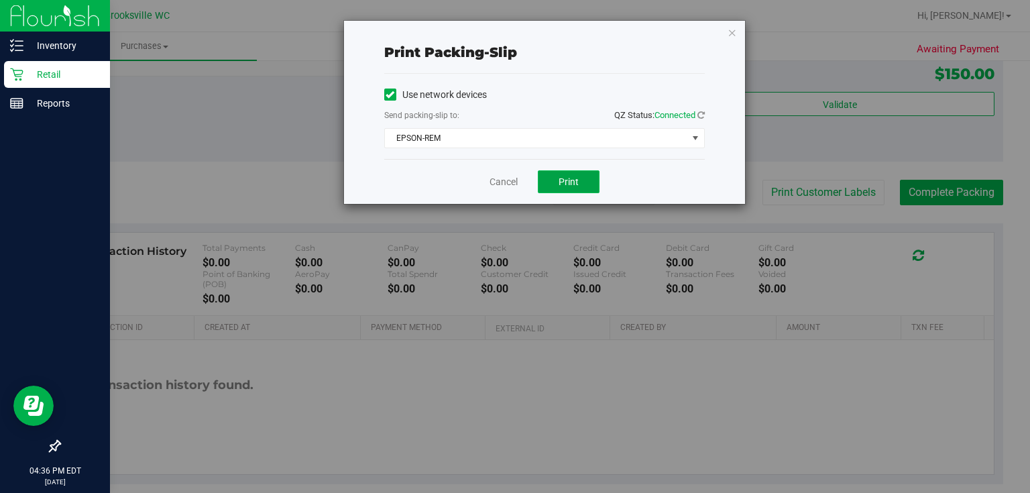
click at [562, 189] on button "Print" at bounding box center [569, 181] width 62 height 23
click at [729, 26] on icon "button" at bounding box center [732, 32] width 9 height 16
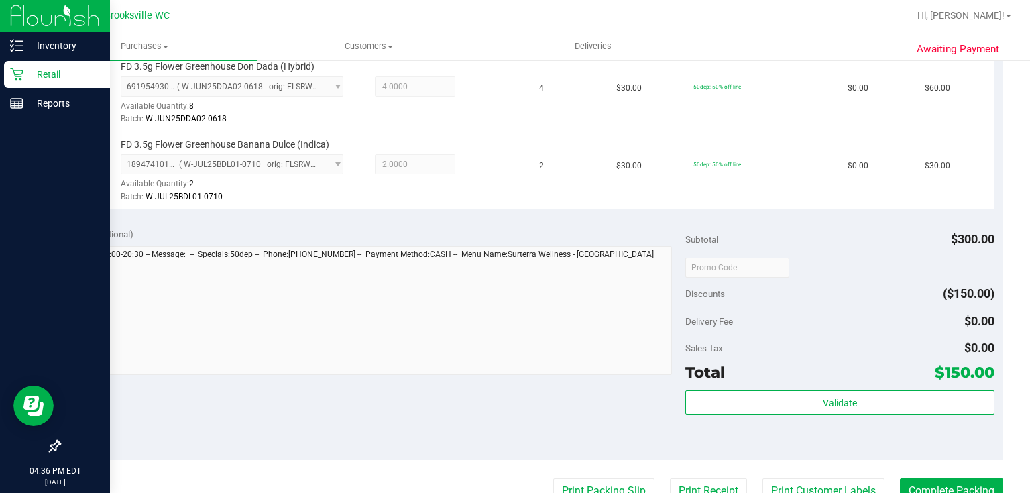
scroll to position [537, 0]
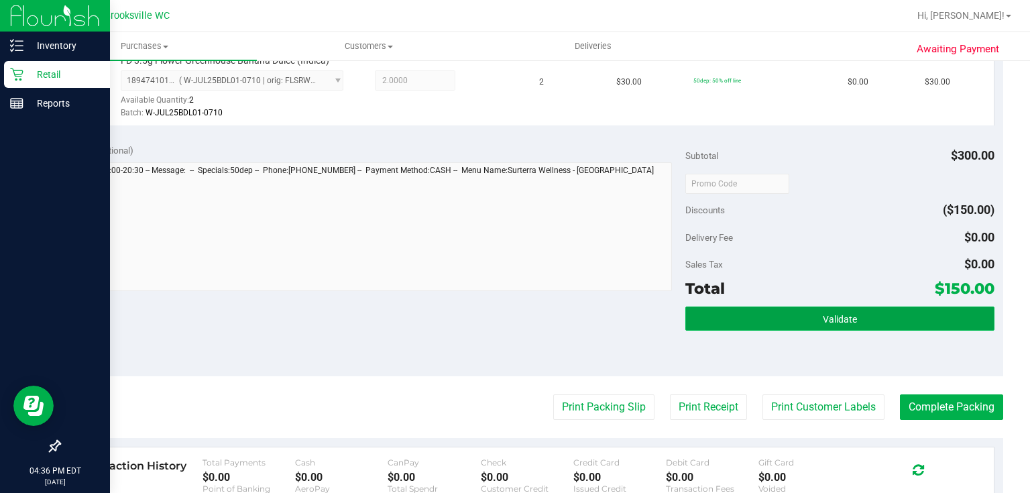
click at [862, 313] on button "Validate" at bounding box center [840, 319] width 309 height 24
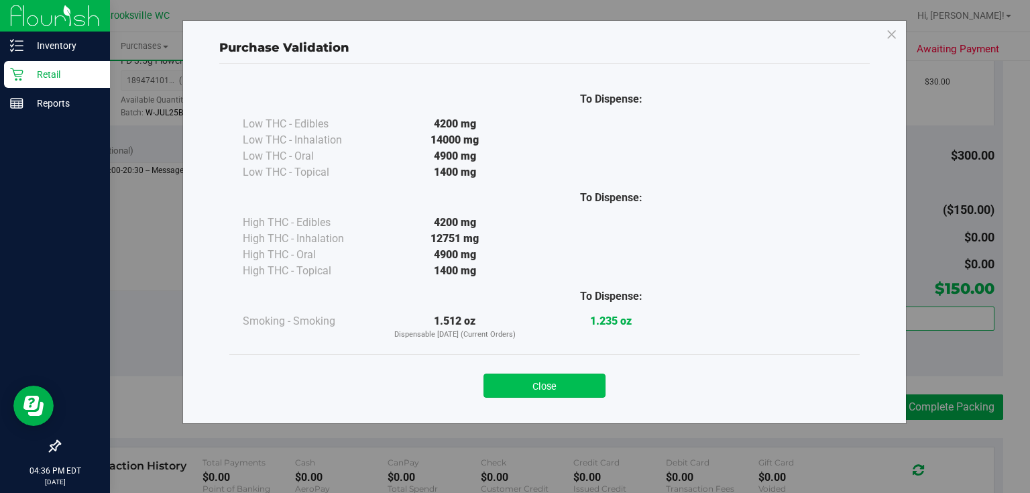
click at [566, 384] on button "Close" at bounding box center [545, 386] width 122 height 24
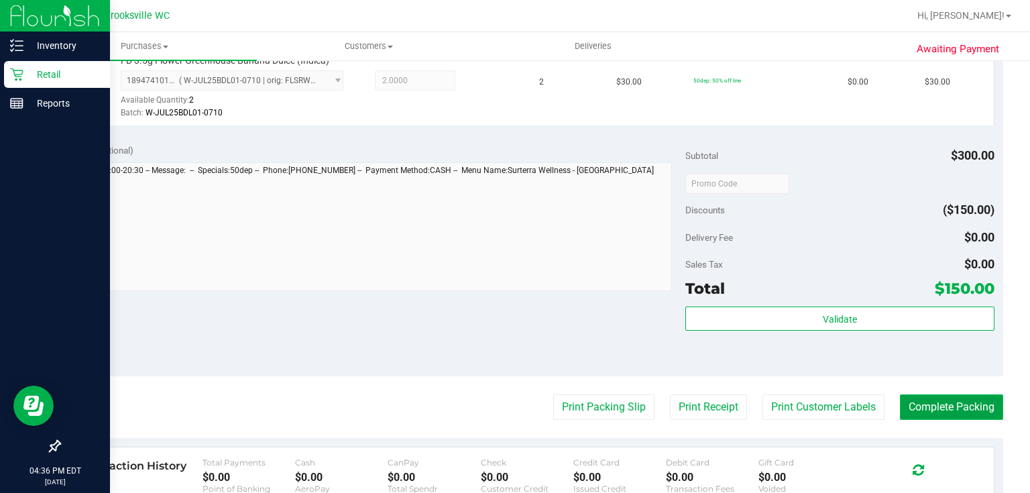
click at [945, 413] on button "Complete Packing" at bounding box center [951, 406] width 103 height 25
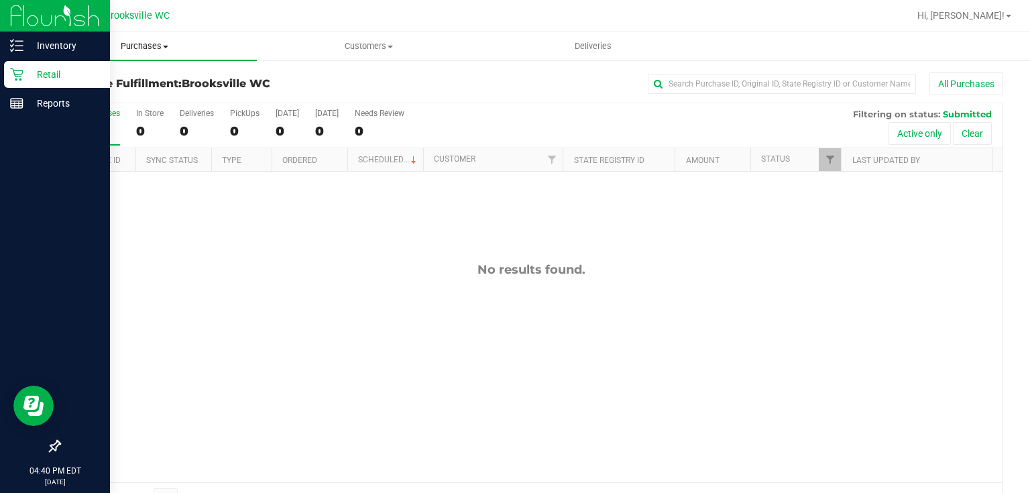
click at [140, 46] on span "Purchases" at bounding box center [144, 46] width 225 height 12
click at [121, 91] on li "Fulfillment" at bounding box center [144, 97] width 225 height 16
click at [69, 54] on div "Inventory" at bounding box center [57, 45] width 106 height 27
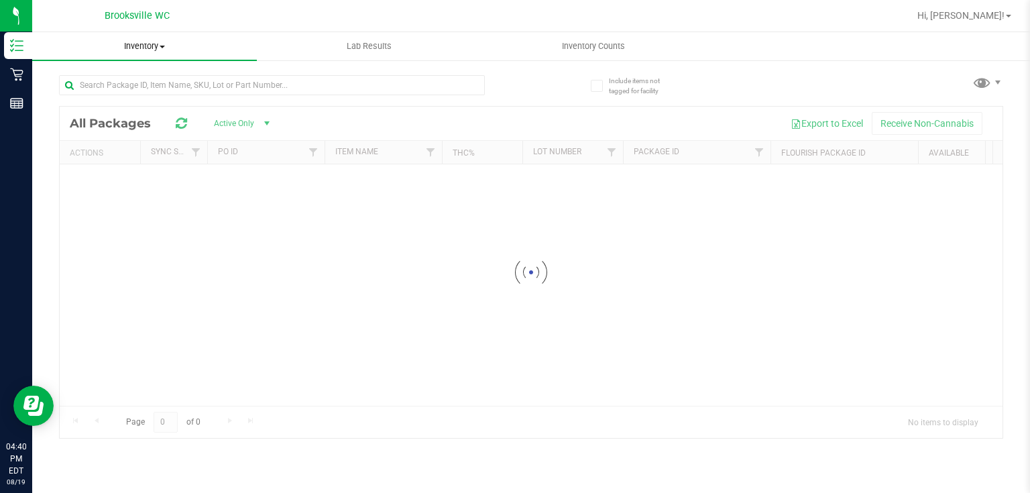
click at [126, 58] on uib-tab-heading "Inventory All packages All inventory Waste log" at bounding box center [144, 46] width 225 height 28
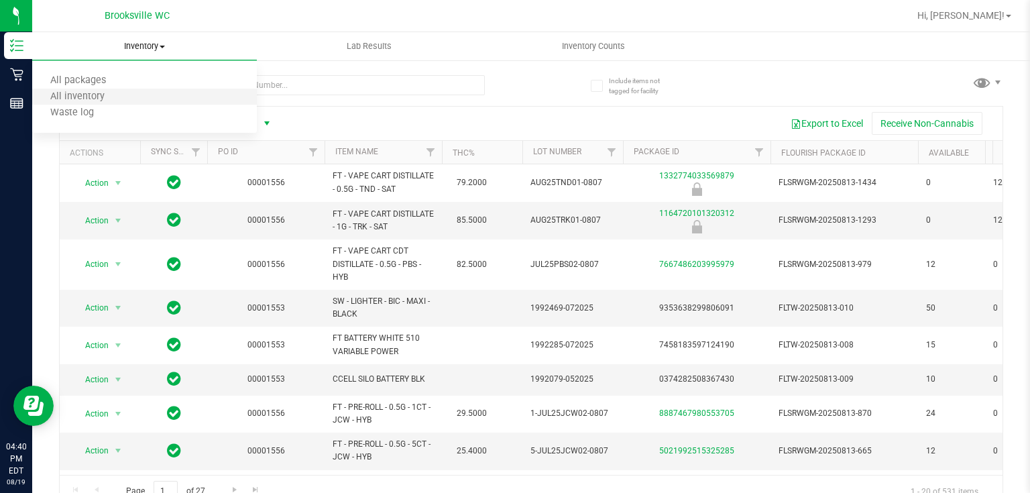
click at [116, 89] on li "All inventory" at bounding box center [144, 97] width 225 height 16
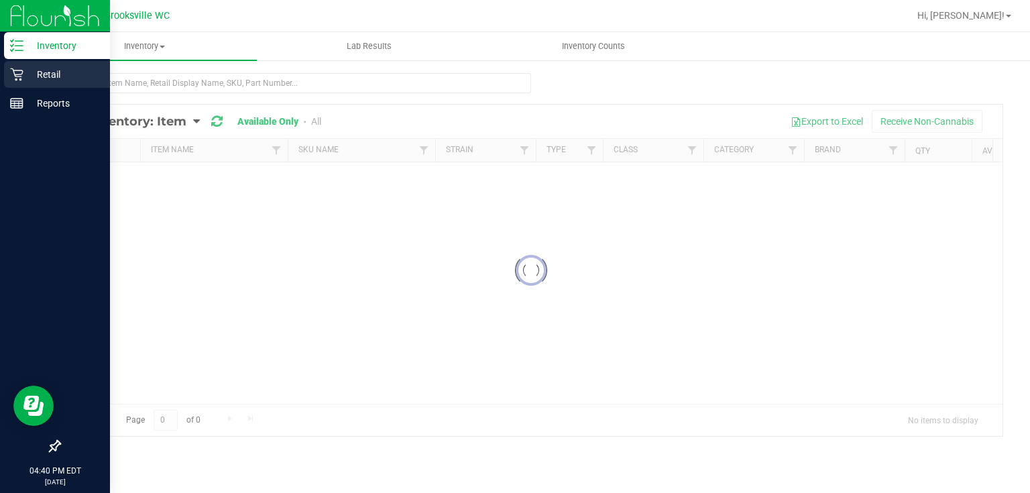
click at [25, 66] on p "Retail" at bounding box center [63, 74] width 81 height 16
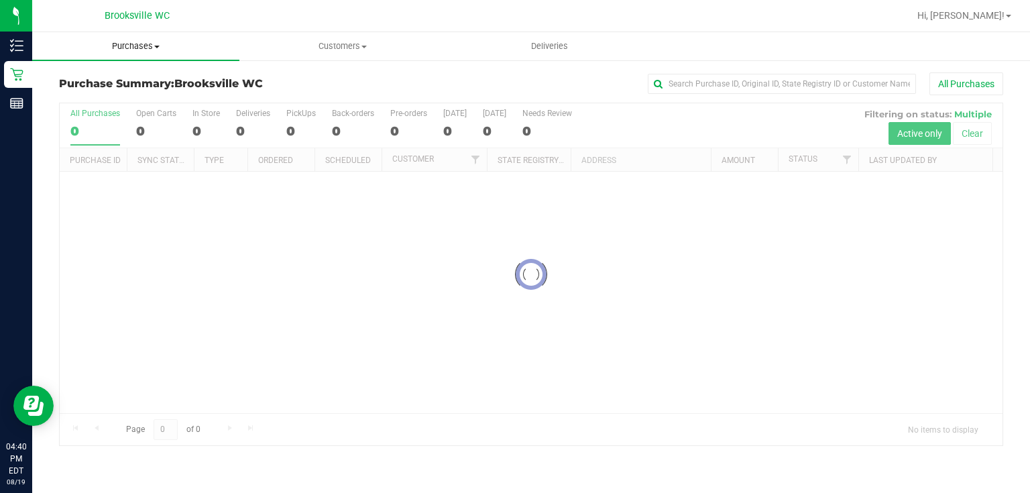
click at [160, 37] on uib-tab-heading "Purchases Summary of purchases Fulfillment All purchases" at bounding box center [135, 46] width 207 height 28
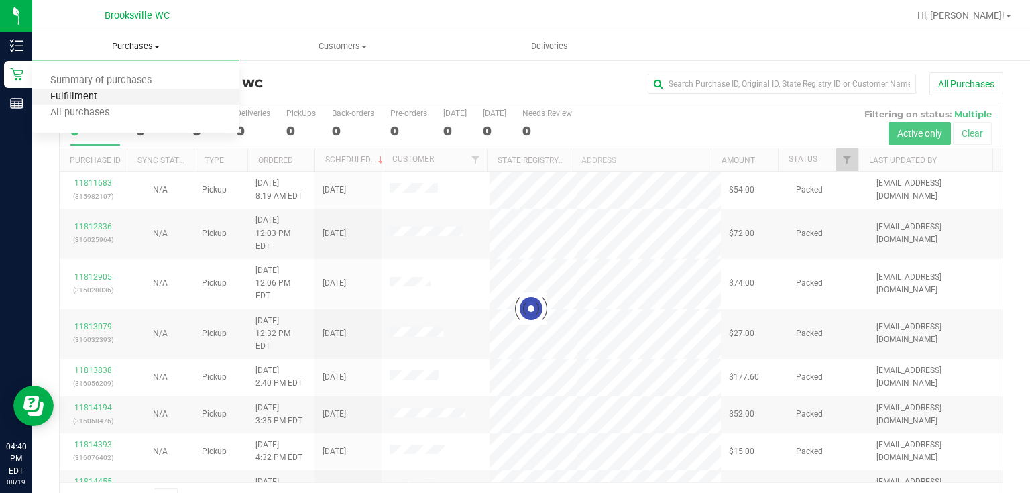
click at [111, 95] on span "Fulfillment" at bounding box center [73, 96] width 83 height 11
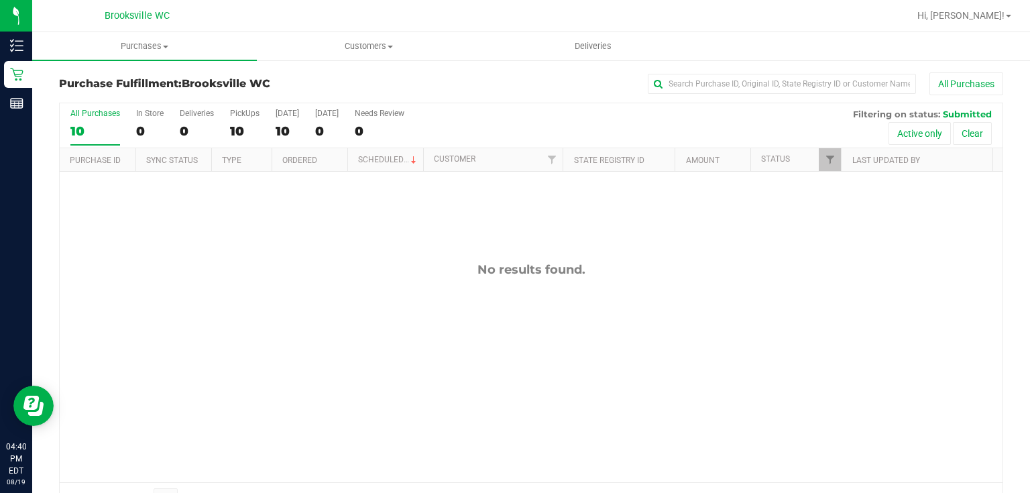
click at [219, 93] on div "Purchase Fulfillment: Brooksville WC All Purchases" at bounding box center [531, 87] width 945 height 30
click at [283, 80] on h3 "Purchase Fulfillment: Brooksville WC" at bounding box center [216, 84] width 315 height 12
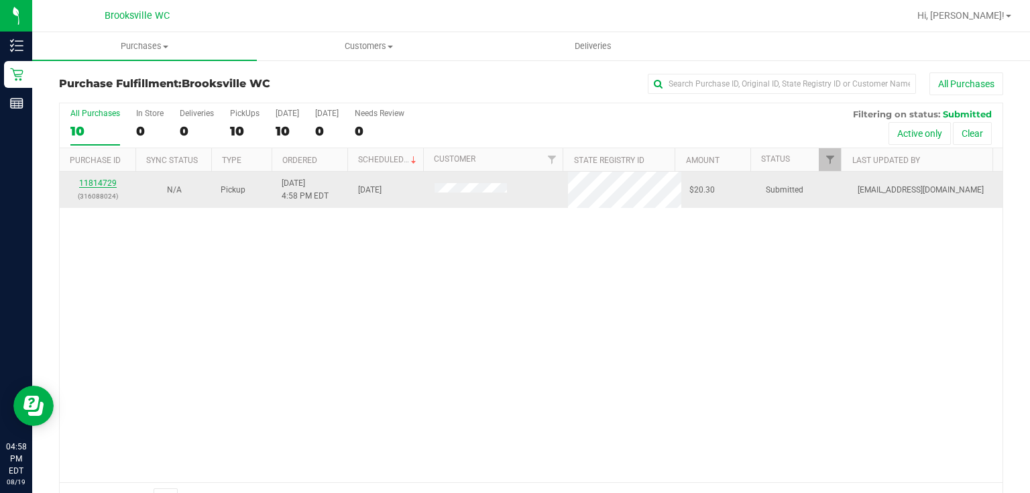
click at [113, 184] on link "11814729" at bounding box center [98, 182] width 38 height 9
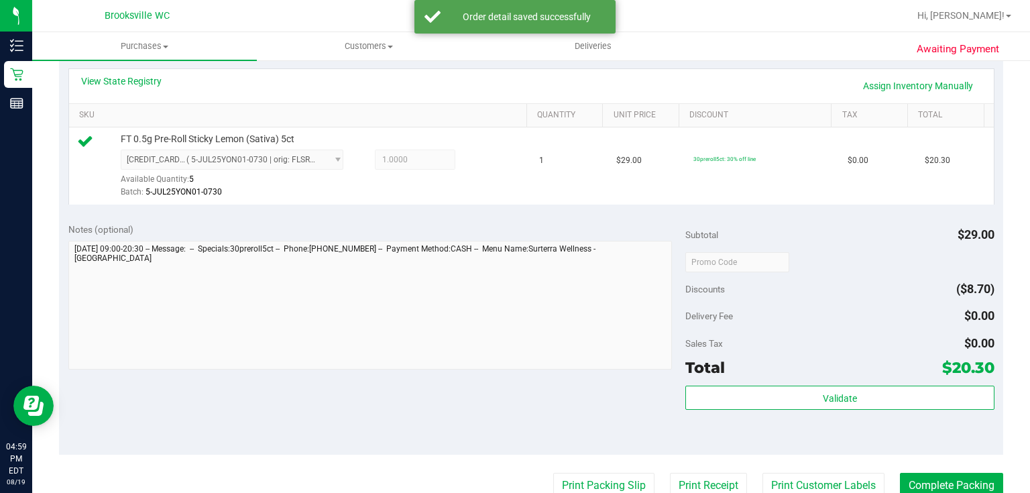
scroll to position [322, 0]
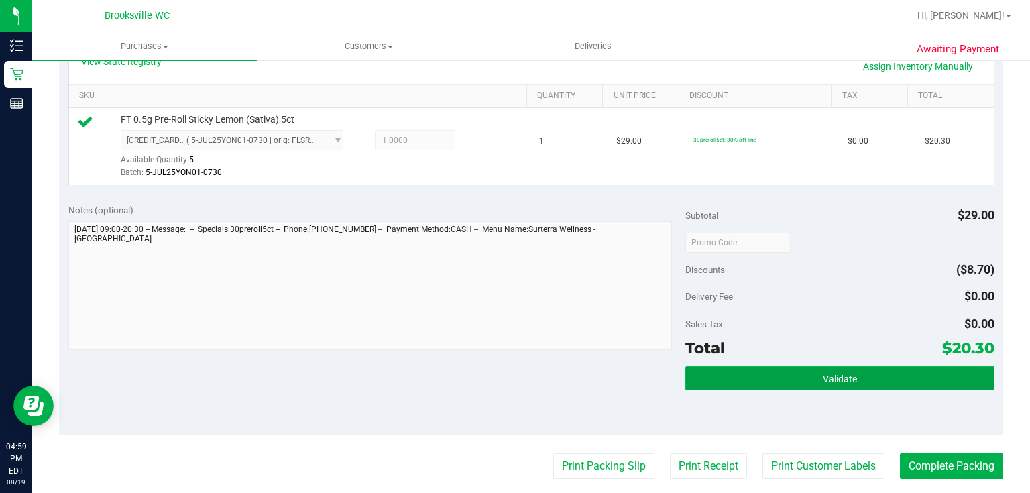
click at [780, 386] on button "Validate" at bounding box center [840, 378] width 309 height 24
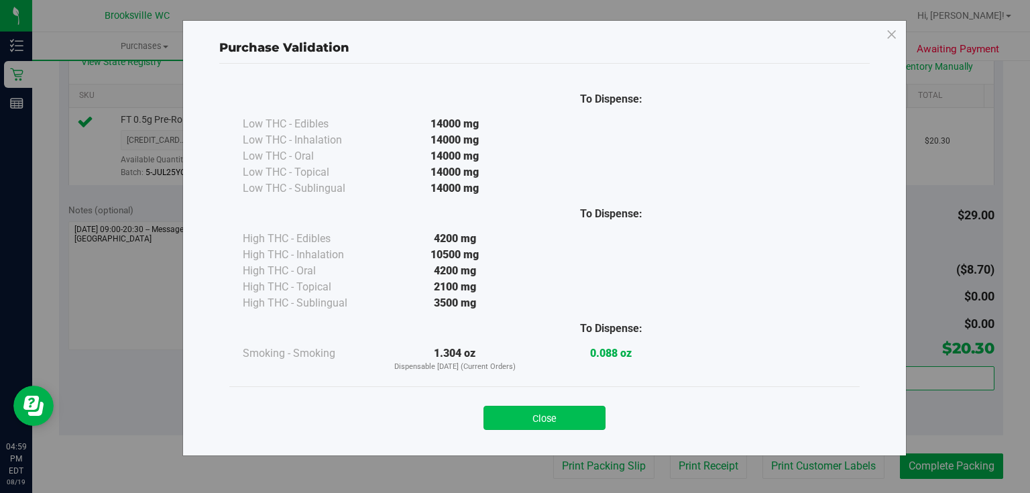
click at [563, 412] on button "Close" at bounding box center [545, 418] width 122 height 24
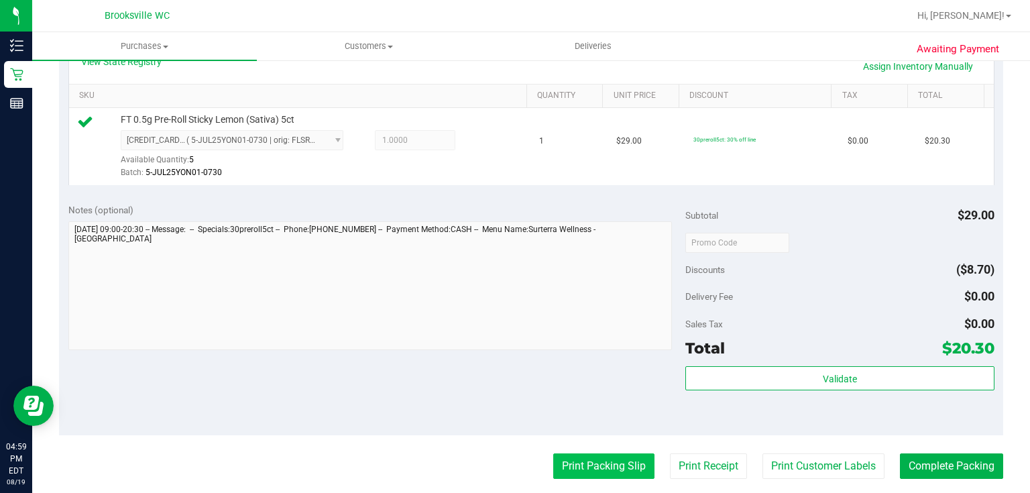
click at [568, 471] on button "Print Packing Slip" at bounding box center [603, 466] width 101 height 25
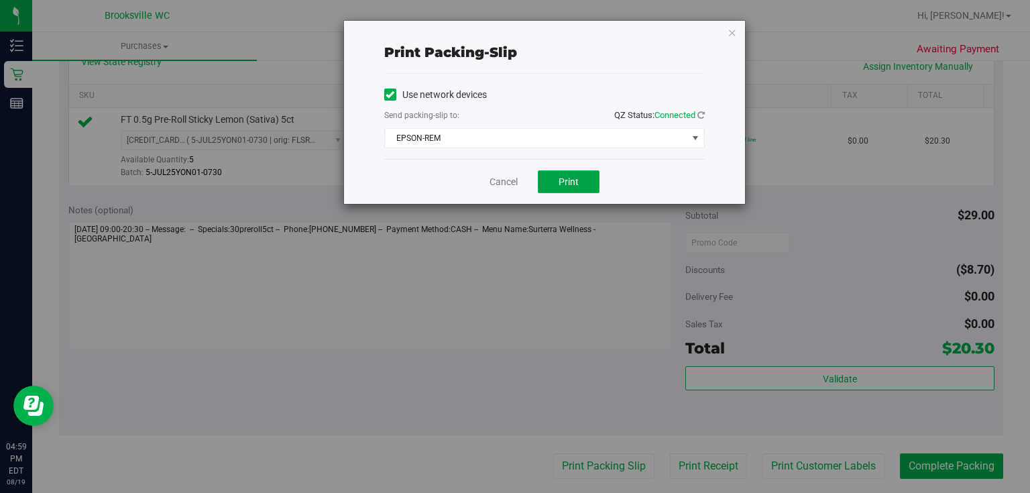
click at [544, 188] on button "Print" at bounding box center [569, 181] width 62 height 23
click at [738, 32] on div "Print packing-slip Use network devices Send packing-slip to: QZ Status: Connect…" at bounding box center [544, 112] width 401 height 183
click at [733, 30] on icon "button" at bounding box center [732, 32] width 9 height 16
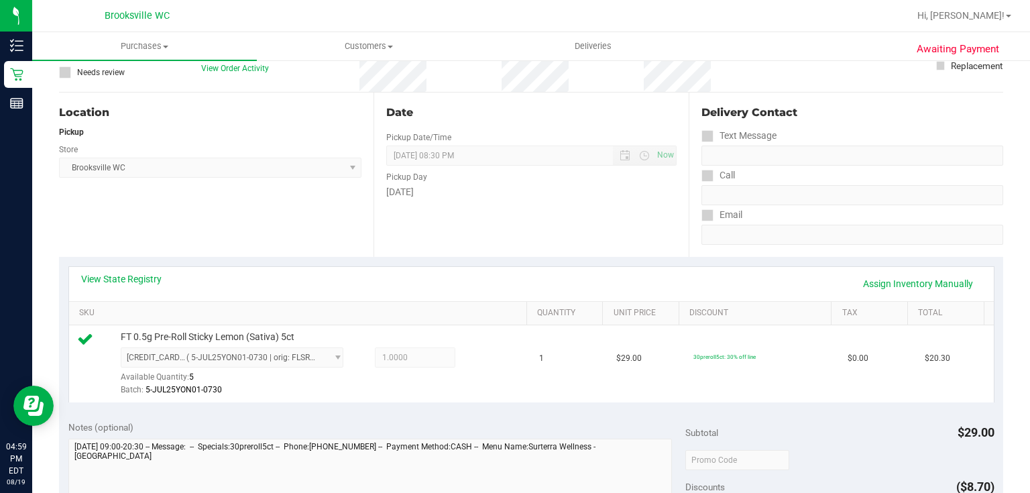
scroll to position [268, 0]
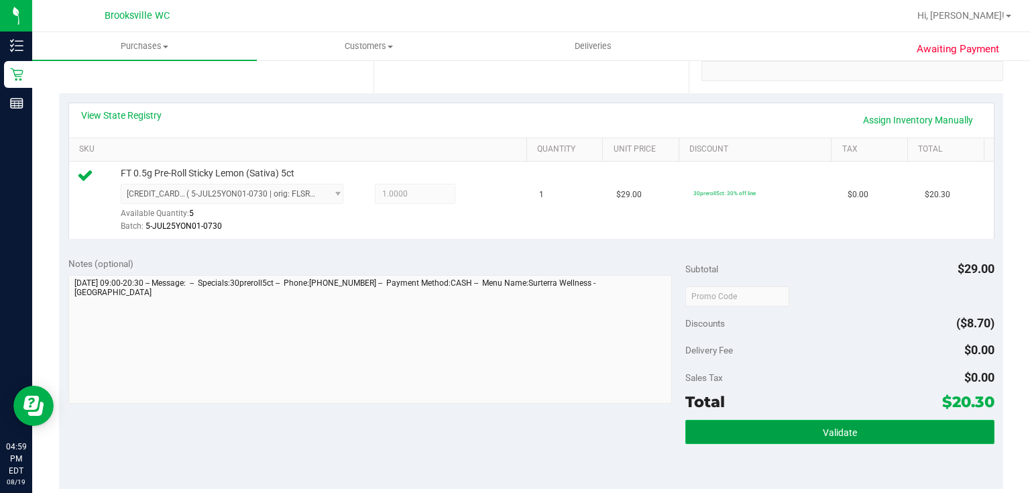
click at [706, 435] on button "Validate" at bounding box center [840, 432] width 309 height 24
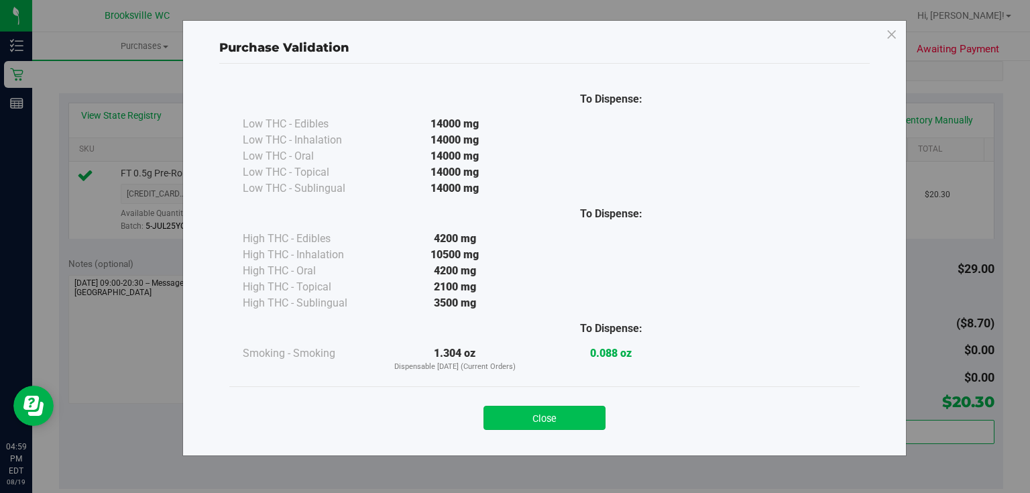
click at [591, 411] on button "Close" at bounding box center [545, 418] width 122 height 24
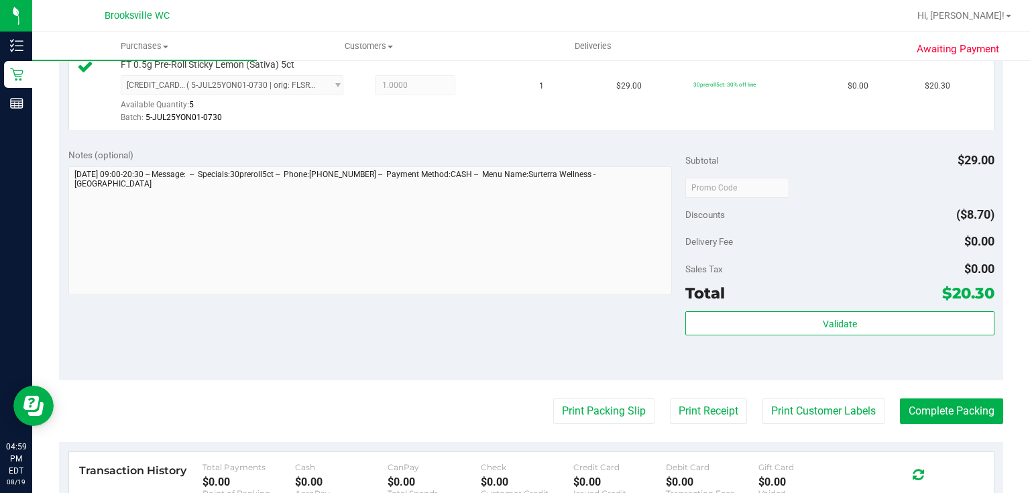
scroll to position [483, 0]
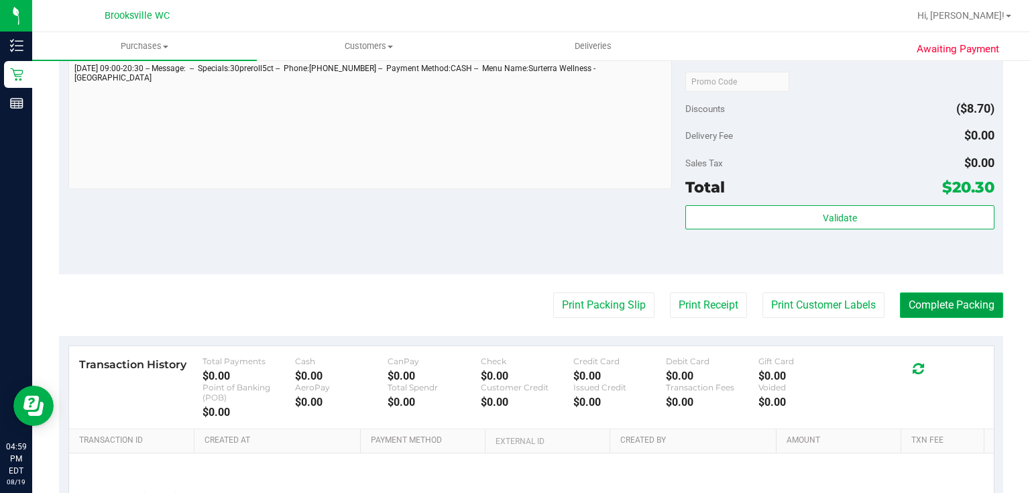
click at [931, 309] on button "Complete Packing" at bounding box center [951, 305] width 103 height 25
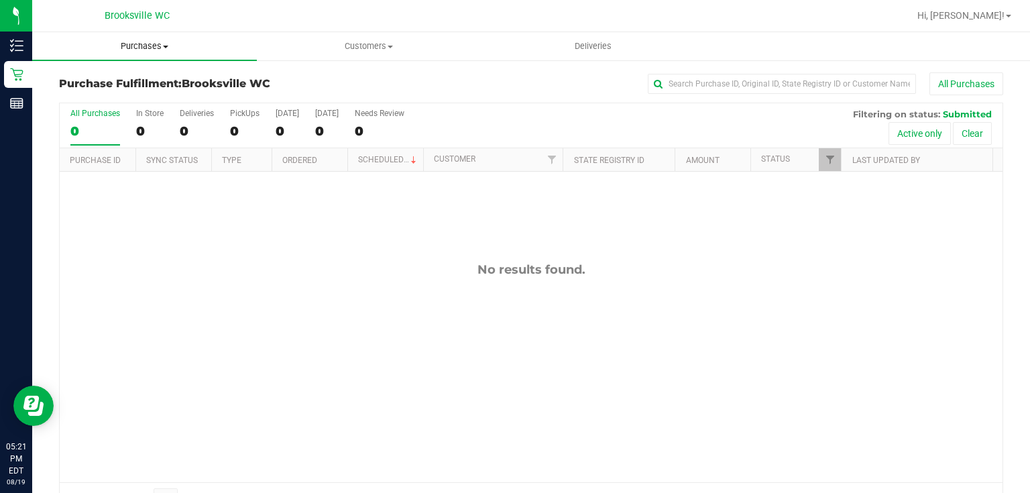
click at [116, 46] on span "Purchases" at bounding box center [144, 46] width 225 height 12
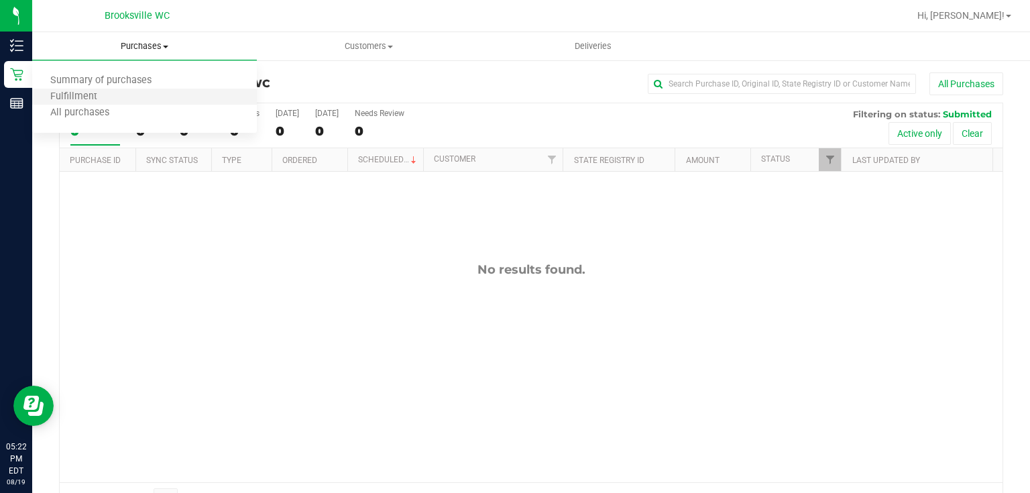
click at [124, 92] on li "Fulfillment" at bounding box center [144, 97] width 225 height 16
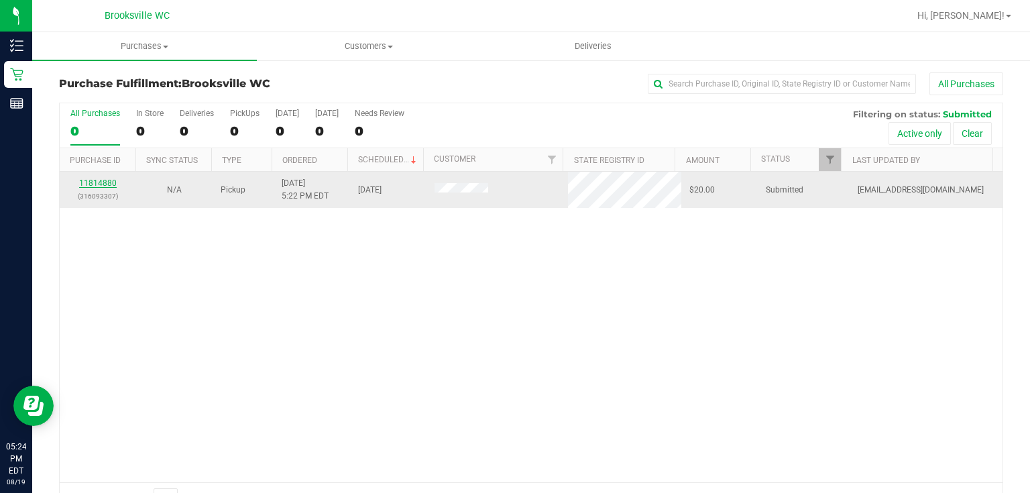
click at [105, 180] on link "11814880" at bounding box center [98, 182] width 38 height 9
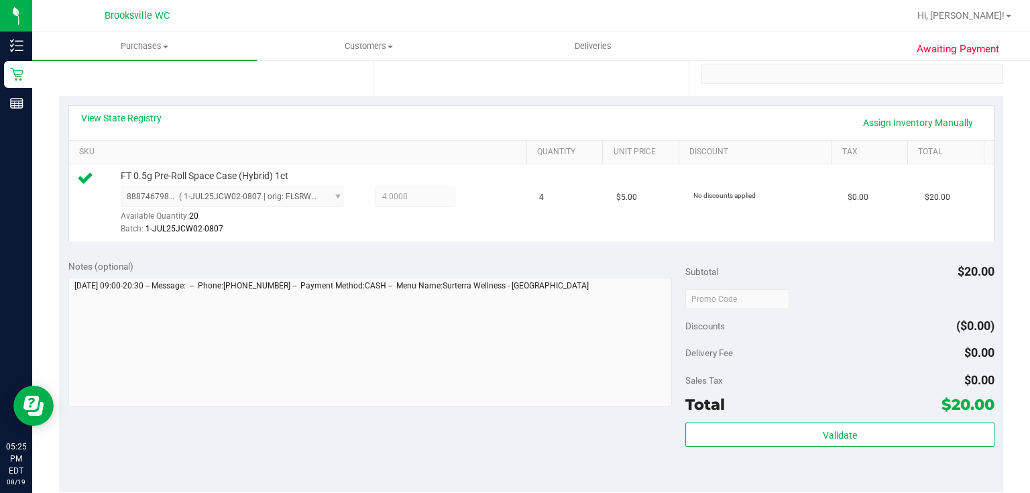
scroll to position [322, 0]
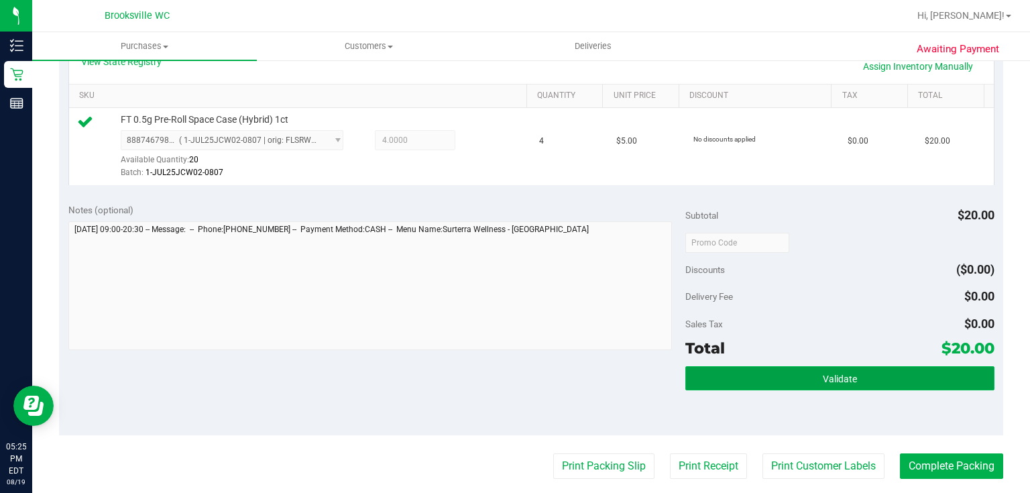
click at [831, 379] on span "Validate" at bounding box center [840, 379] width 34 height 11
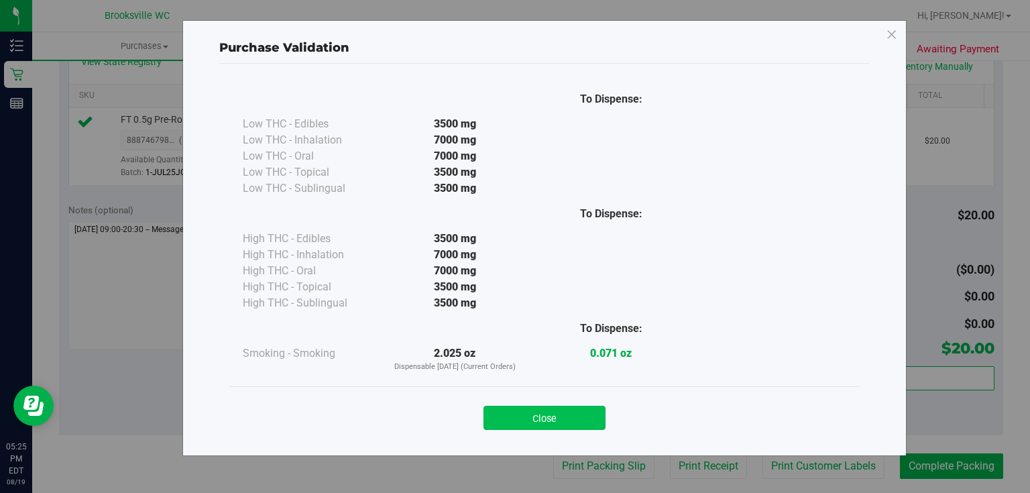
click at [505, 426] on button "Close" at bounding box center [545, 418] width 122 height 24
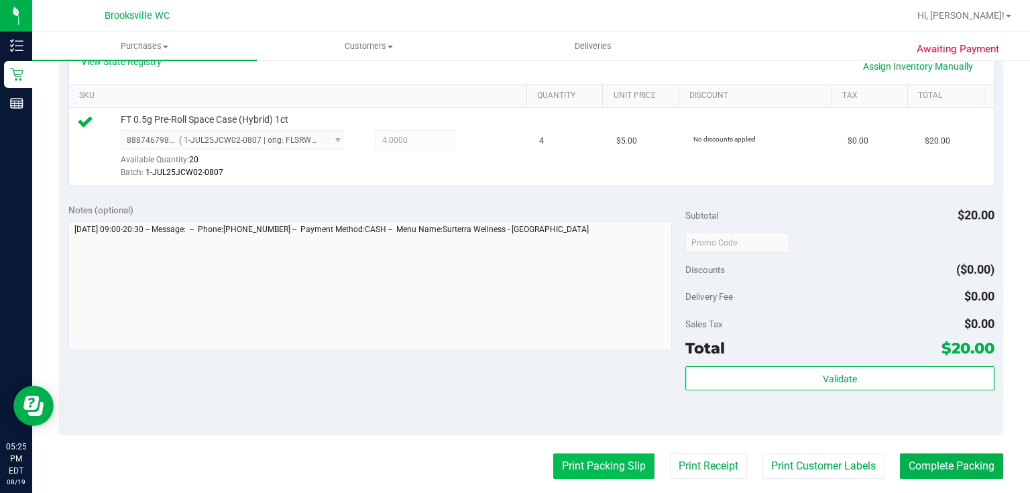
click at [598, 458] on button "Print Packing Slip" at bounding box center [603, 466] width 101 height 25
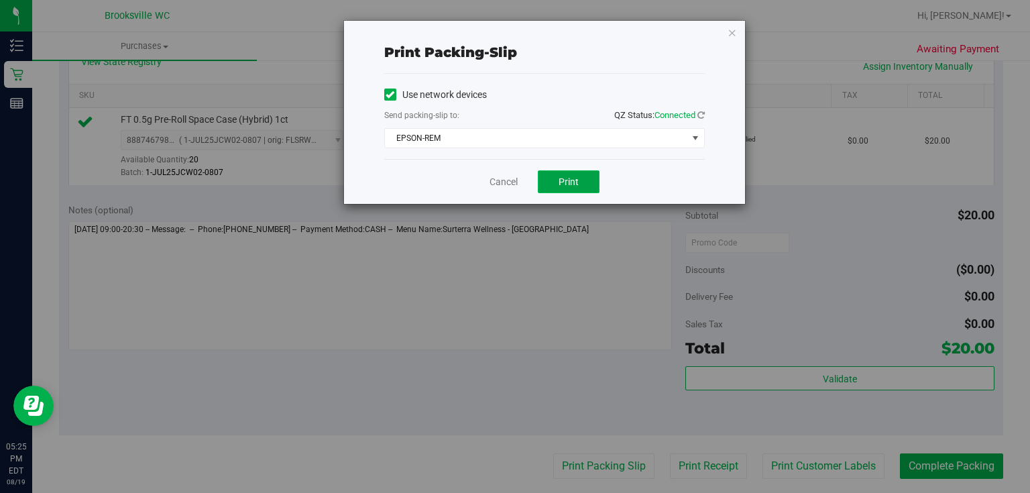
click at [586, 187] on button "Print" at bounding box center [569, 181] width 62 height 23
click at [730, 28] on icon "button" at bounding box center [732, 32] width 9 height 16
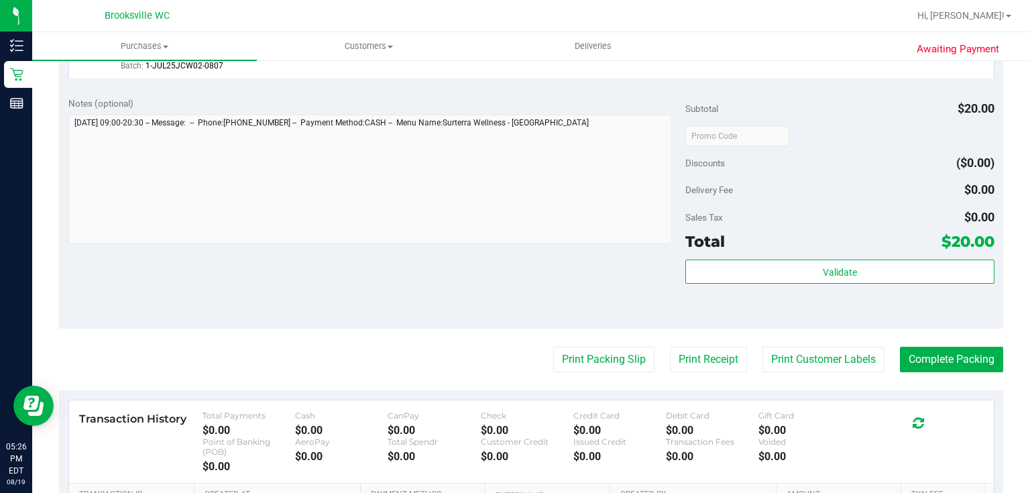
scroll to position [429, 0]
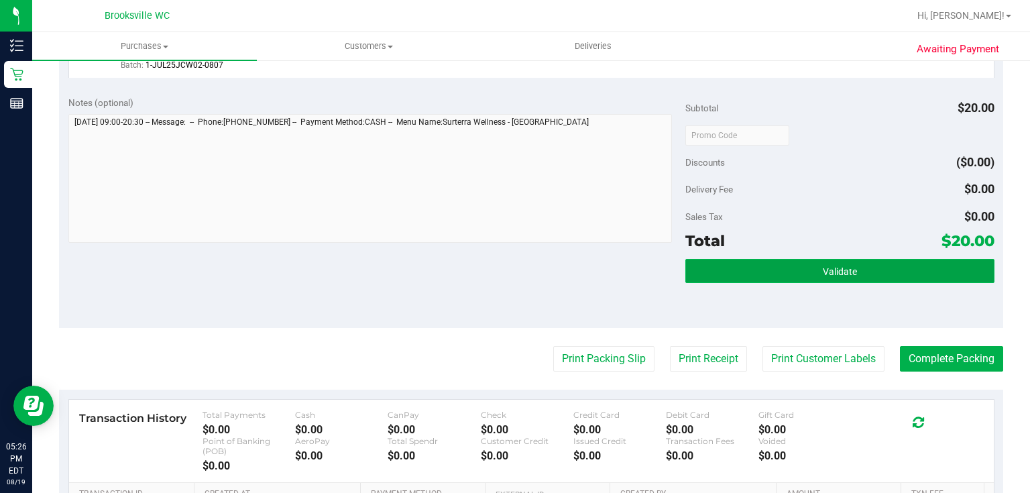
click at [779, 269] on button "Validate" at bounding box center [840, 271] width 309 height 24
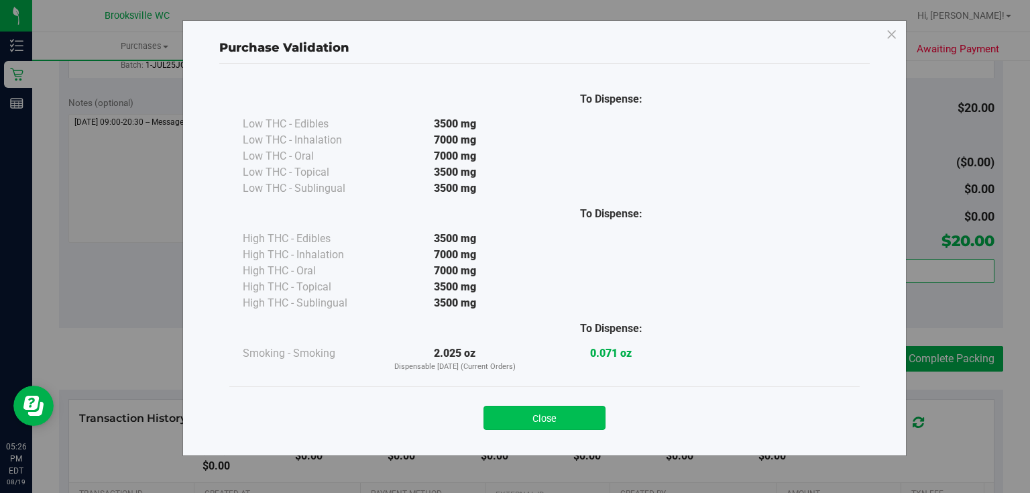
click at [585, 419] on button "Close" at bounding box center [545, 418] width 122 height 24
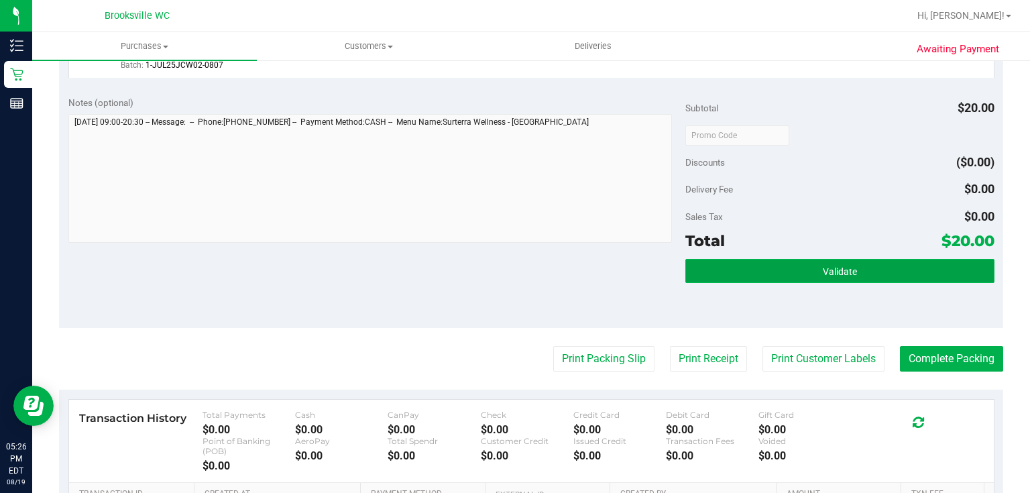
click at [835, 267] on span "Validate" at bounding box center [840, 271] width 34 height 11
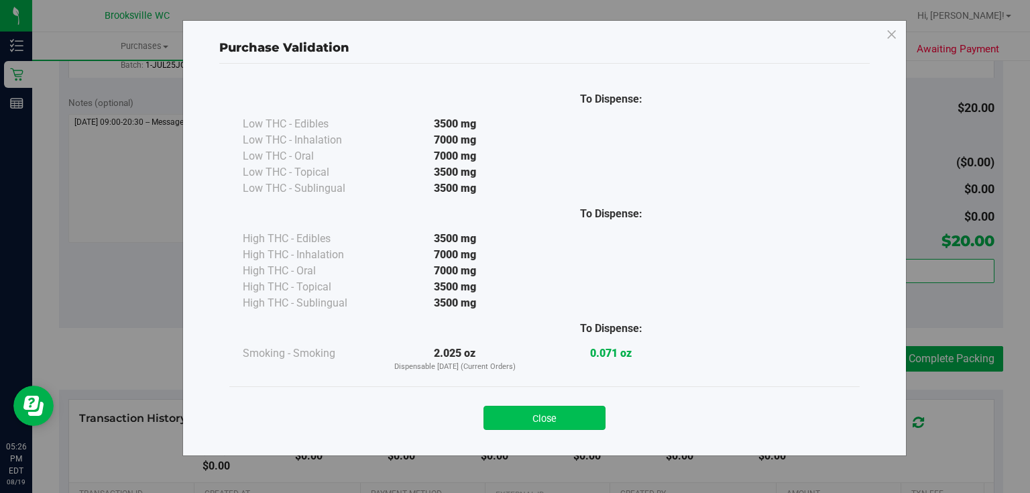
click at [549, 419] on button "Close" at bounding box center [545, 418] width 122 height 24
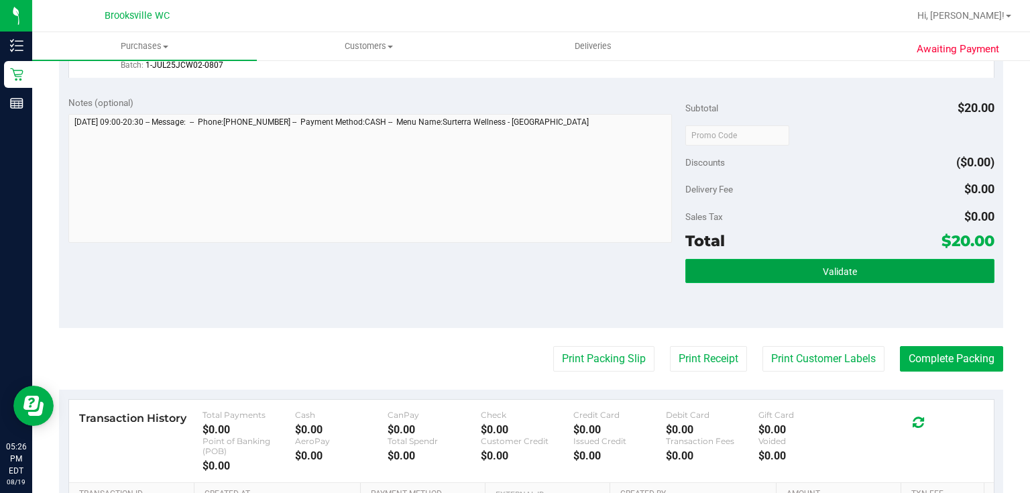
click at [900, 280] on button "Validate" at bounding box center [840, 271] width 309 height 24
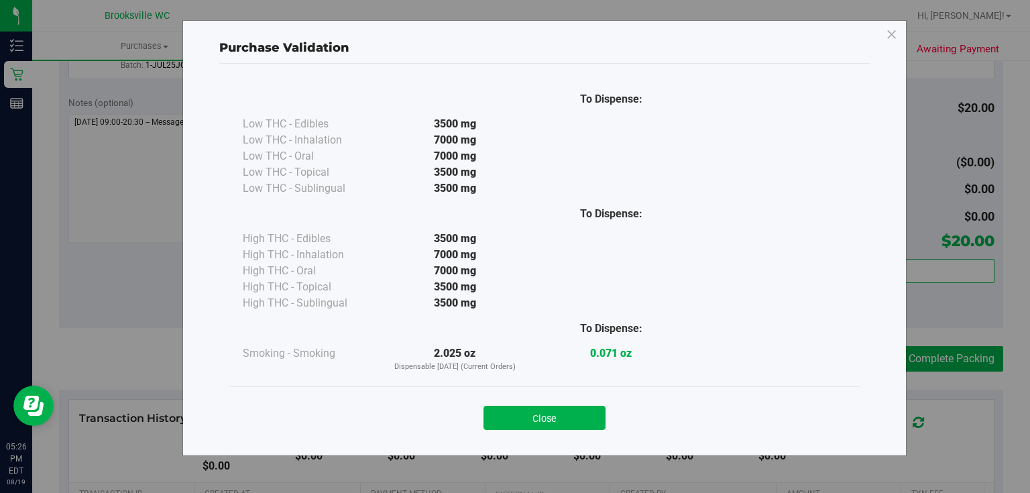
click at [539, 430] on div "Close" at bounding box center [544, 413] width 631 height 54
click at [543, 425] on button "Close" at bounding box center [545, 418] width 122 height 24
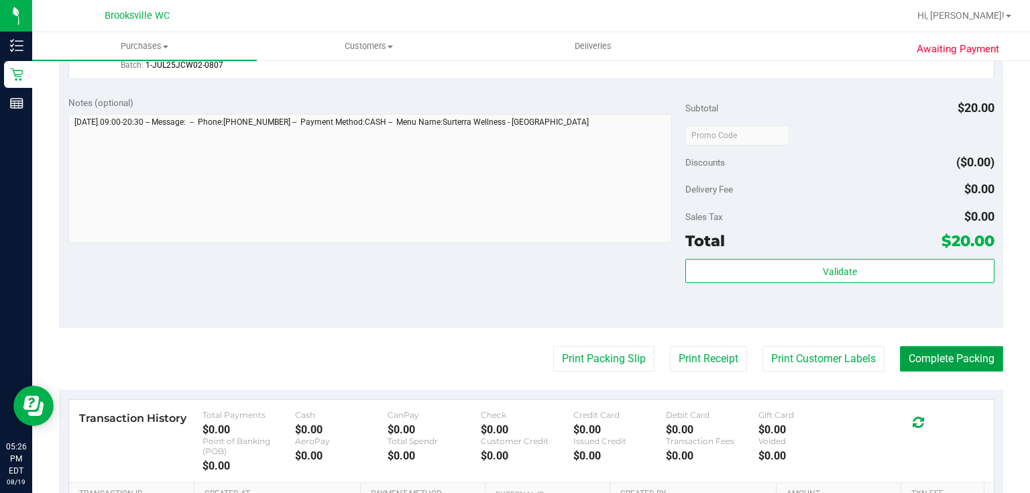
click at [973, 355] on button "Complete Packing" at bounding box center [951, 358] width 103 height 25
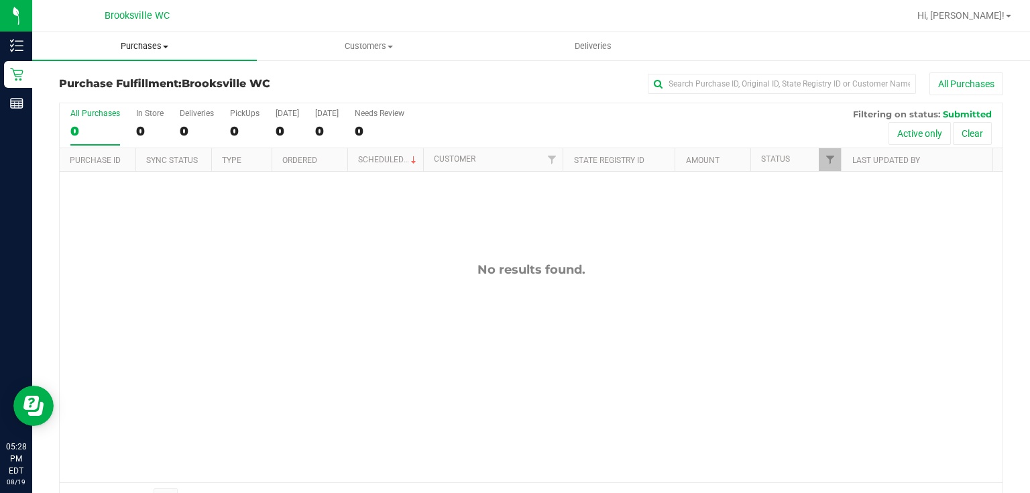
click at [127, 40] on span "Purchases" at bounding box center [144, 46] width 225 height 12
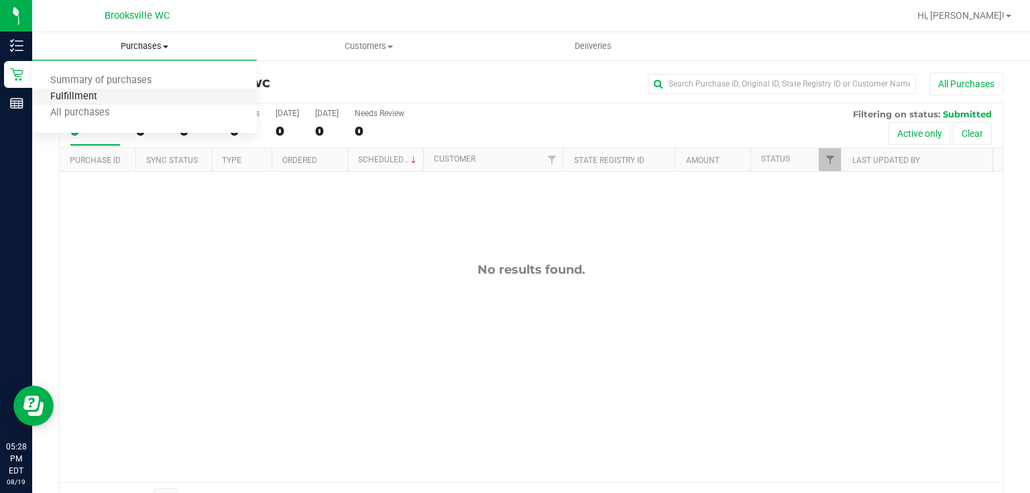
click at [103, 93] on span "Fulfillment" at bounding box center [73, 96] width 83 height 11
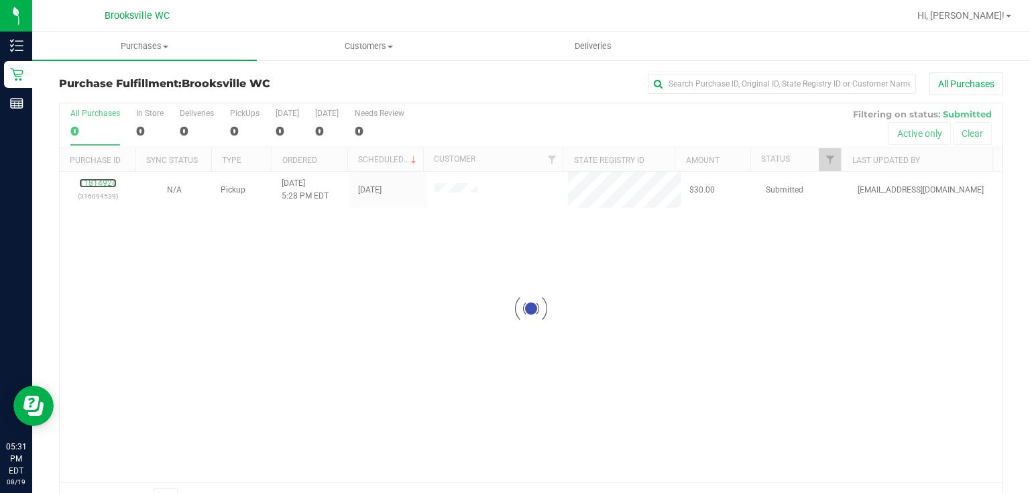
click at [114, 184] on div "Loading... All Purchases 0 In Store 0 Deliveries 0 PickUps 0 Today 0 Tomorrow 0…" at bounding box center [531, 309] width 945 height 413
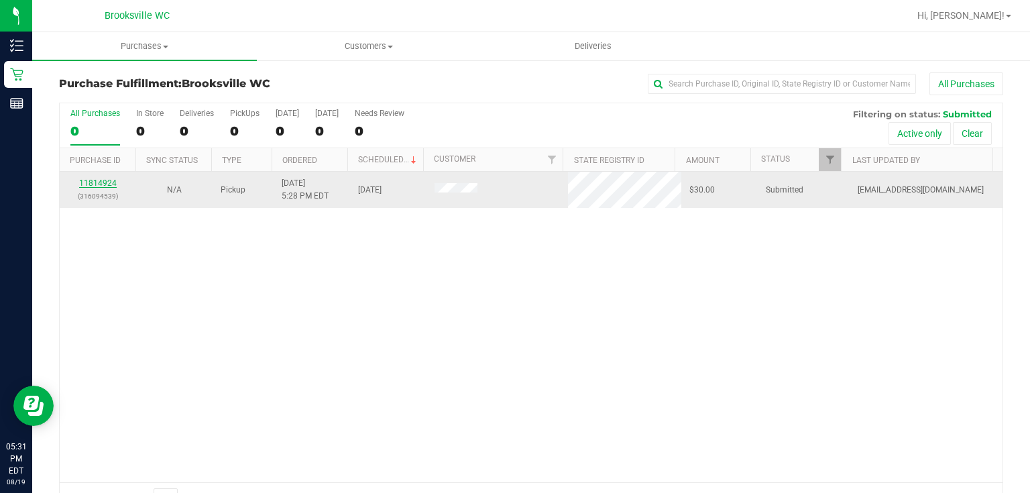
click at [106, 184] on link "11814924" at bounding box center [98, 182] width 38 height 9
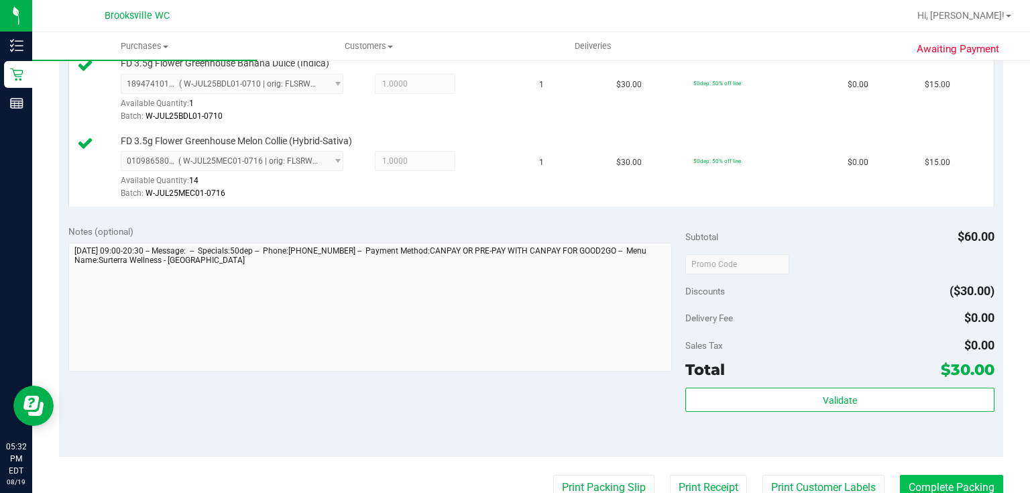
scroll to position [429, 0]
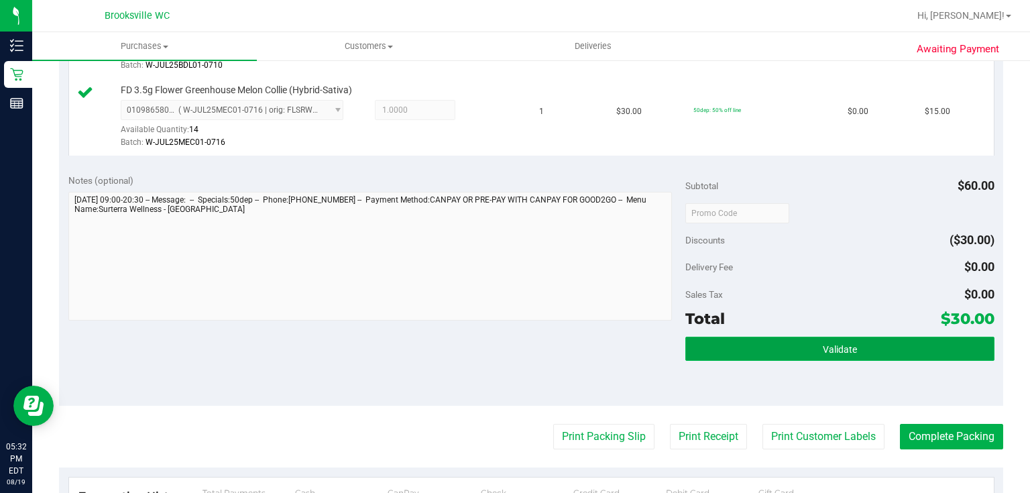
click at [859, 343] on button "Validate" at bounding box center [840, 349] width 309 height 24
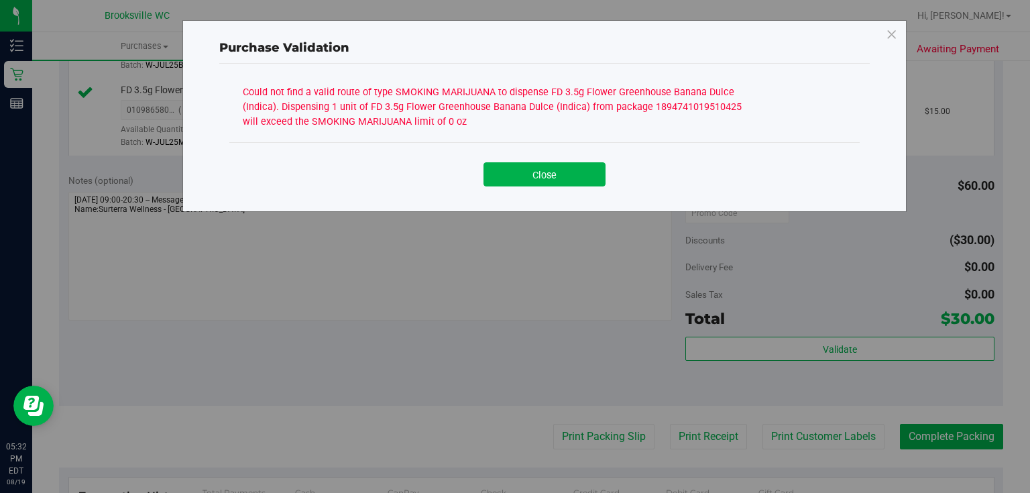
click at [548, 191] on div "Close" at bounding box center [544, 169] width 631 height 54
click at [543, 182] on button "Close" at bounding box center [545, 174] width 122 height 24
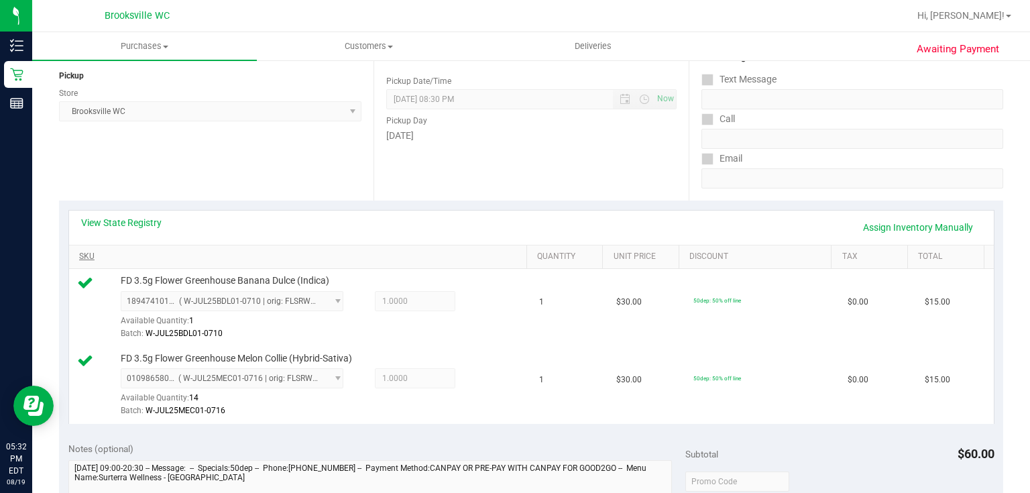
scroll to position [161, 0]
click at [105, 225] on link "View State Registry" at bounding box center [121, 222] width 81 height 13
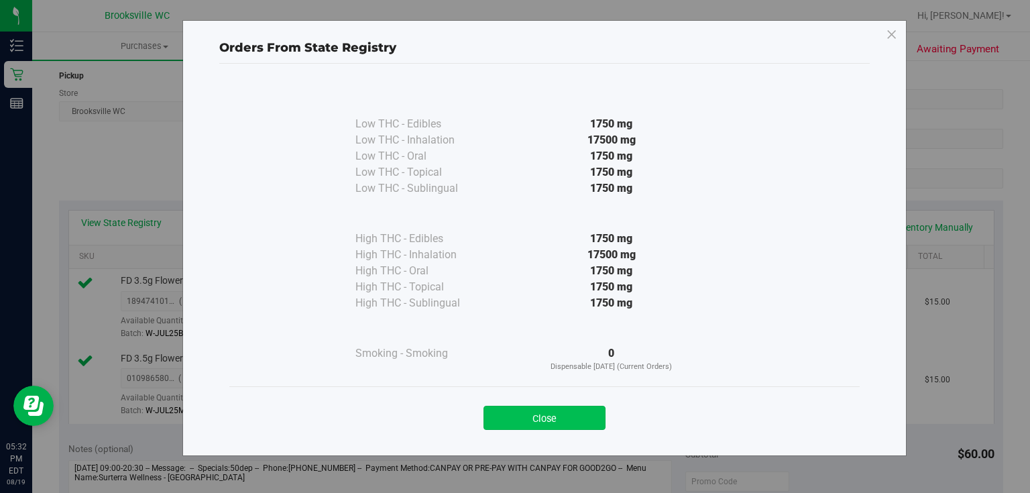
click at [541, 421] on button "Close" at bounding box center [545, 418] width 122 height 24
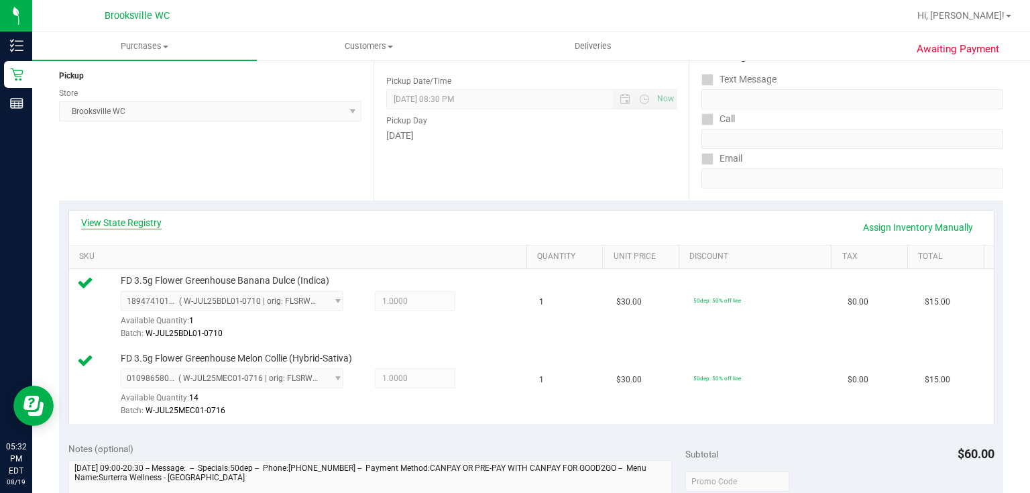
click at [150, 218] on link "View State Registry" at bounding box center [121, 222] width 81 height 13
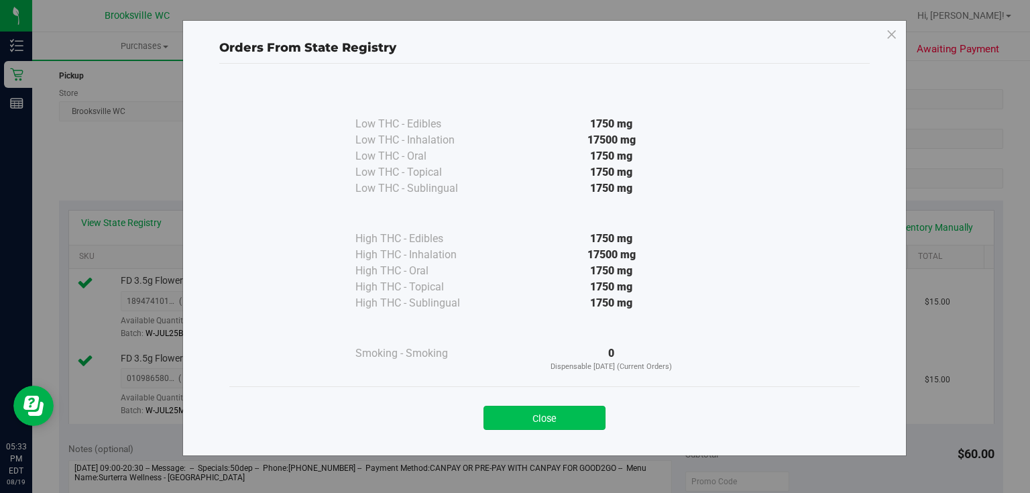
click at [580, 411] on button "Close" at bounding box center [545, 418] width 122 height 24
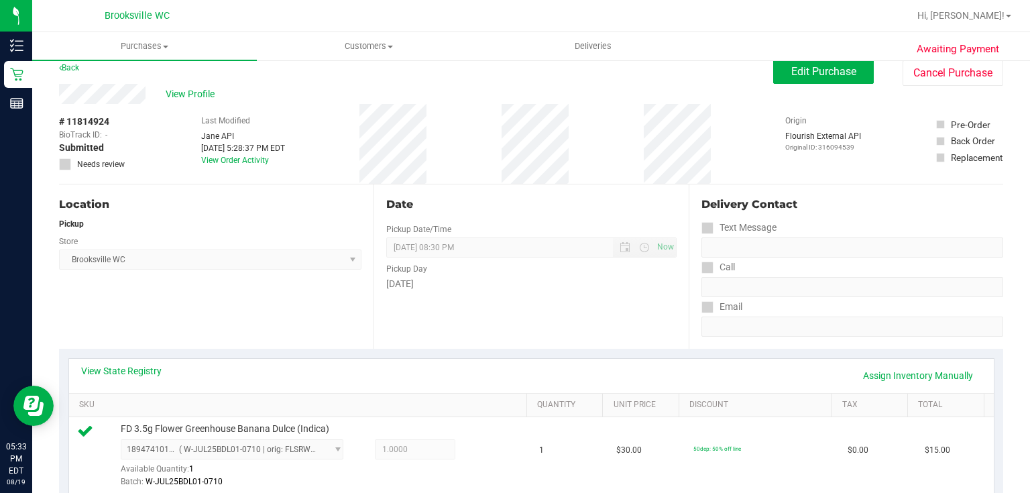
scroll to position [0, 0]
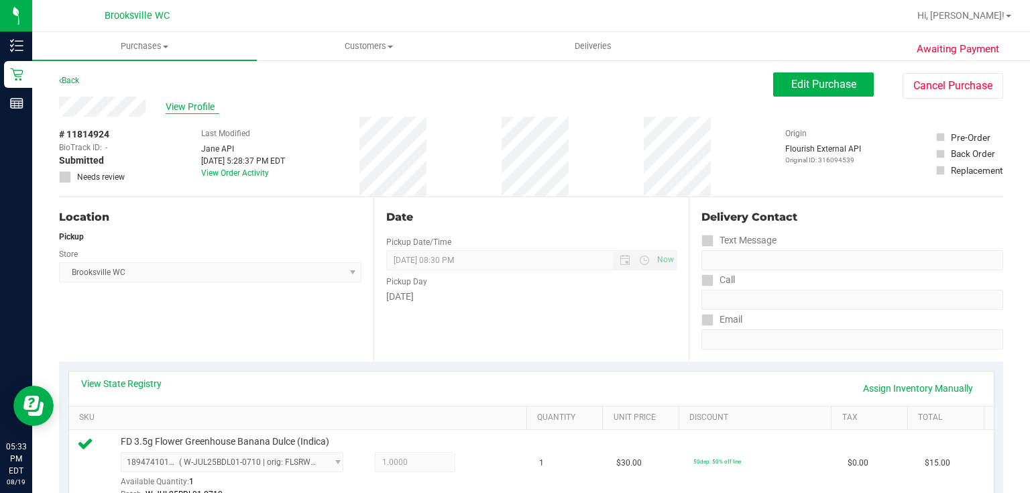
click at [188, 102] on span "View Profile" at bounding box center [193, 107] width 54 height 14
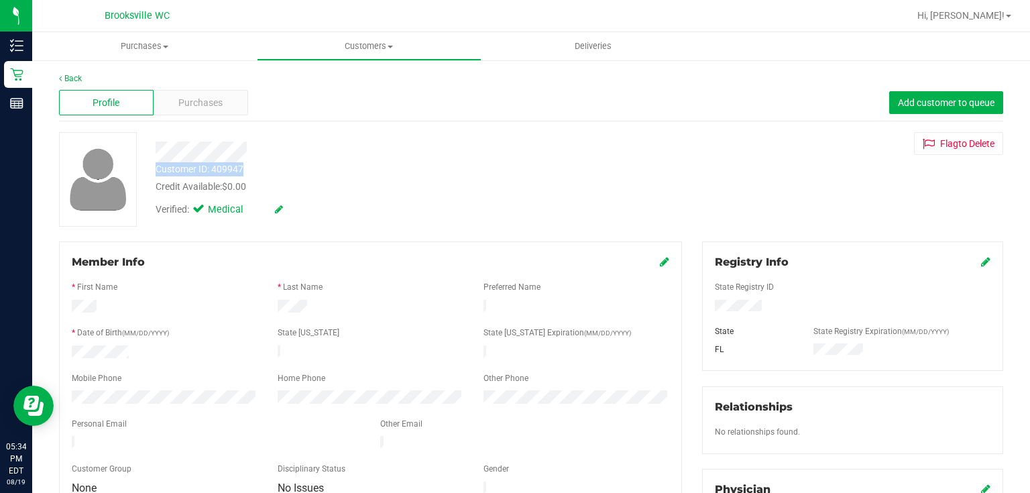
drag, startPoint x: 156, startPoint y: 168, endPoint x: 250, endPoint y: 170, distance: 94.6
click at [250, 170] on div "Customer ID: 409947 Credit Available: $0.00" at bounding box center [387, 178] width 482 height 32
copy div "Customer ID: 409947"
click at [67, 78] on link "Back" at bounding box center [70, 78] width 23 height 9
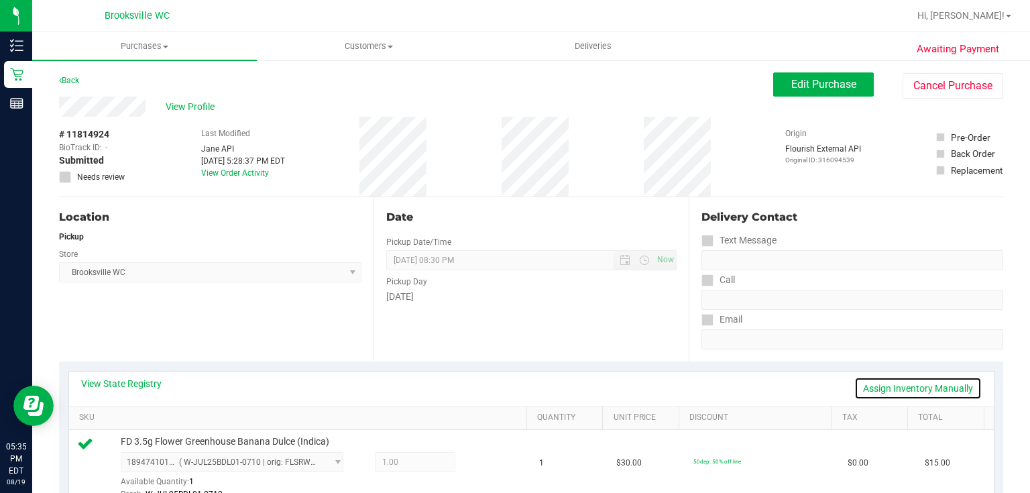
click at [923, 386] on link "Assign Inventory Manually" at bounding box center [918, 388] width 127 height 23
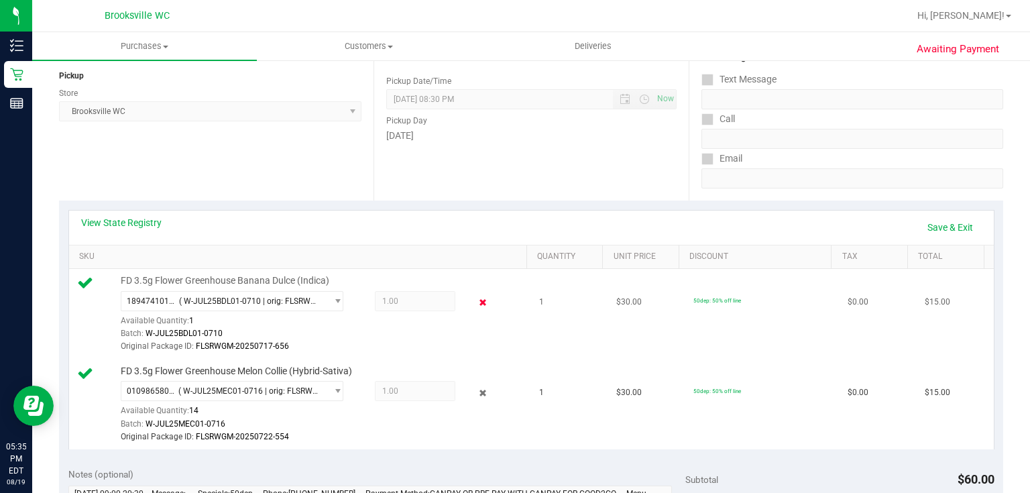
click at [478, 301] on icon at bounding box center [483, 302] width 14 height 15
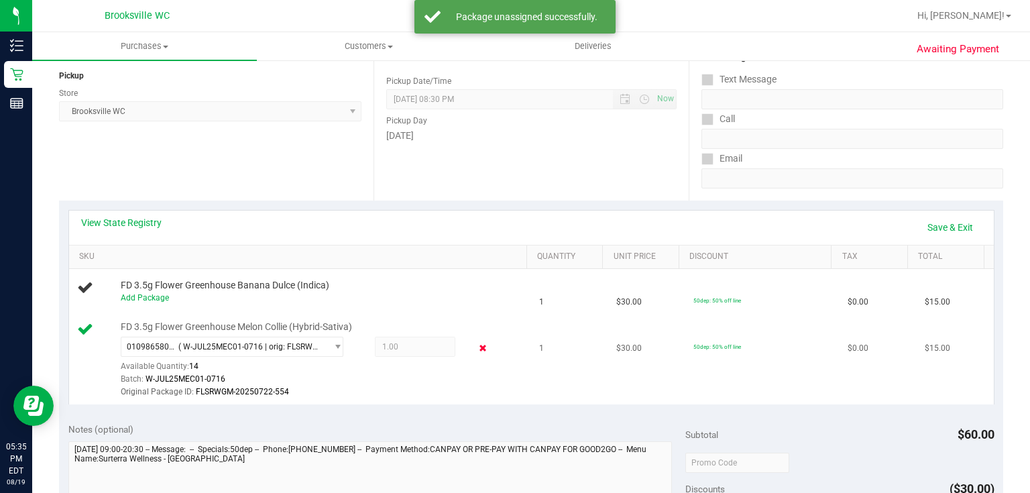
click at [476, 352] on icon at bounding box center [483, 348] width 14 height 15
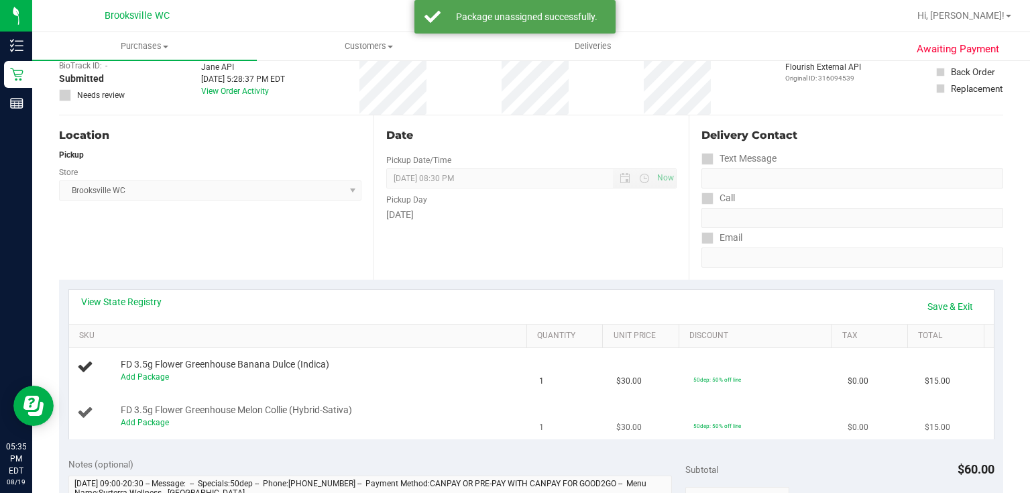
scroll to position [0, 0]
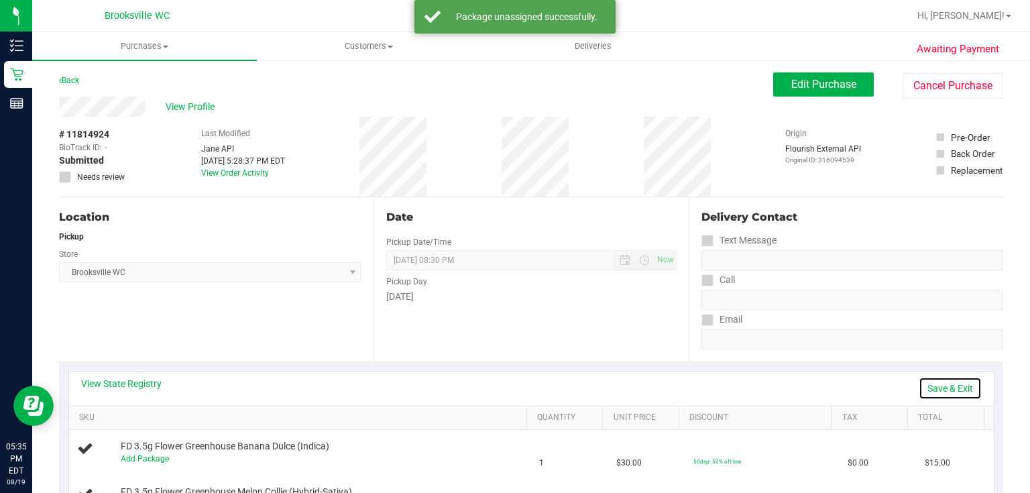
click at [941, 394] on link "Save & Exit" at bounding box center [950, 388] width 63 height 23
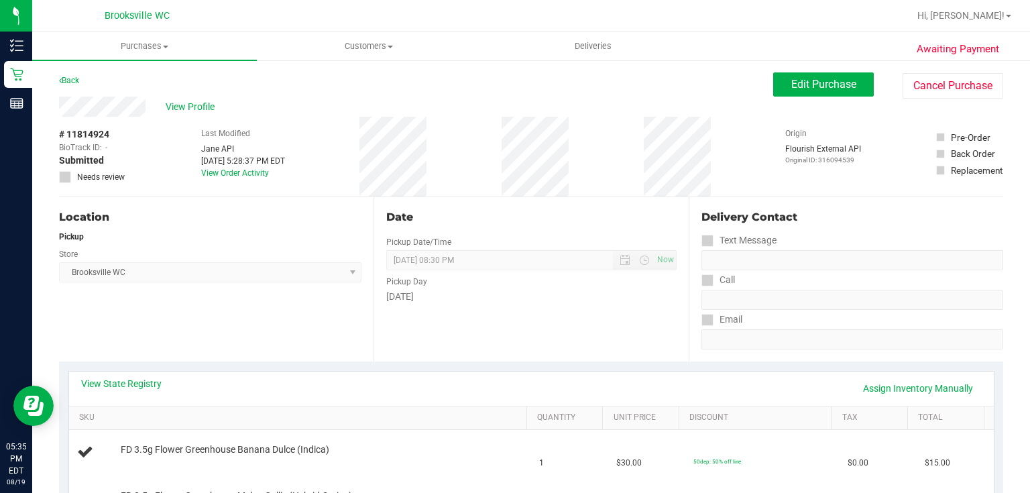
click at [74, 177] on label "Needs review" at bounding box center [92, 177] width 67 height 12
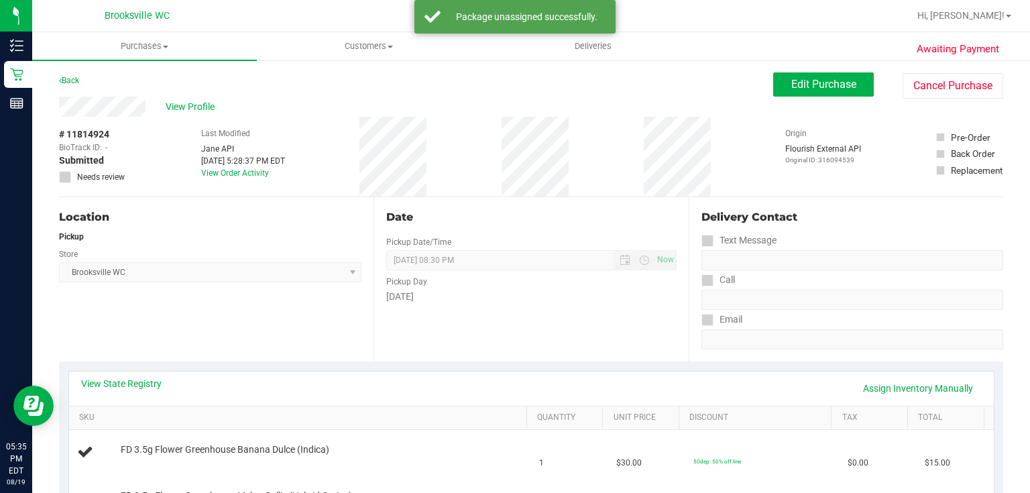
click at [64, 177] on icon at bounding box center [65, 177] width 9 height 0
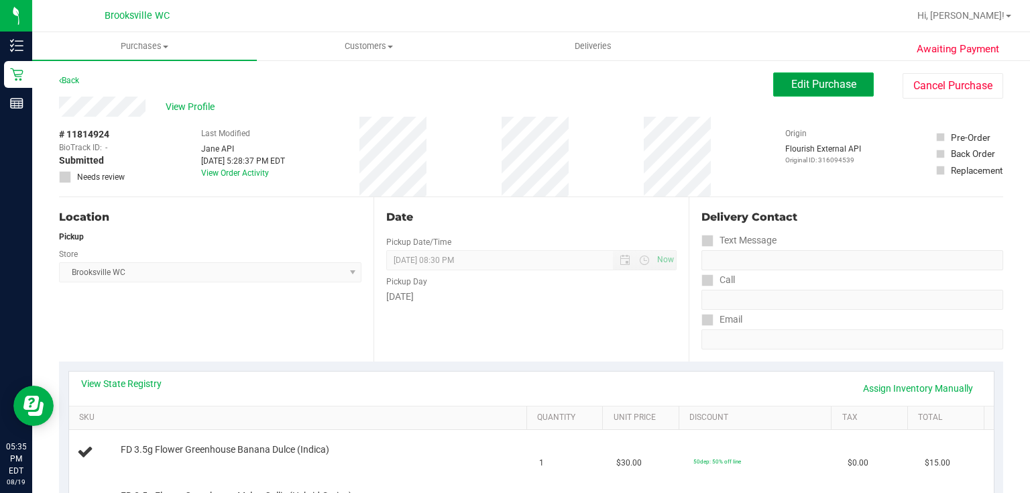
click at [774, 85] on button "Edit Purchase" at bounding box center [824, 84] width 101 height 24
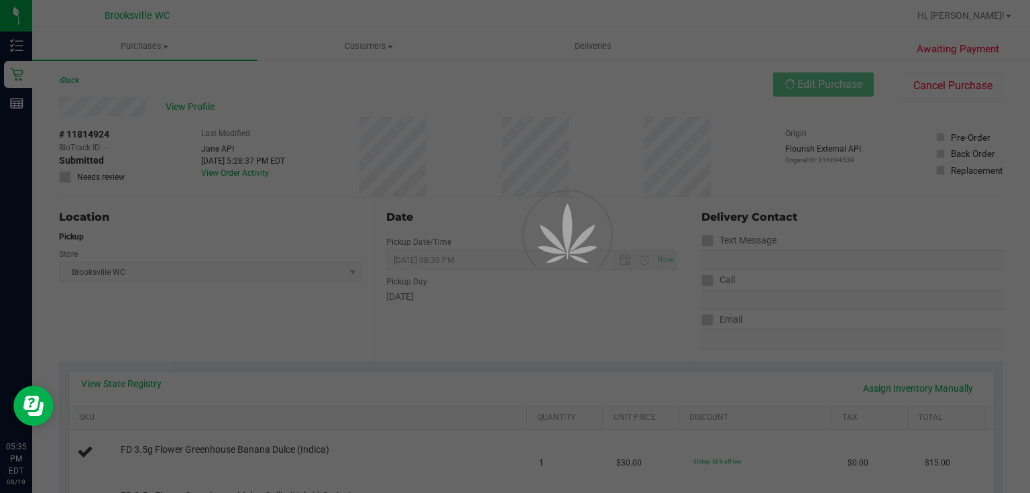
click at [107, 177] on div at bounding box center [515, 246] width 1030 height 493
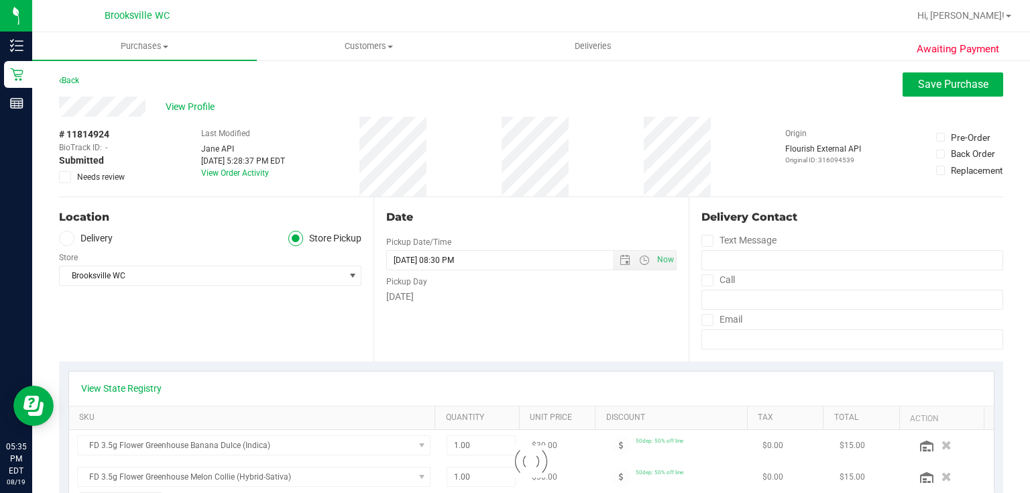
click at [70, 178] on span at bounding box center [65, 177] width 12 height 12
click at [0, 0] on input "Needs review" at bounding box center [0, 0] width 0 height 0
click at [924, 92] on button "Save Purchase" at bounding box center [953, 84] width 101 height 24
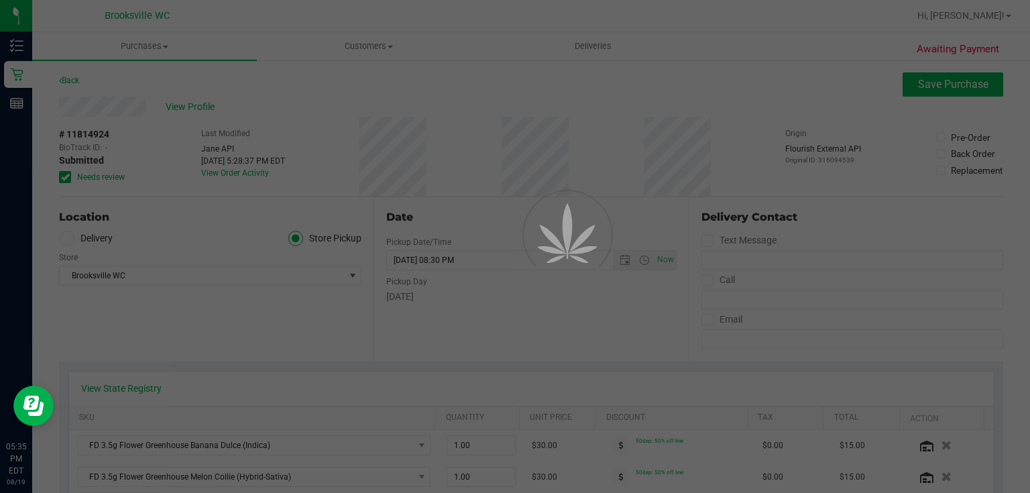
click at [72, 81] on div at bounding box center [515, 246] width 1030 height 493
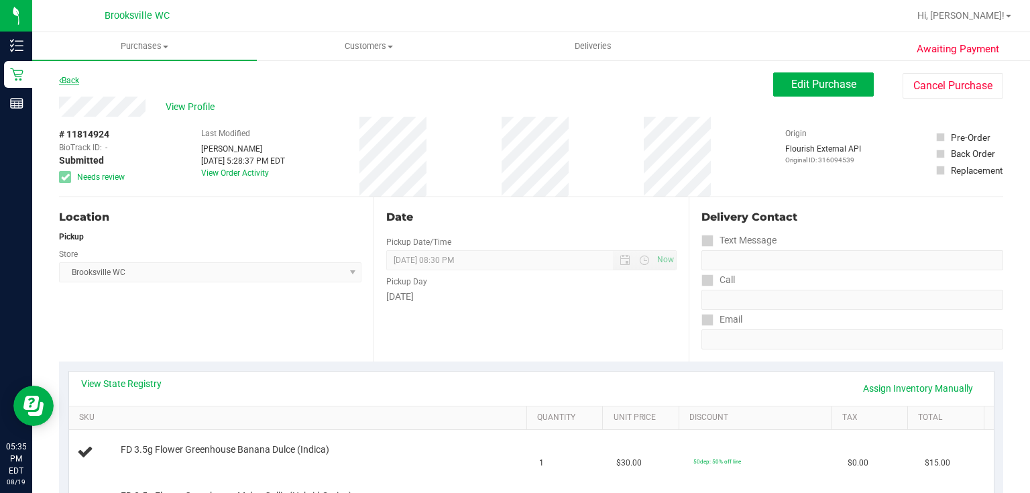
click at [68, 79] on link "Back" at bounding box center [69, 80] width 20 height 9
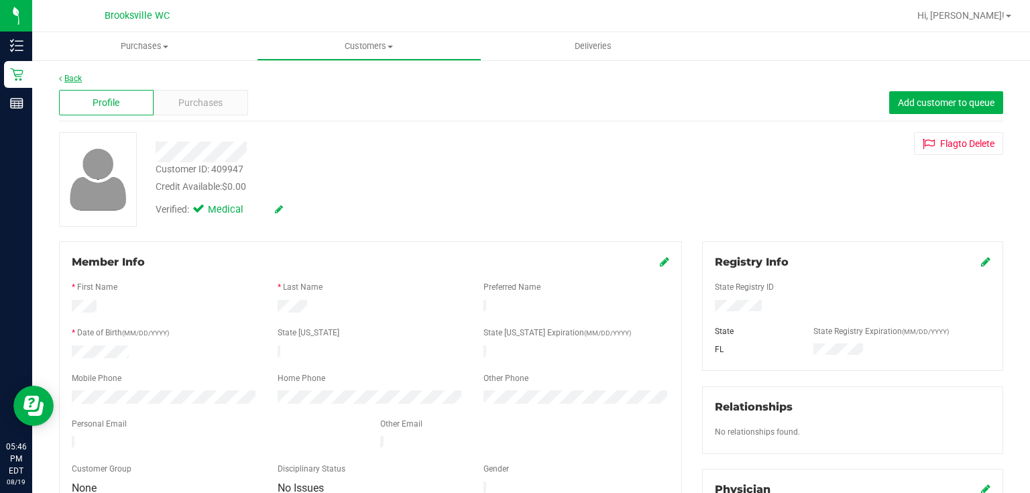
click at [67, 76] on link "Back" at bounding box center [70, 78] width 23 height 9
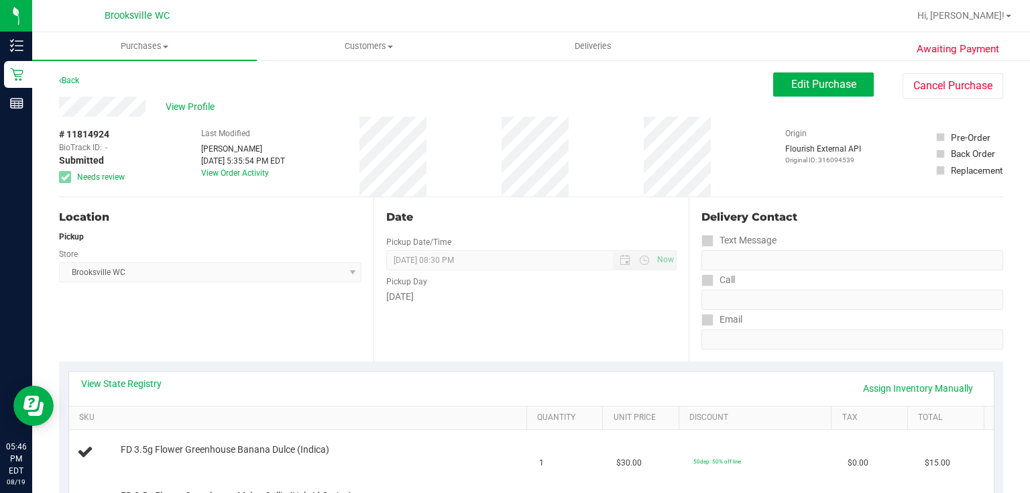
click at [67, 78] on link "Back" at bounding box center [69, 80] width 20 height 9
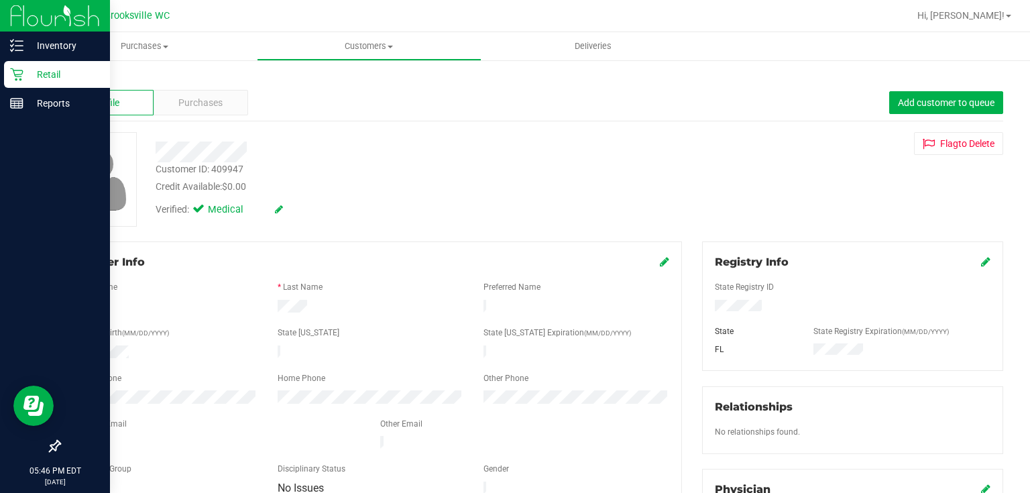
click at [56, 72] on p "Retail" at bounding box center [63, 74] width 81 height 16
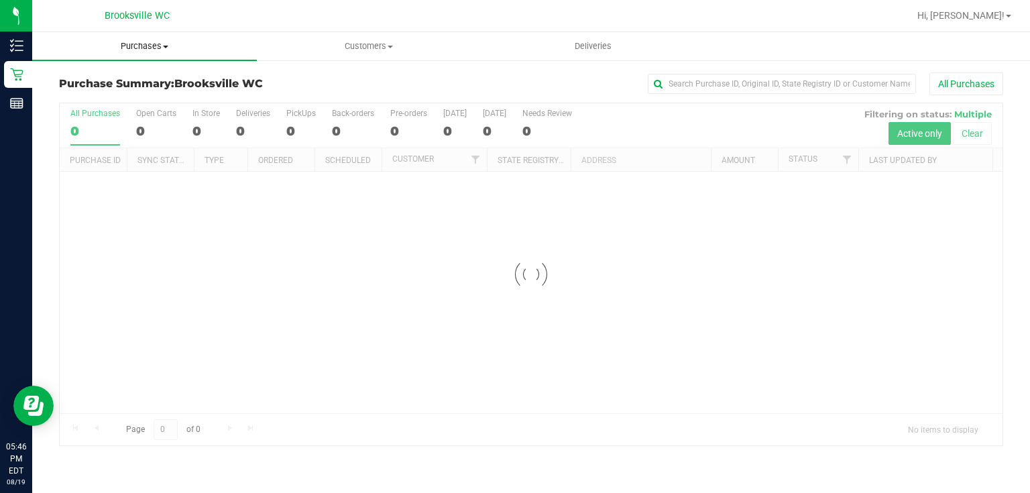
click at [120, 47] on span "Purchases" at bounding box center [144, 46] width 225 height 12
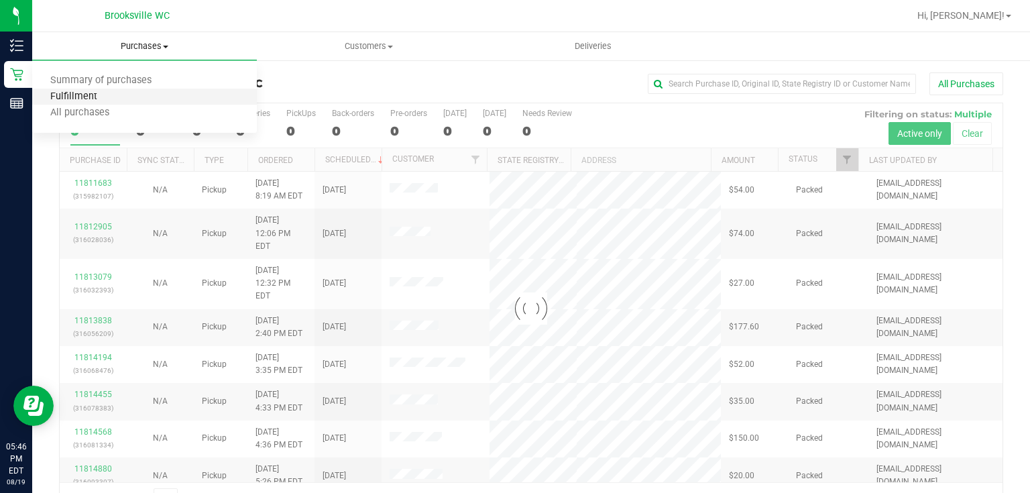
click at [91, 93] on span "Fulfillment" at bounding box center [73, 96] width 83 height 11
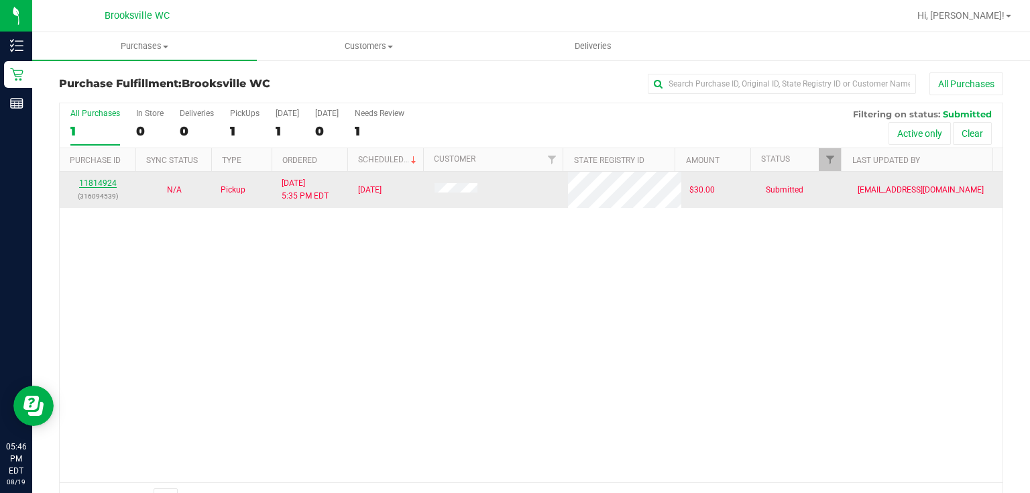
click at [101, 183] on link "11814924" at bounding box center [98, 182] width 38 height 9
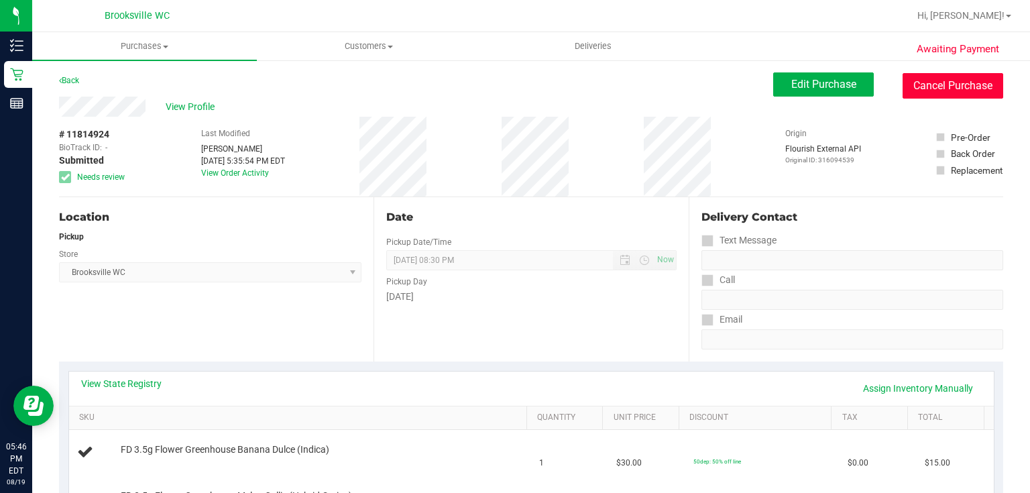
click at [953, 87] on button "Cancel Purchase" at bounding box center [953, 85] width 101 height 25
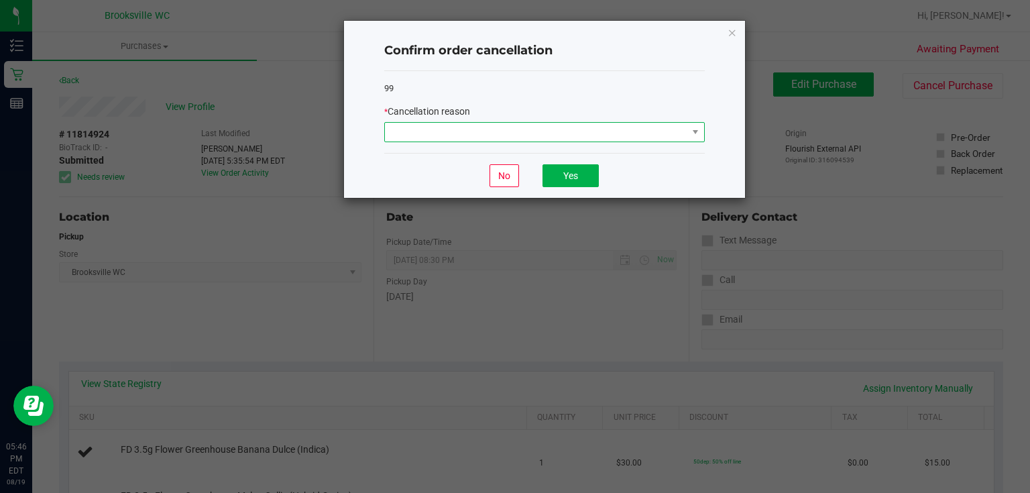
click at [502, 133] on span at bounding box center [536, 132] width 303 height 19
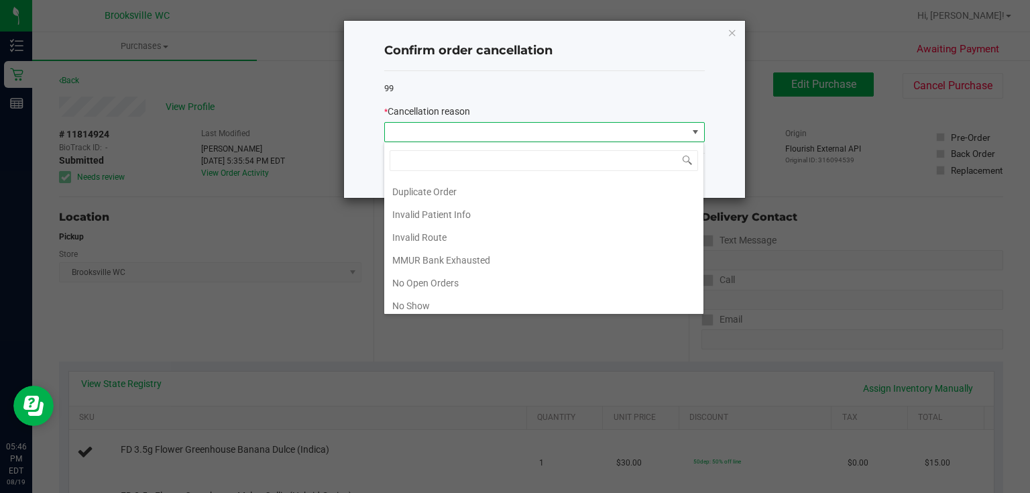
scroll to position [46, 0]
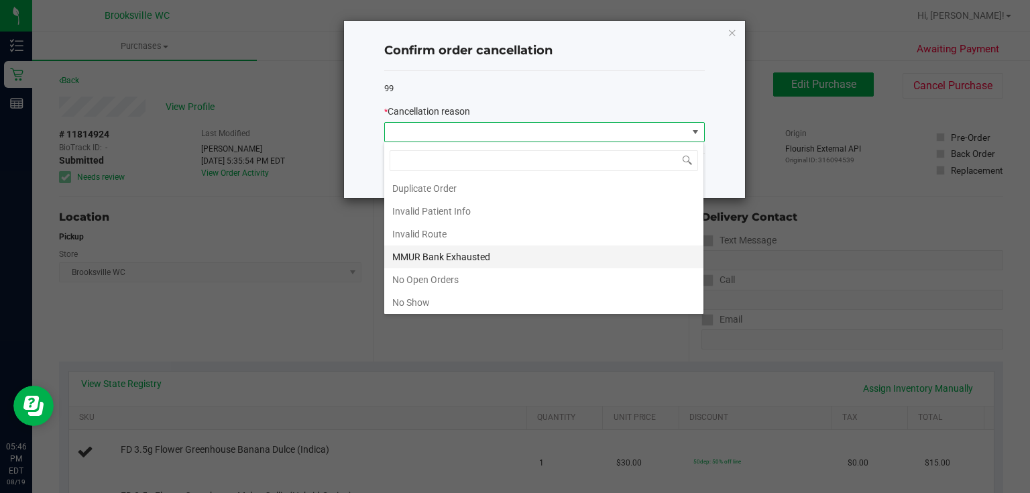
click at [574, 259] on li "MMUR Bank Exhausted" at bounding box center [543, 257] width 319 height 23
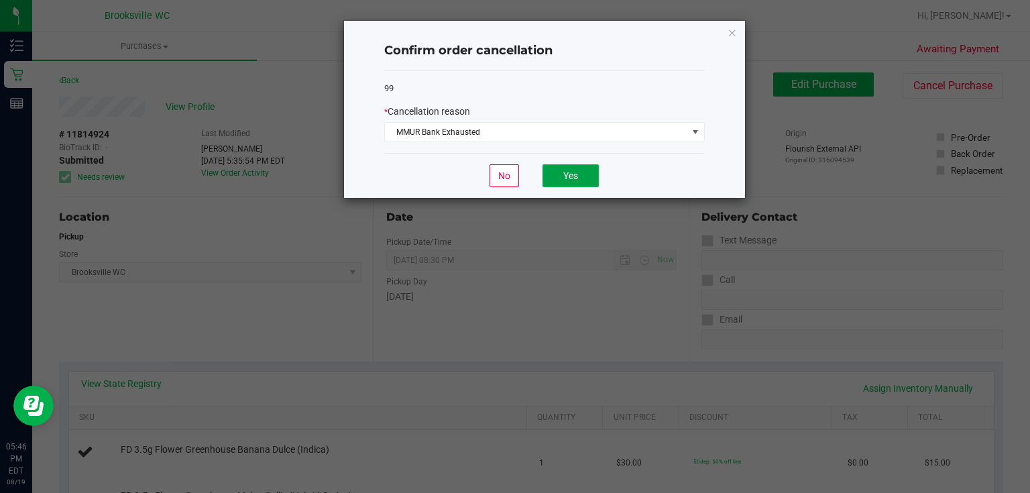
click at [586, 185] on button "Yes" at bounding box center [571, 175] width 56 height 23
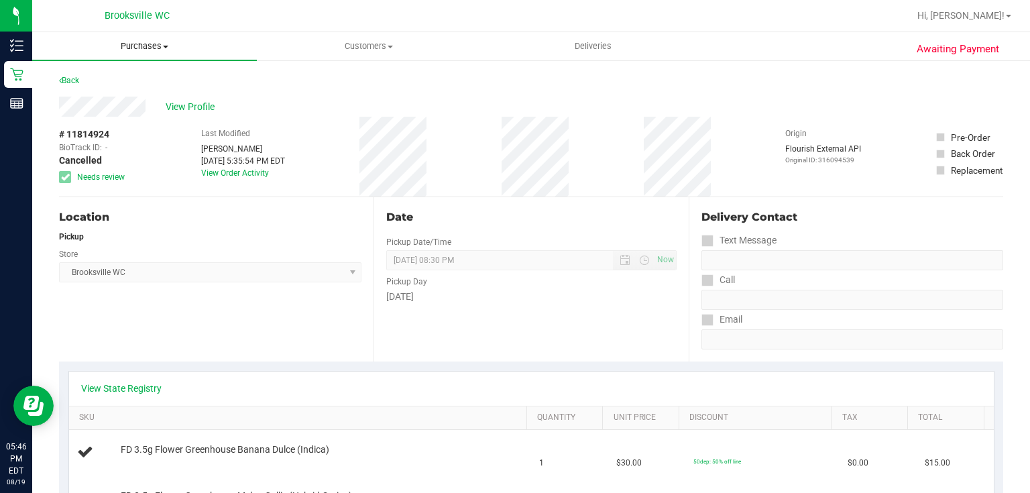
click at [113, 46] on span "Purchases" at bounding box center [144, 46] width 225 height 12
click at [94, 93] on span "Fulfillment" at bounding box center [73, 96] width 83 height 11
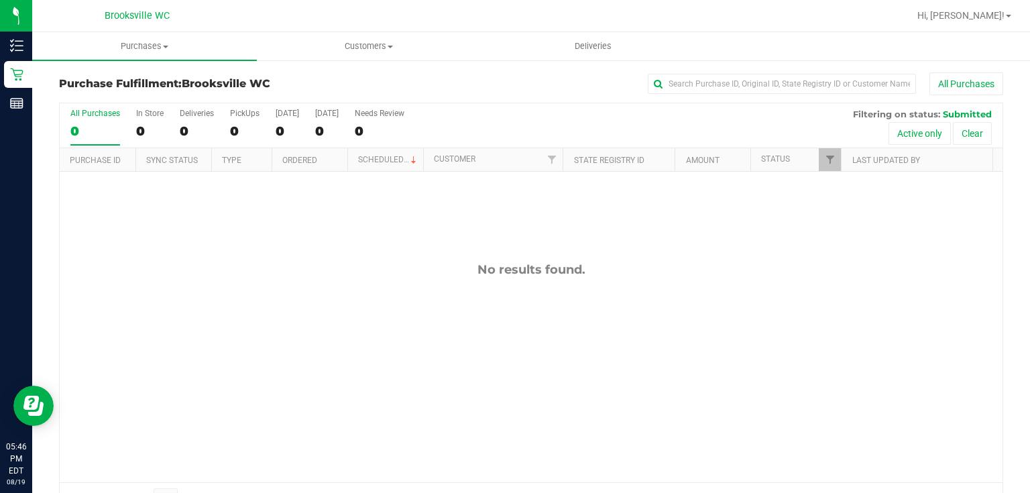
click at [392, 357] on div "No results found." at bounding box center [531, 372] width 943 height 401
click at [128, 51] on span "Purchases" at bounding box center [144, 46] width 225 height 12
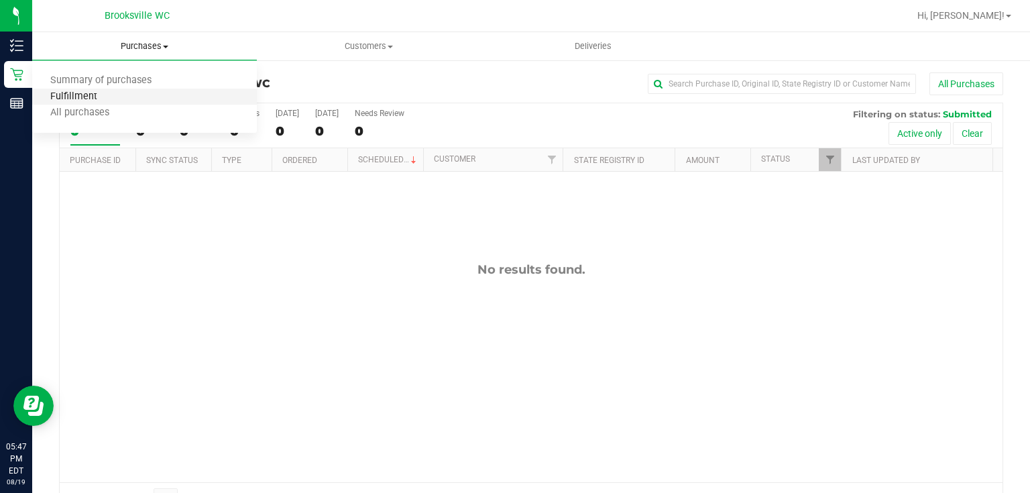
click at [89, 97] on span "Fulfillment" at bounding box center [73, 96] width 83 height 11
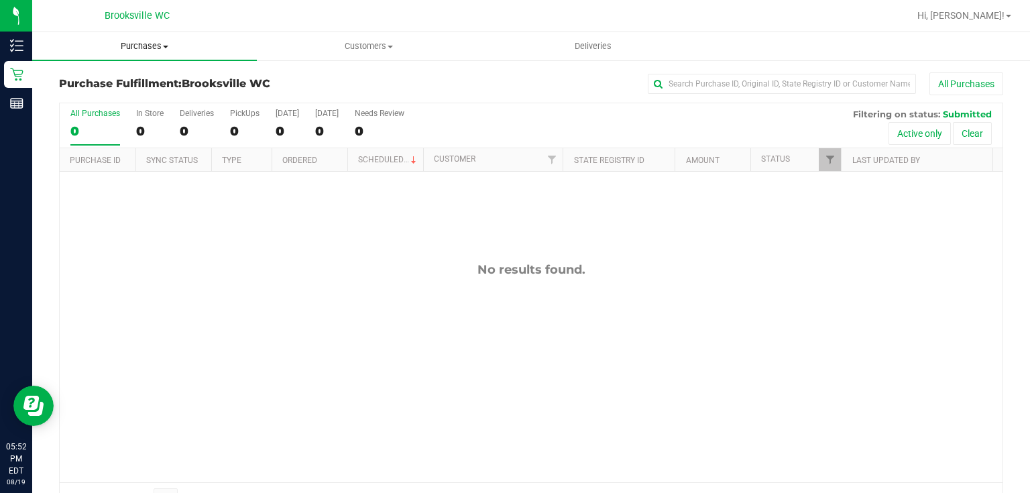
click at [111, 38] on uib-tab-heading "Purchases Summary of purchases Fulfillment All purchases" at bounding box center [144, 46] width 225 height 28
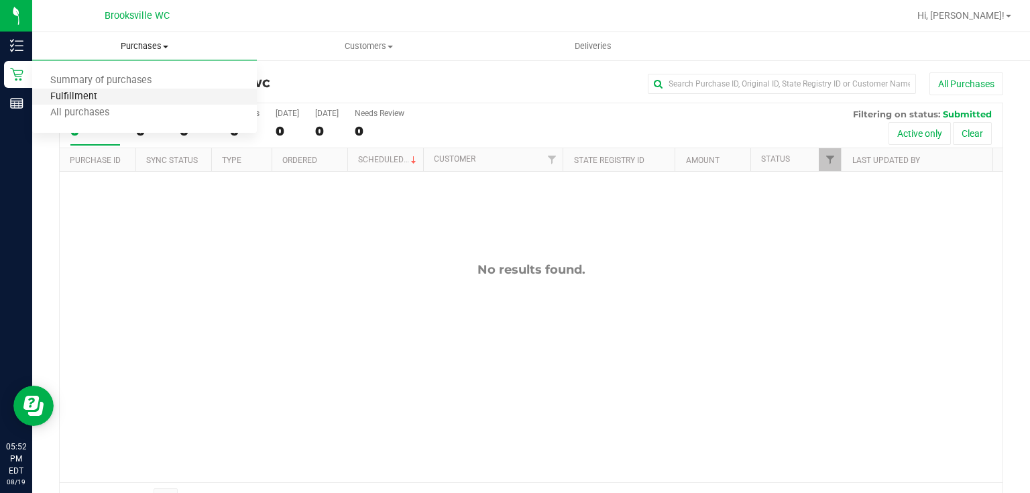
click at [110, 94] on span "Fulfillment" at bounding box center [73, 96] width 83 height 11
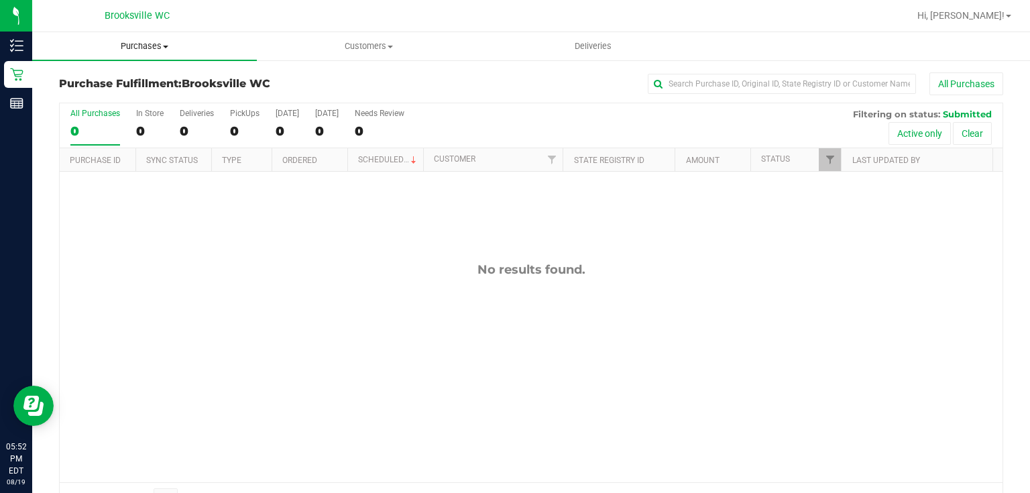
click at [136, 46] on span "Purchases" at bounding box center [144, 46] width 225 height 12
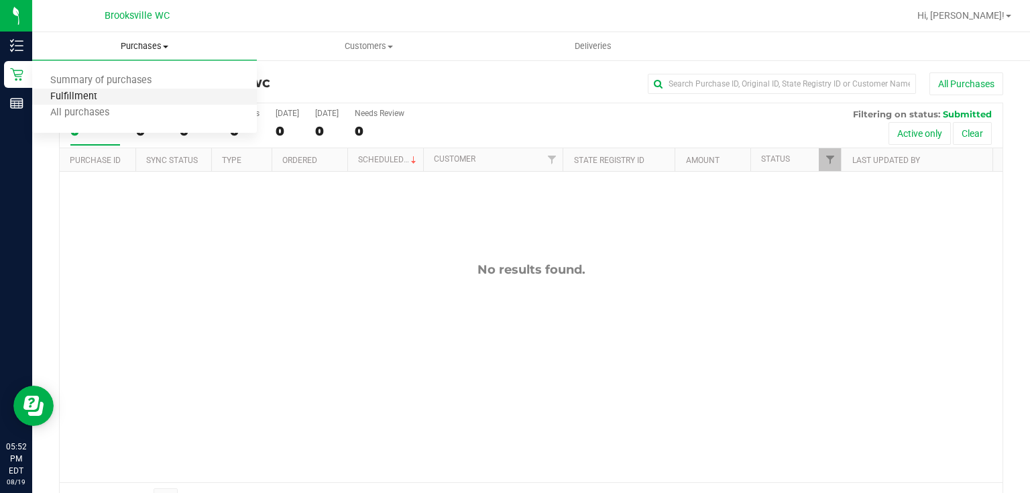
click at [111, 96] on span "Fulfillment" at bounding box center [73, 96] width 83 height 11
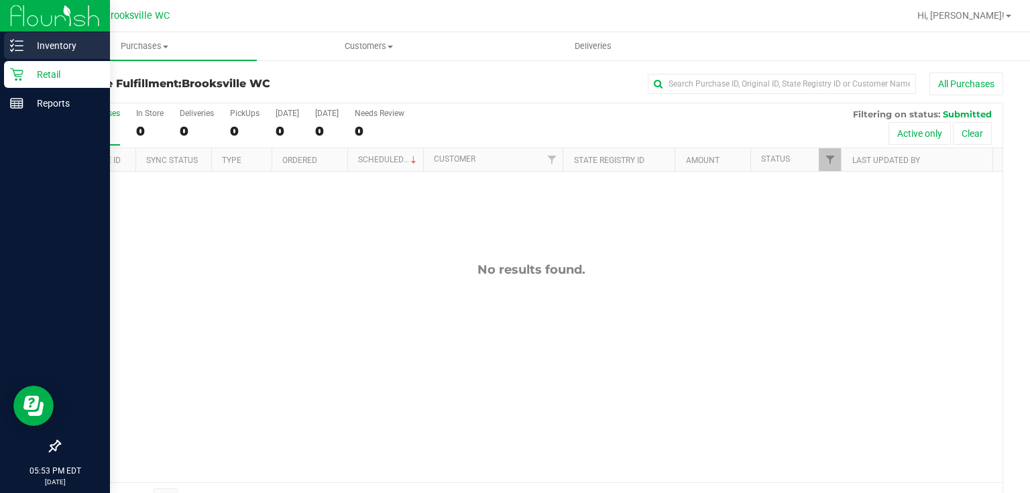
click at [21, 39] on icon at bounding box center [16, 45] width 13 height 13
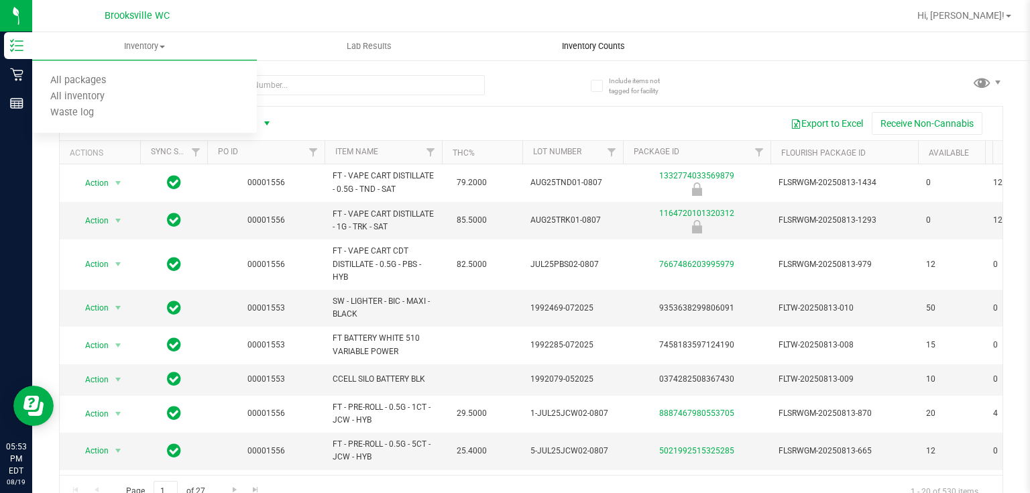
click at [590, 50] on span "Inventory Counts" at bounding box center [593, 46] width 99 height 12
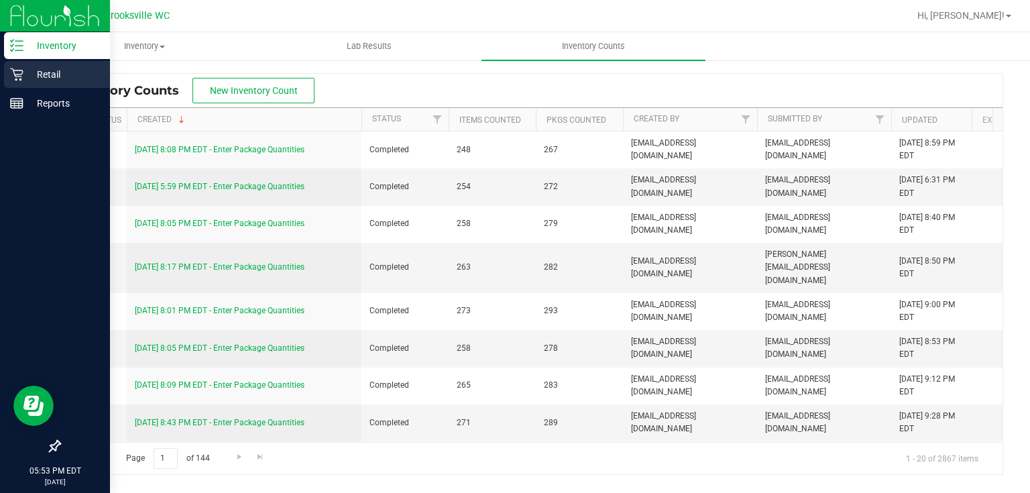
click at [18, 70] on icon at bounding box center [16, 74] width 13 height 13
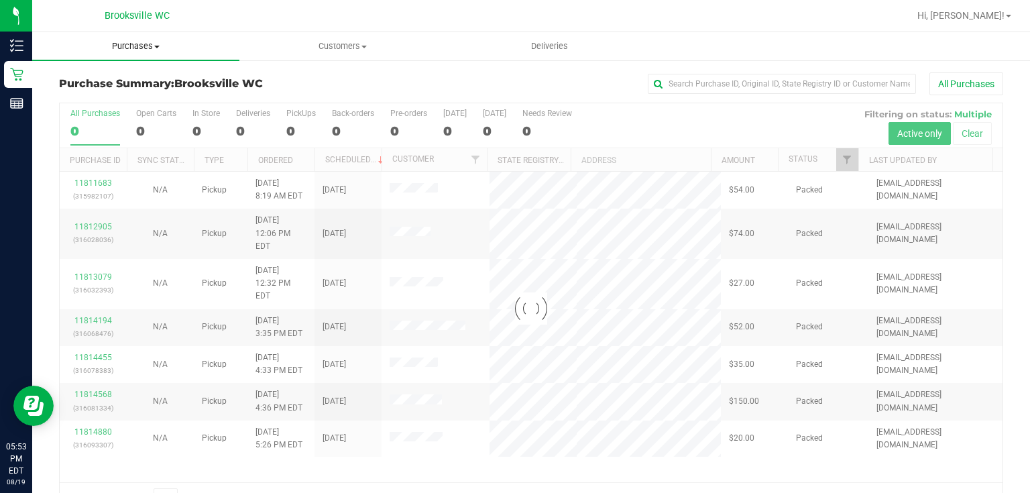
click at [148, 51] on span "Purchases" at bounding box center [135, 46] width 207 height 12
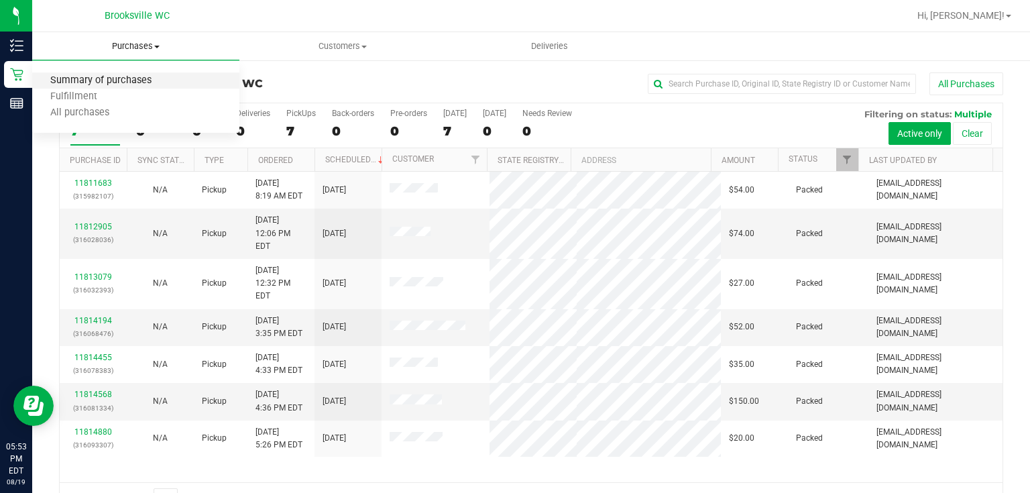
click at [115, 81] on span "Summary of purchases" at bounding box center [101, 80] width 138 height 11
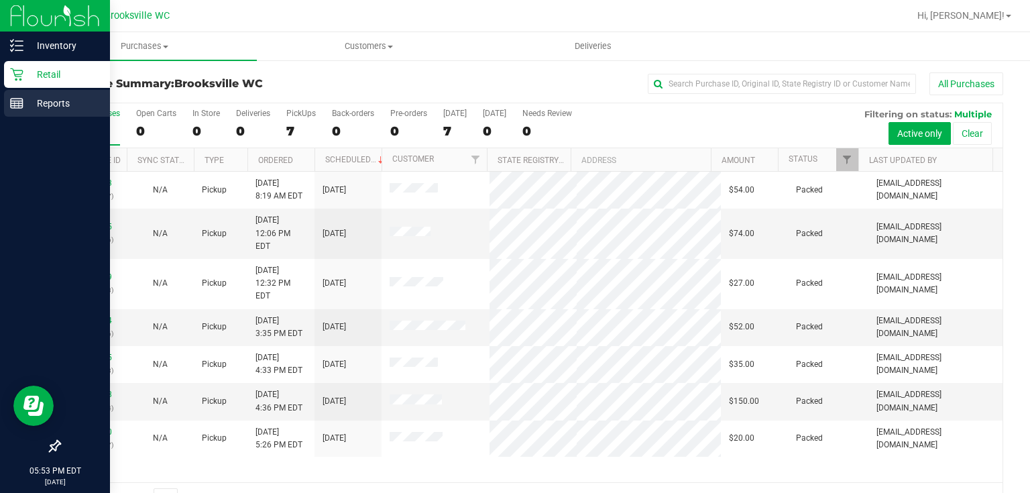
click at [19, 101] on line at bounding box center [17, 101] width 12 height 0
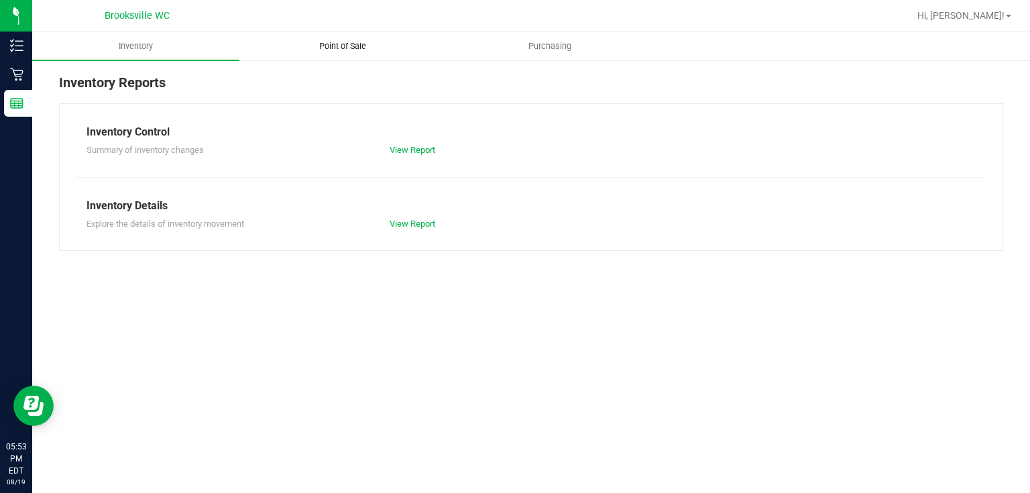
click at [346, 59] on uib-tab-heading "Point of Sale" at bounding box center [343, 46] width 206 height 27
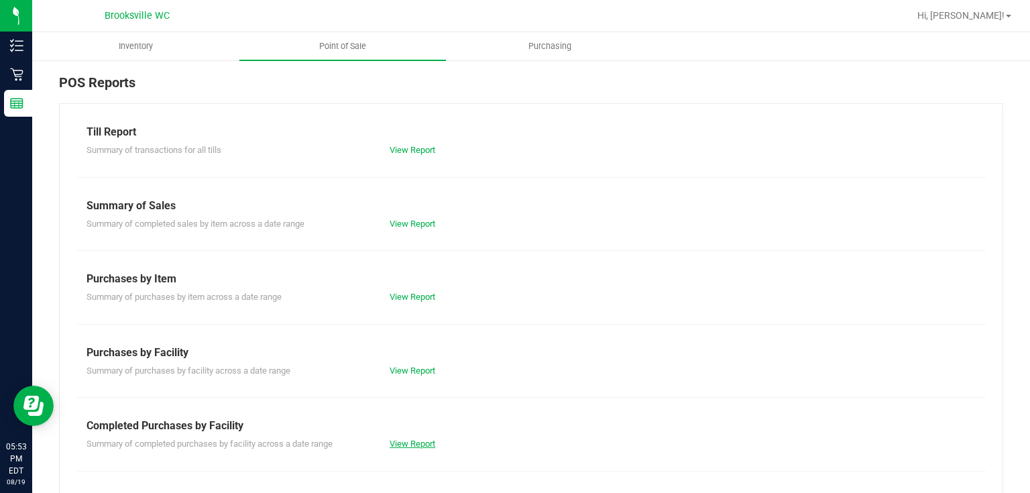
click at [405, 441] on link "View Report" at bounding box center [413, 444] width 46 height 10
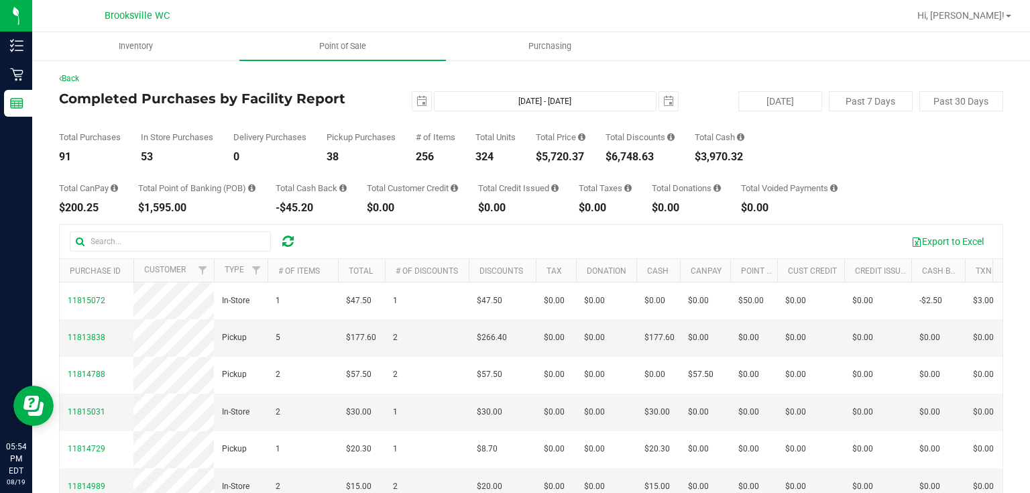
click at [845, 148] on div "Total Purchases 91 In Store Purchases 53 Delivery Purchases 0 Pickup Purchases …" at bounding box center [531, 136] width 945 height 51
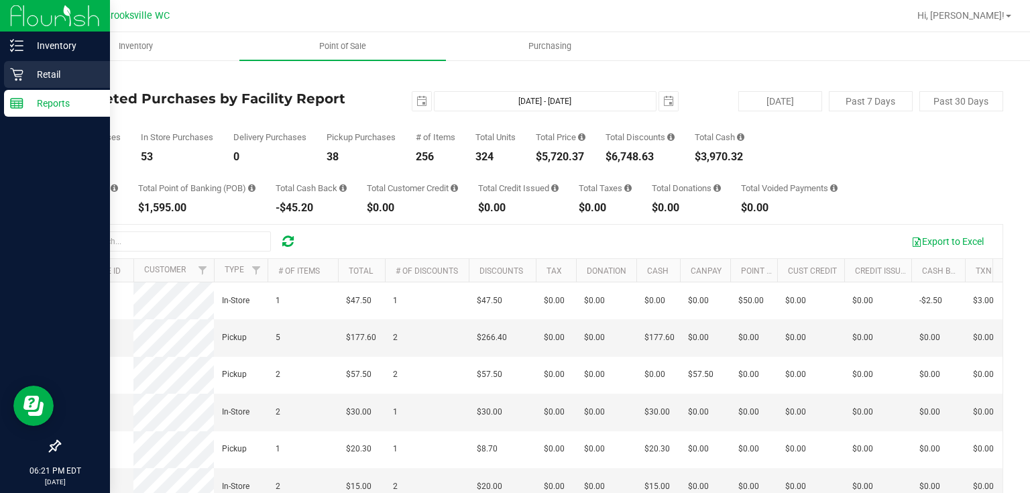
click at [27, 64] on div "Retail" at bounding box center [57, 74] width 106 height 27
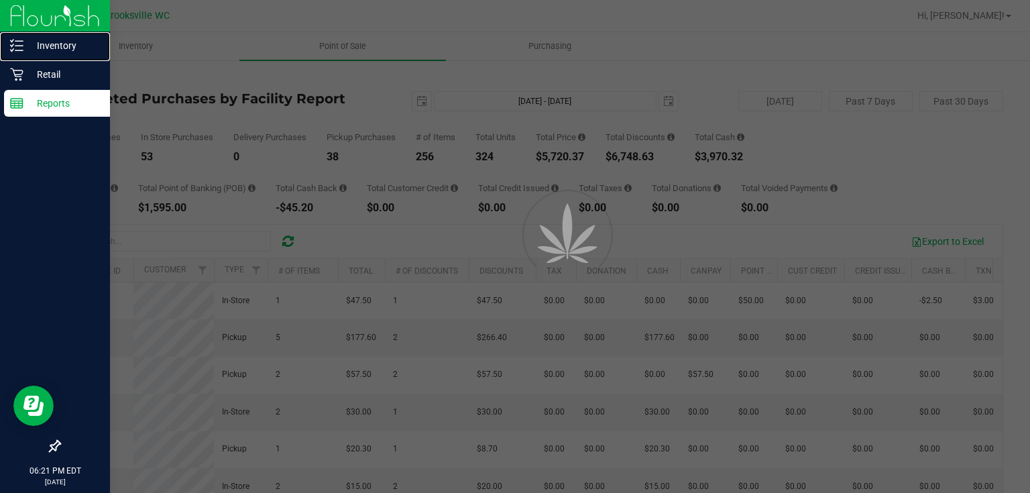
click at [47, 50] on p "Inventory" at bounding box center [63, 46] width 81 height 16
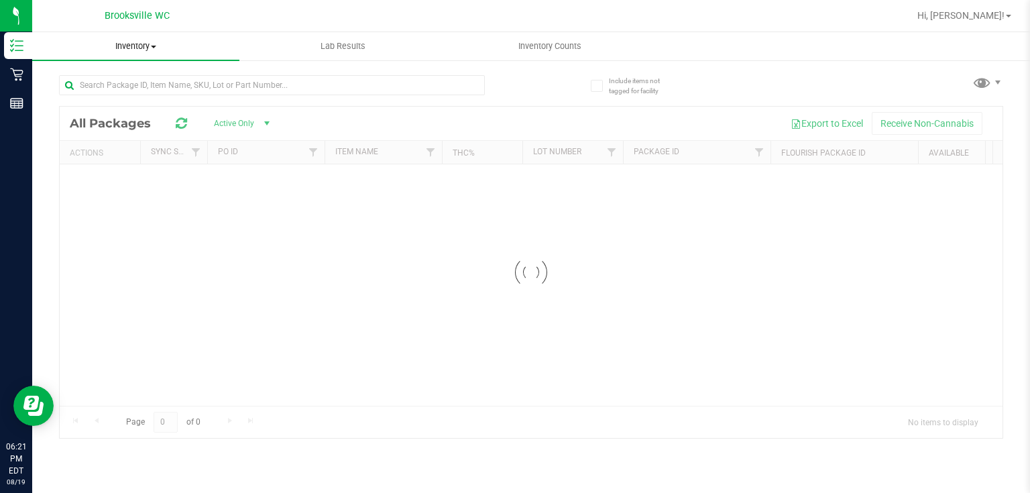
click at [131, 48] on span "Inventory" at bounding box center [135, 46] width 207 height 12
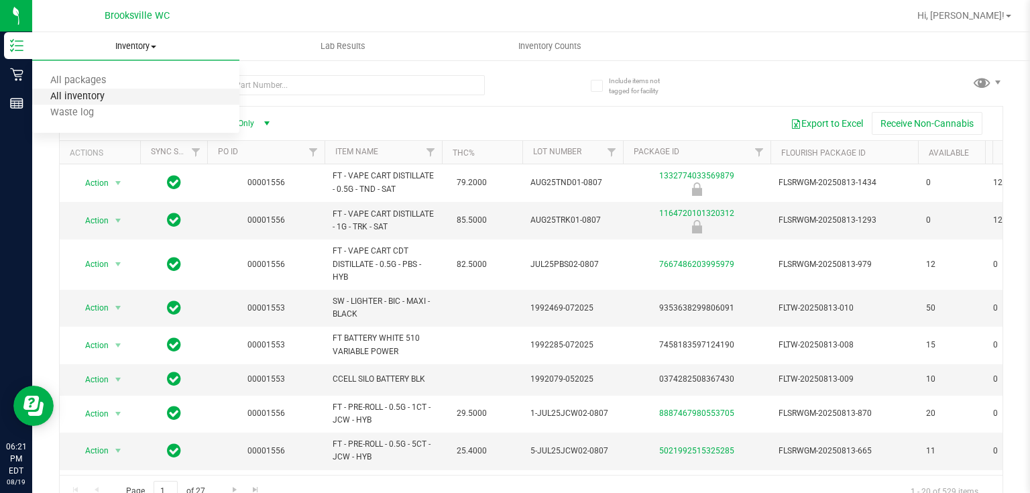
click at [120, 93] on span "All inventory" at bounding box center [77, 96] width 91 height 11
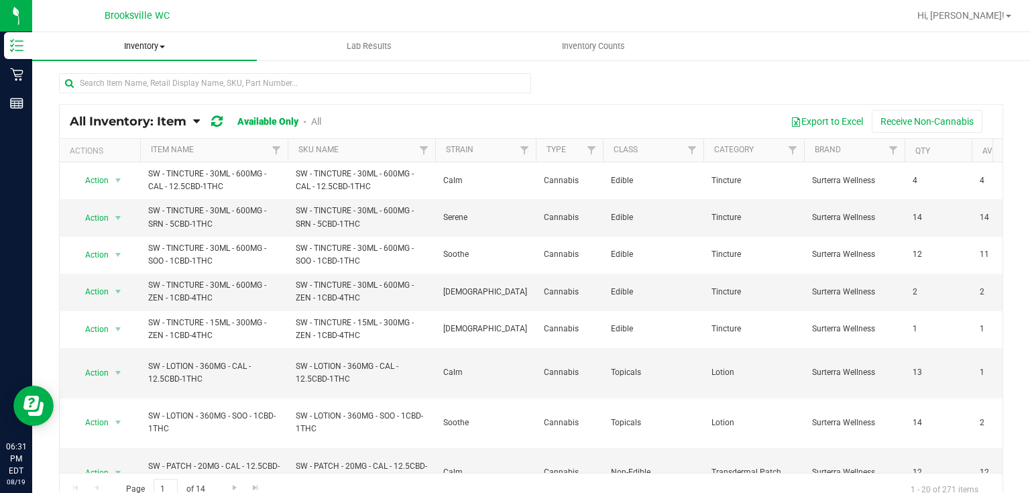
click at [132, 43] on span "Inventory" at bounding box center [144, 46] width 225 height 12
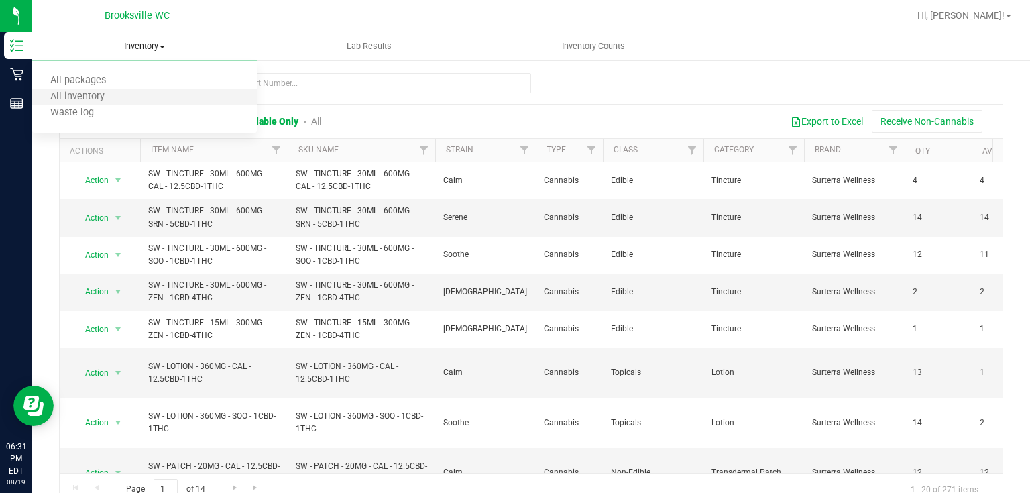
click at [126, 94] on li "All inventory" at bounding box center [144, 97] width 225 height 16
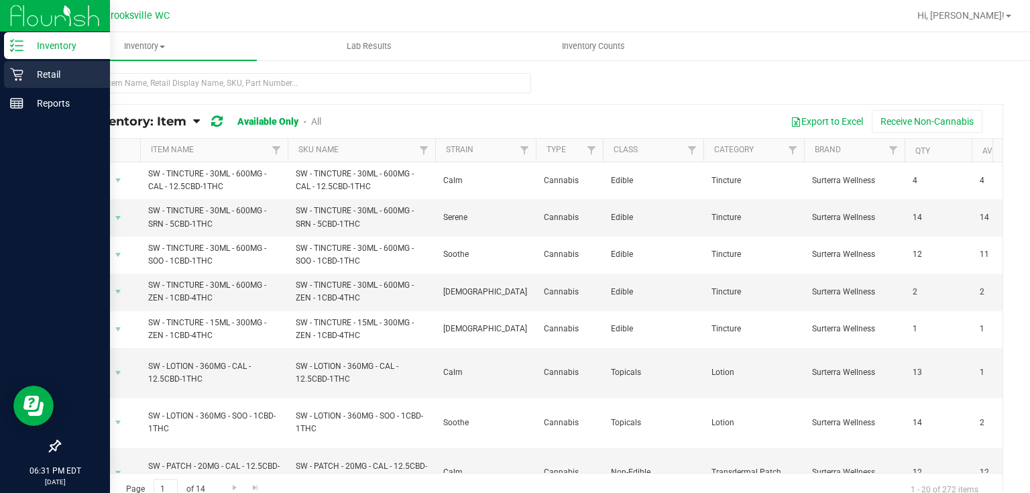
click at [17, 76] on icon at bounding box center [16, 74] width 13 height 13
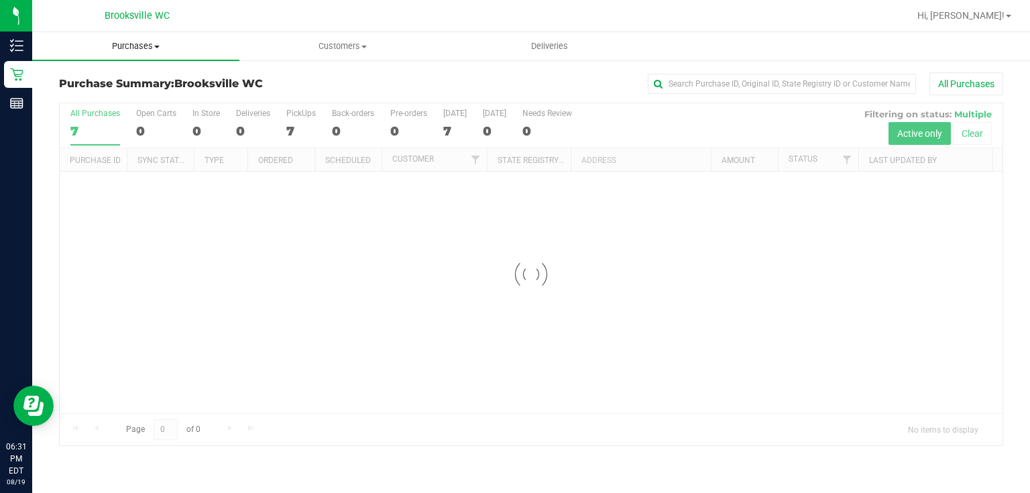
click at [134, 39] on uib-tab-heading "Purchases Summary of purchases Fulfillment All purchases" at bounding box center [135, 46] width 207 height 28
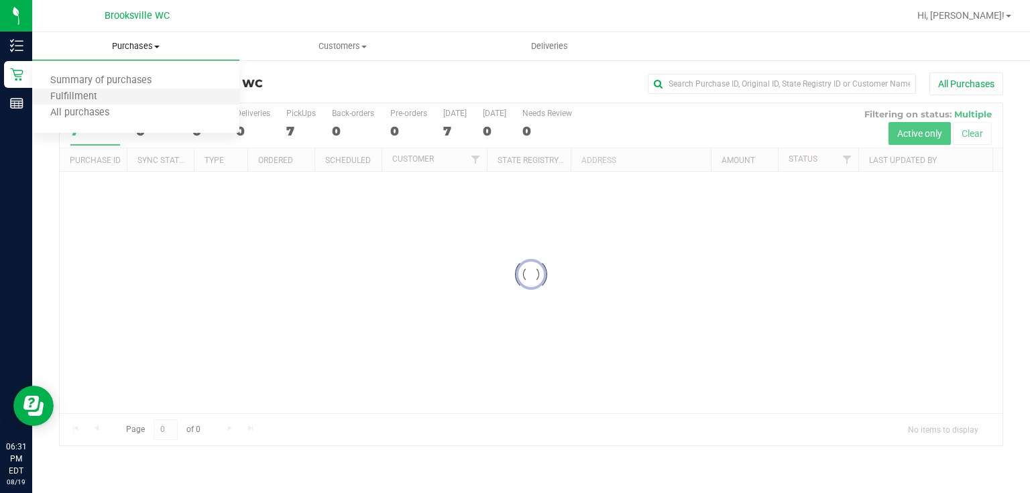
click at [133, 97] on li "Fulfillment" at bounding box center [135, 97] width 207 height 16
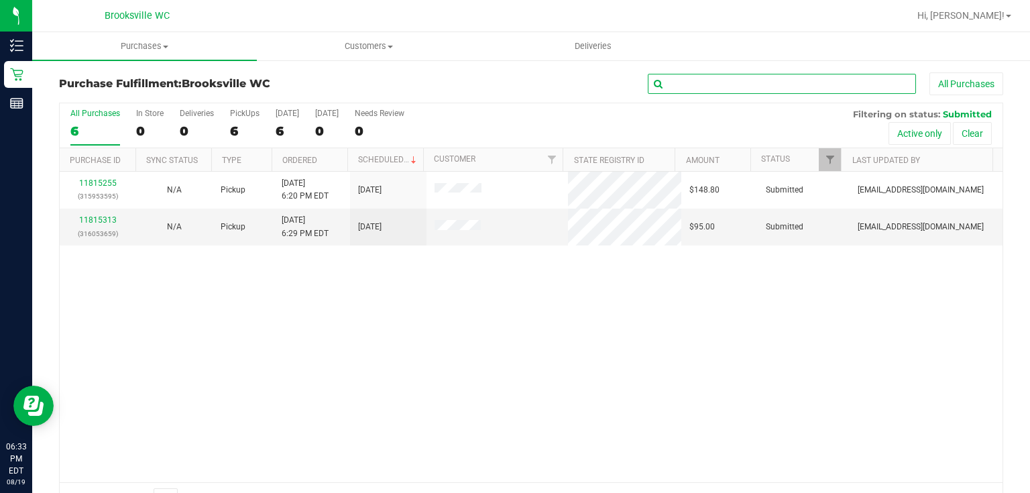
click at [706, 91] on input "text" at bounding box center [782, 84] width 268 height 20
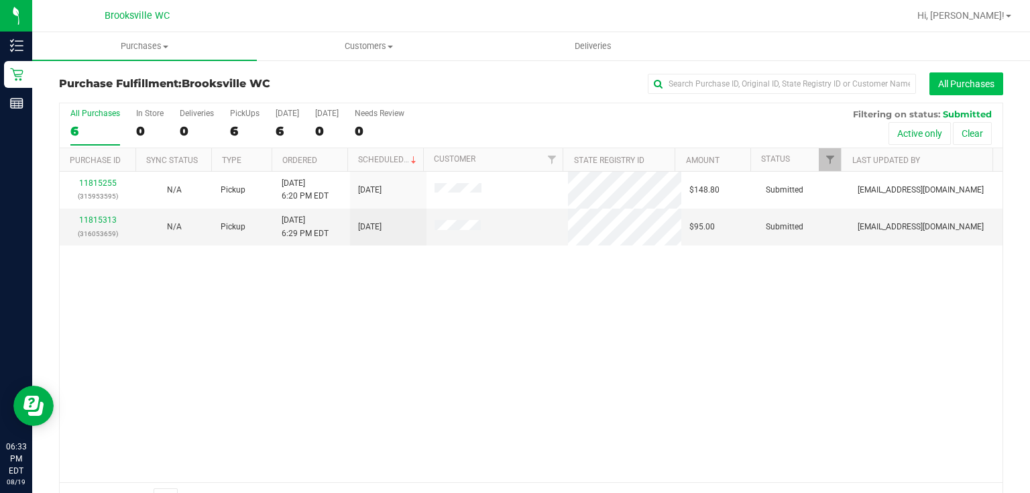
click at [979, 76] on button "All Purchases" at bounding box center [967, 83] width 74 height 23
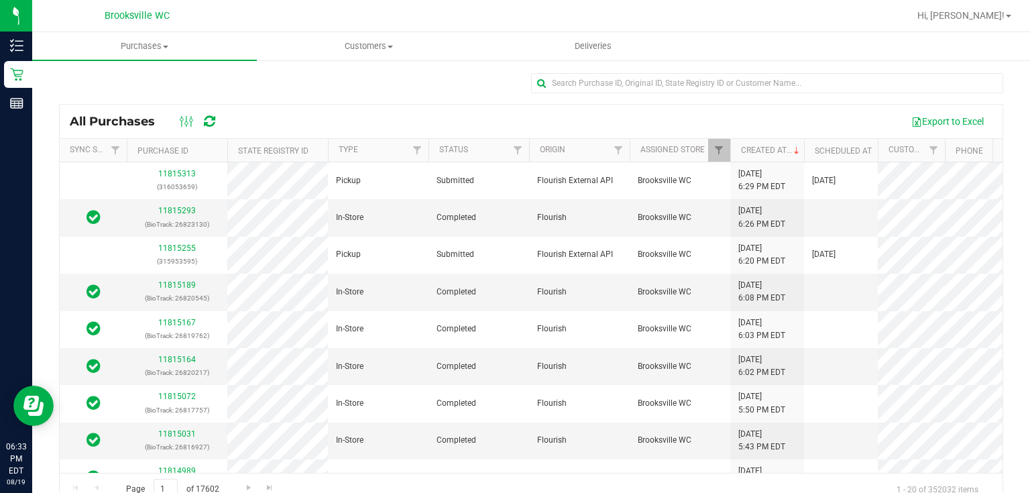
click at [781, 93] on div at bounding box center [767, 88] width 472 height 31
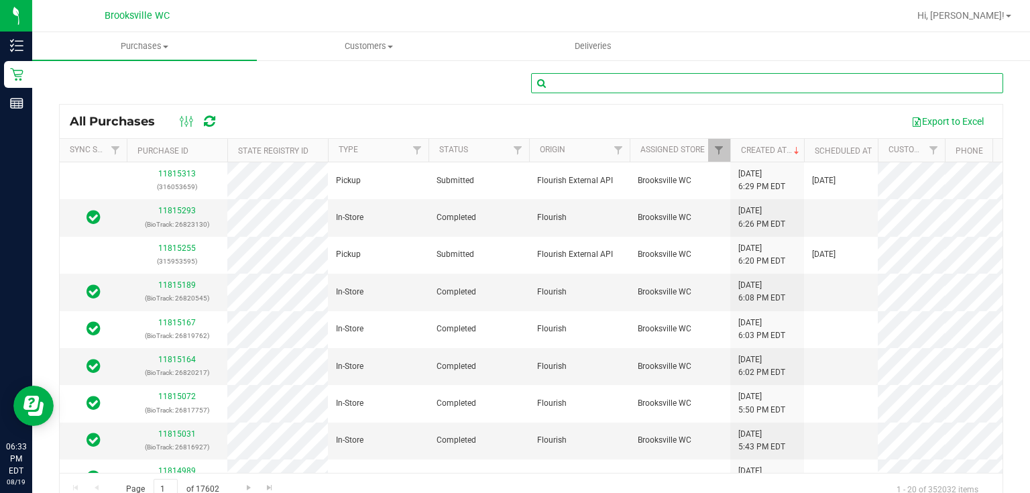
click at [782, 82] on input "text" at bounding box center [767, 83] width 472 height 20
type input "11814746"
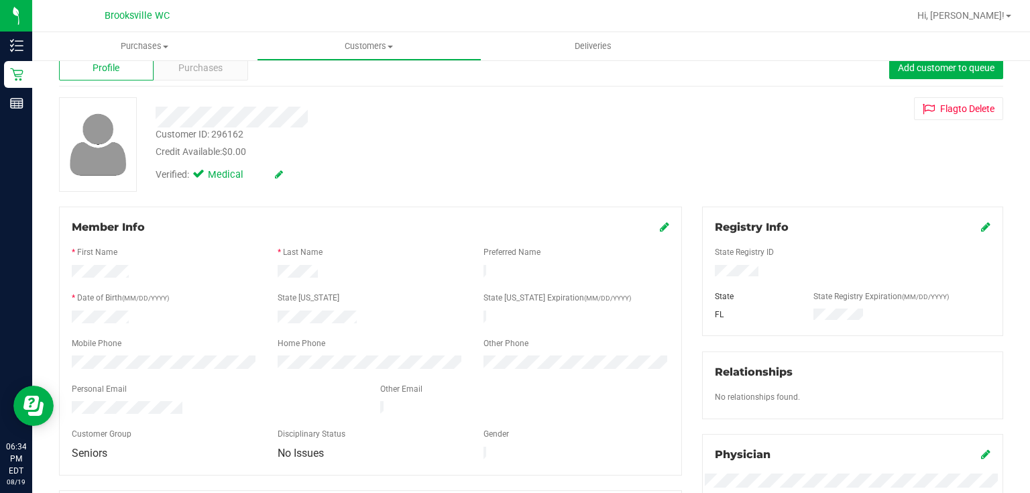
scroll to position [54, 0]
